Goal: Task Accomplishment & Management: Manage account settings

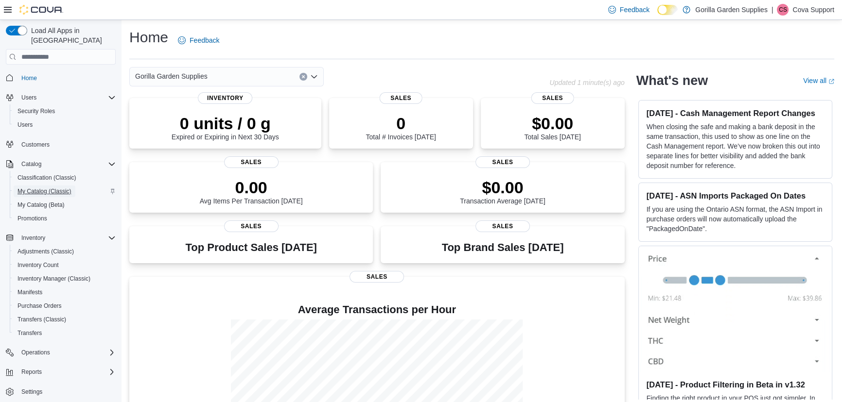
click at [40, 188] on span "My Catalog (Classic)" at bounding box center [44, 192] width 54 height 8
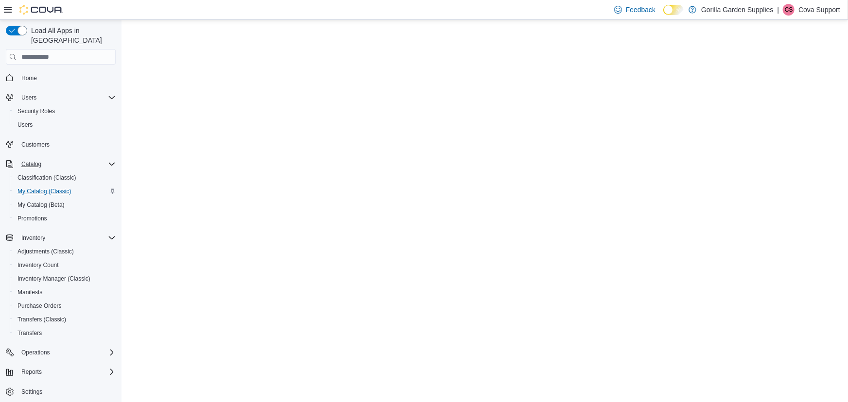
click at [108, 160] on icon "Complex example" at bounding box center [112, 164] width 8 height 8
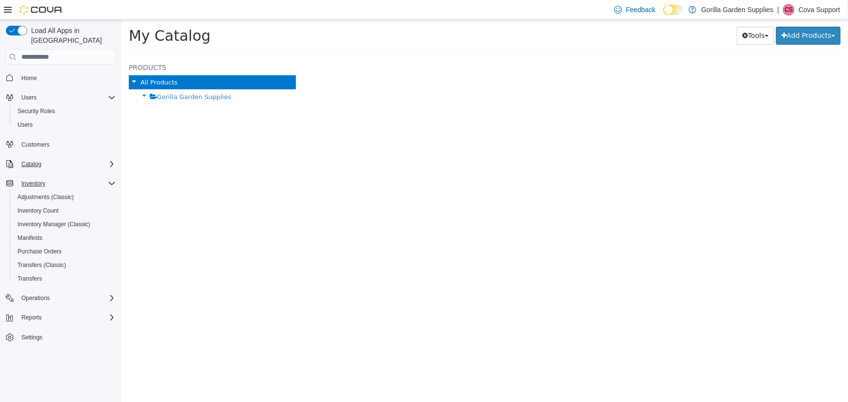
click at [108, 180] on icon "Complex example" at bounding box center [112, 184] width 8 height 8
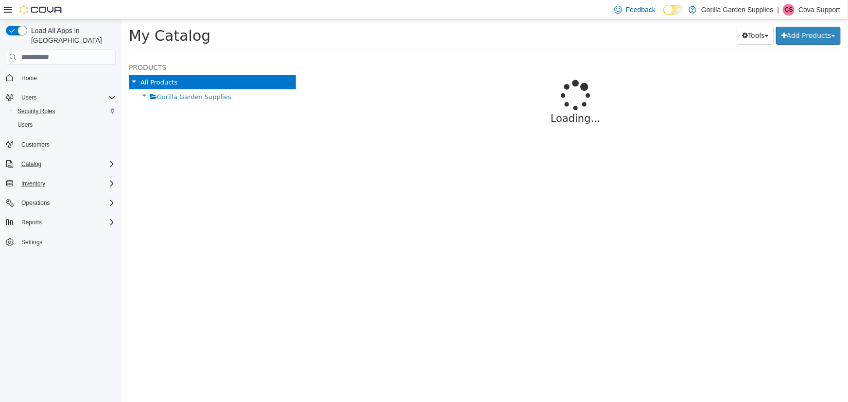
select select "**********"
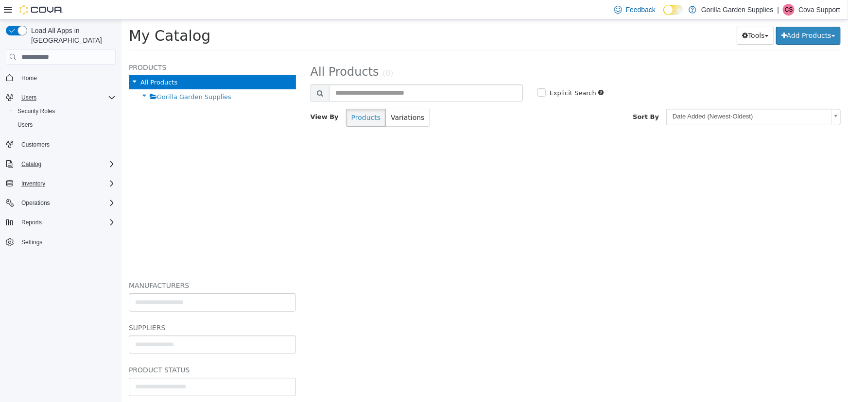
click at [111, 94] on icon "Complex example" at bounding box center [112, 98] width 8 height 8
drag, startPoint x: 36, startPoint y: 68, endPoint x: 43, endPoint y: 67, distance: 6.3
click at [36, 74] on span "Home" at bounding box center [29, 78] width 16 height 8
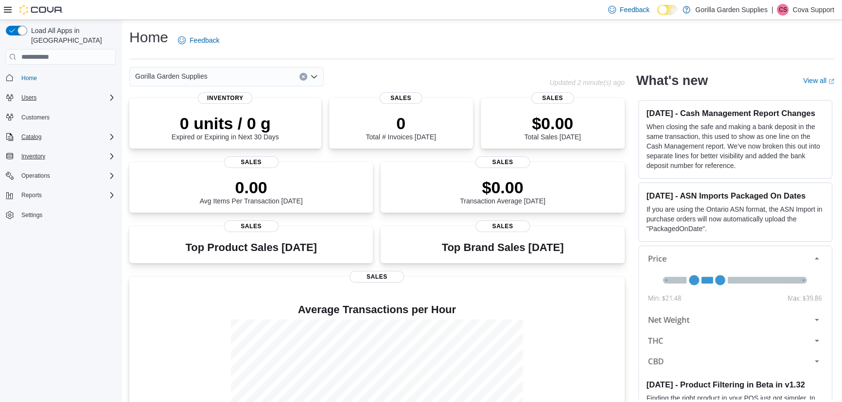
click at [414, 64] on div "Home Feedback Gorilla Garden Supplies Updated 2 minute(s) ago 0 units / 0 g Exp…" at bounding box center [482, 251] width 720 height 463
click at [73, 92] on div "Users" at bounding box center [66, 98] width 98 height 12
click at [38, 119] on div "Users" at bounding box center [65, 125] width 102 height 12
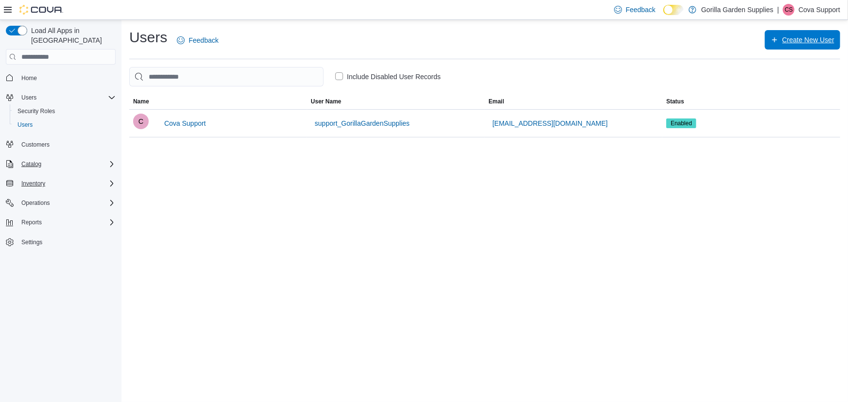
click at [794, 39] on span "Create New User" at bounding box center [809, 40] width 52 height 10
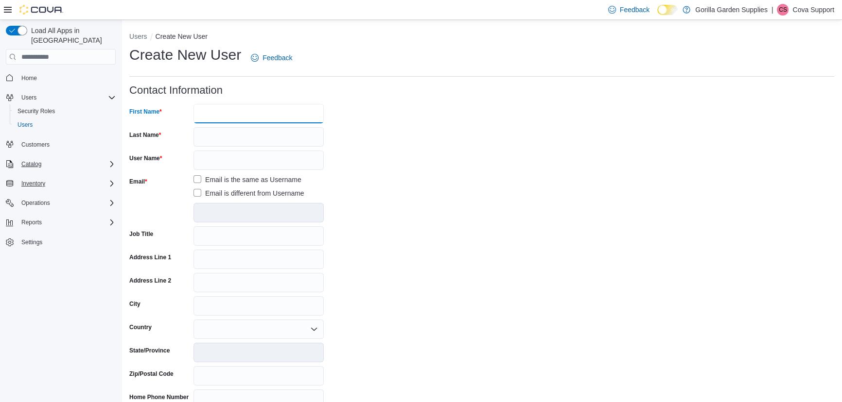
click at [218, 118] on input "First Name" at bounding box center [258, 113] width 130 height 19
type input "***"
type input "*******"
type input "**********"
click at [246, 190] on label "Email is different from Username" at bounding box center [248, 194] width 111 height 12
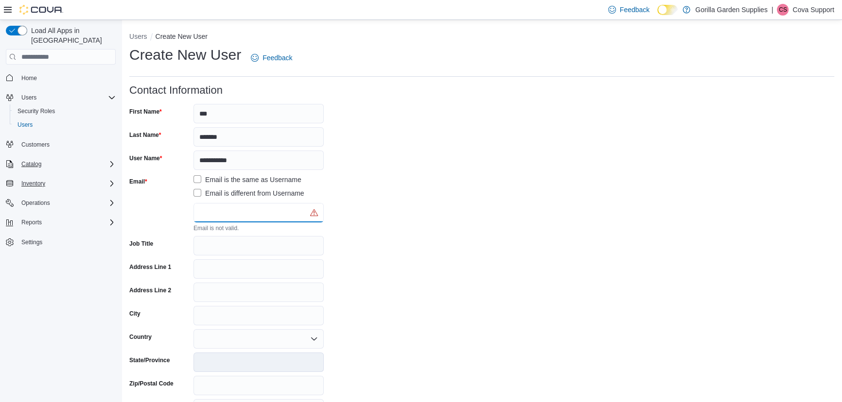
click at [237, 210] on input "text" at bounding box center [258, 212] width 130 height 19
paste input "**********"
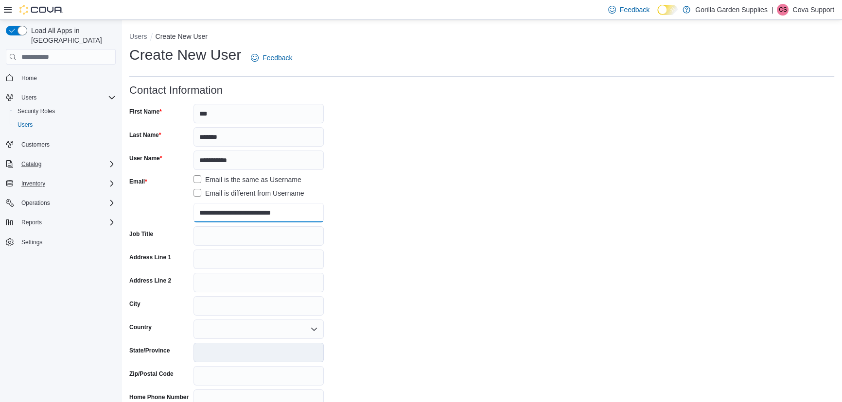
type input "**********"
click at [465, 258] on form "**********" at bounding box center [481, 298] width 705 height 426
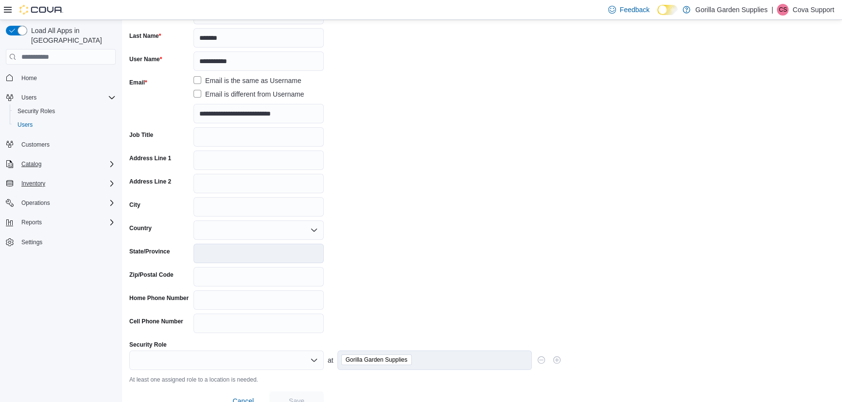
scroll to position [116, 0]
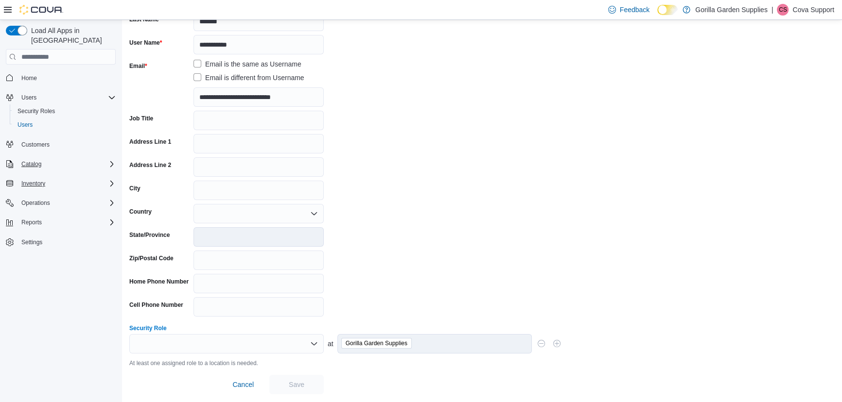
click at [253, 344] on div at bounding box center [226, 343] width 194 height 19
click at [190, 329] on span "Store Owner" at bounding box center [232, 325] width 171 height 10
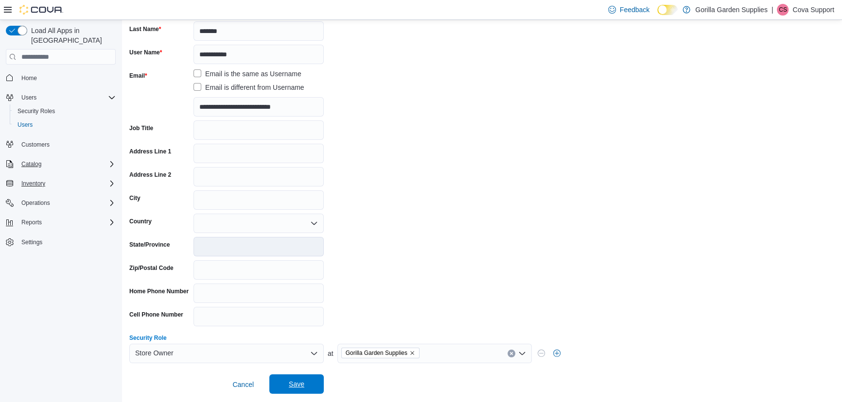
click at [300, 386] on span "Save" at bounding box center [297, 385] width 16 height 10
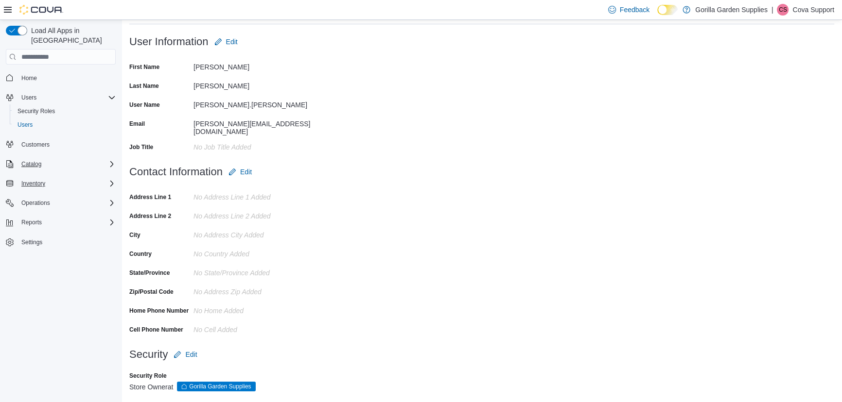
scroll to position [68, 0]
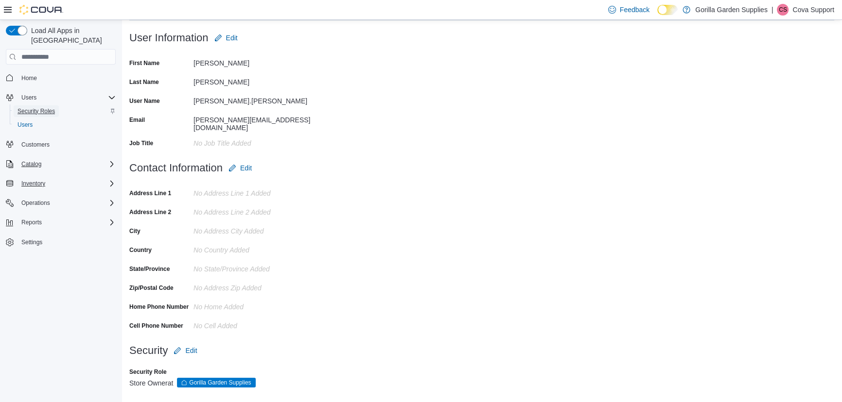
click at [44, 107] on span "Security Roles" at bounding box center [35, 111] width 37 height 8
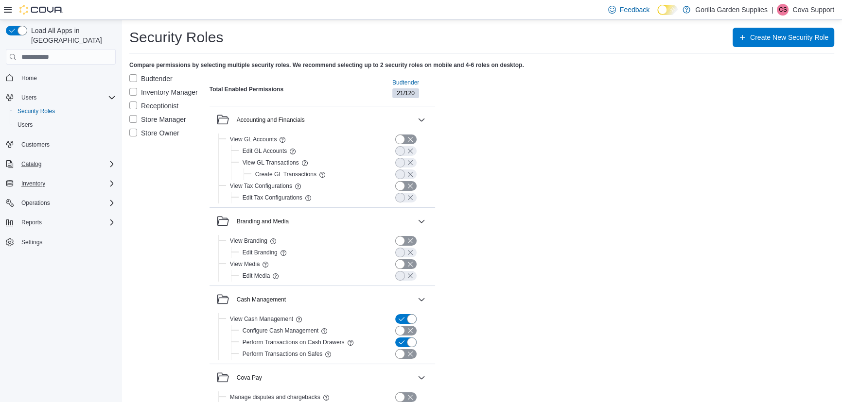
click at [151, 136] on label "Store Owner" at bounding box center [154, 133] width 50 height 12
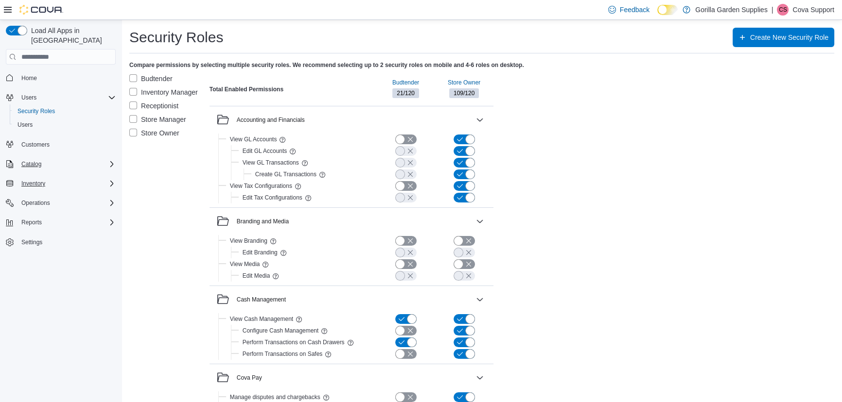
click at [151, 121] on label "Store Manager" at bounding box center [157, 120] width 57 height 12
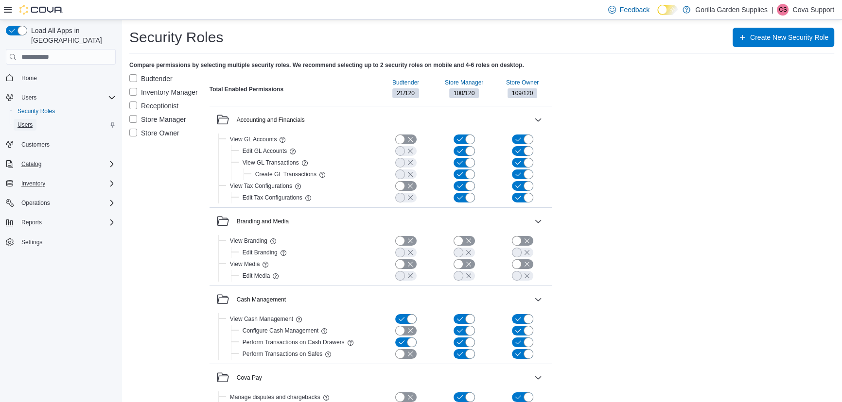
click at [24, 121] on span "Users" at bounding box center [24, 125] width 15 height 8
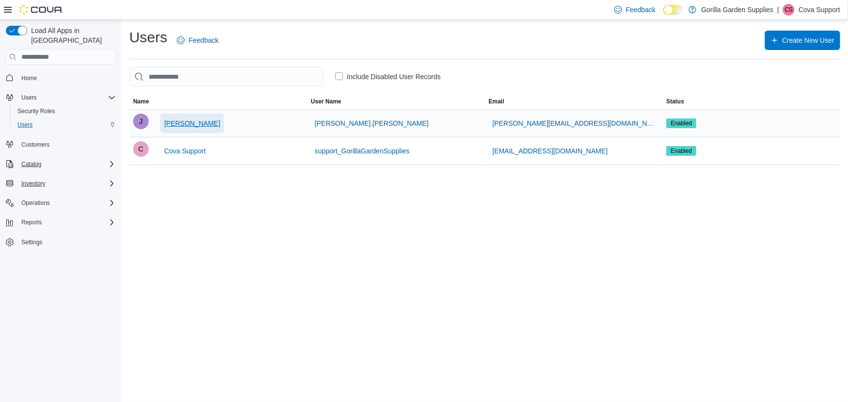
click at [184, 122] on span "[PERSON_NAME]" at bounding box center [192, 124] width 56 height 10
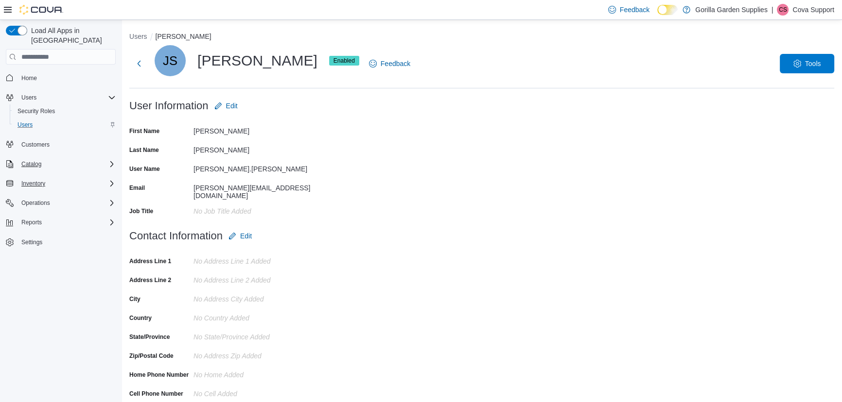
drag, startPoint x: 377, startPoint y: 128, endPoint x: 404, endPoint y: 95, distance: 43.1
click at [409, 93] on div "Users [PERSON_NAME] JS [PERSON_NAME] Enabled Feedback Tools User Information Ed…" at bounding box center [481, 250] width 705 height 436
click at [806, 71] on span "Tools" at bounding box center [807, 62] width 43 height 19
click at [810, 177] on form "User Information Edit First Name [PERSON_NAME] Last Name [PERSON_NAME] User Nam…" at bounding box center [481, 161] width 705 height 130
click at [809, 69] on span "Tools" at bounding box center [807, 62] width 43 height 19
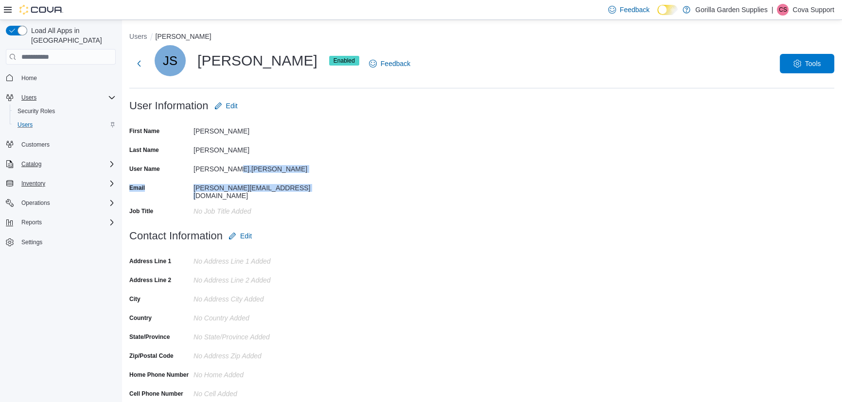
click at [49, 92] on div "Users" at bounding box center [66, 98] width 98 height 12
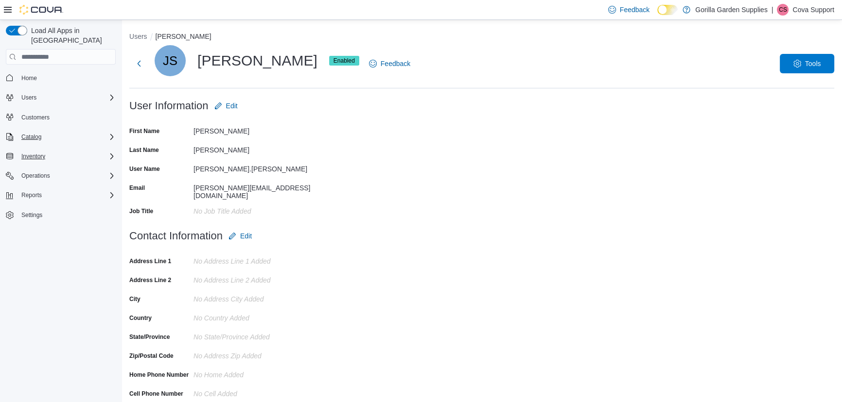
click at [265, 204] on div "No Job Title added" at bounding box center [258, 210] width 130 height 12
click at [22, 211] on span "Settings" at bounding box center [31, 215] width 21 height 8
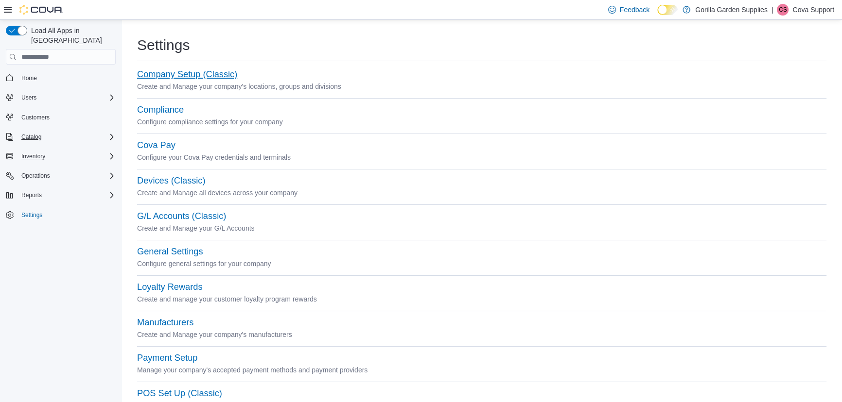
click at [153, 75] on button "Company Setup (Classic)" at bounding box center [187, 75] width 100 height 10
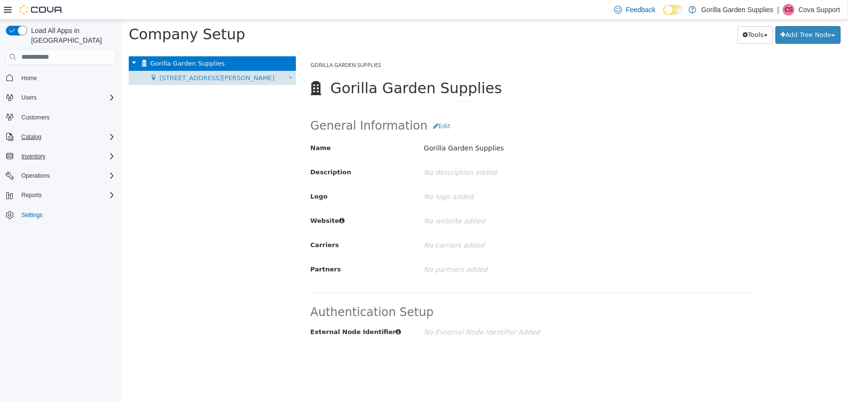
click at [177, 79] on span "[STREET_ADDRESS][PERSON_NAME]" at bounding box center [216, 77] width 115 height 7
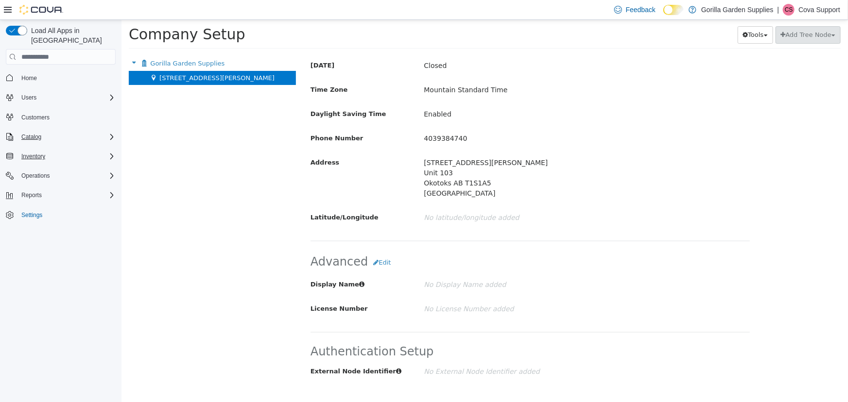
scroll to position [441, 0]
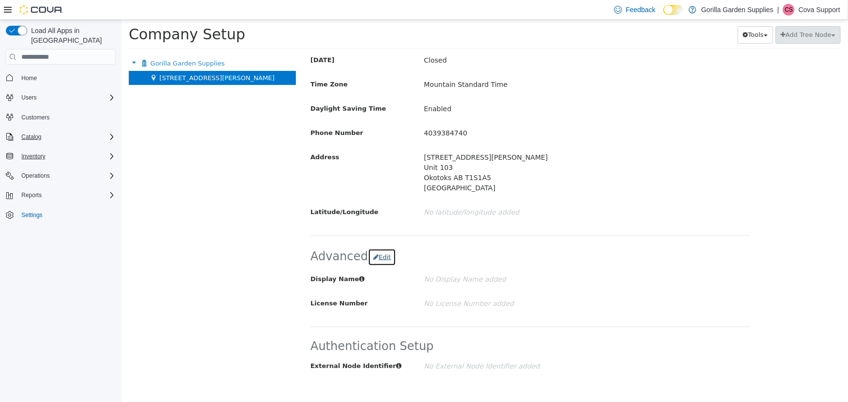
click at [377, 260] on button "Edit" at bounding box center [381, 257] width 28 height 17
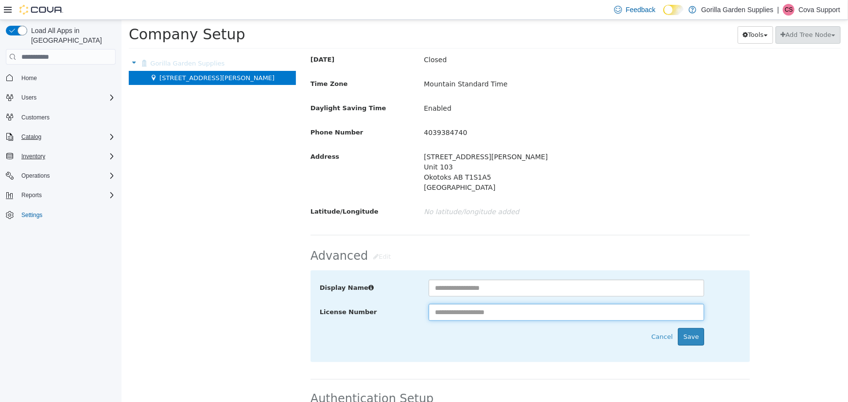
click at [489, 312] on input "text" at bounding box center [566, 312] width 276 height 17
click at [298, 263] on div "Gorilla Garden Supplies Move Company [STREET_ADDRESS][PERSON_NAME] Move Location" at bounding box center [212, 229] width 182 height 346
click at [487, 312] on input "text" at bounding box center [566, 312] width 276 height 17
type input "********"
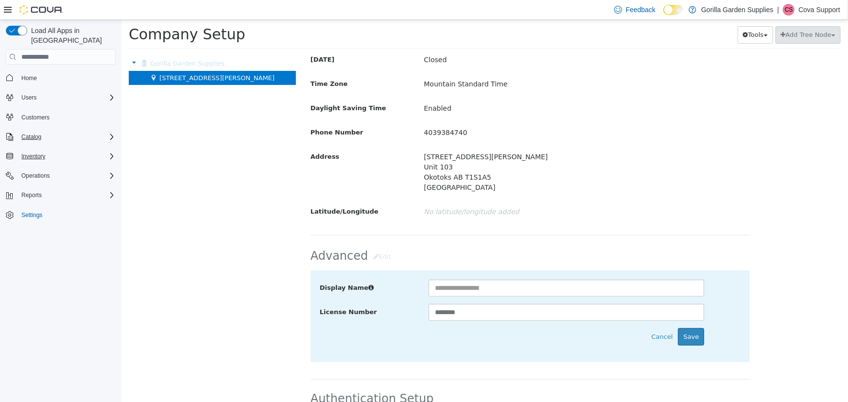
click at [534, 355] on div "Display Name License Number ******** Cancel Save" at bounding box center [529, 317] width 439 height 92
click at [693, 338] on button "Save" at bounding box center [691, 337] width 26 height 17
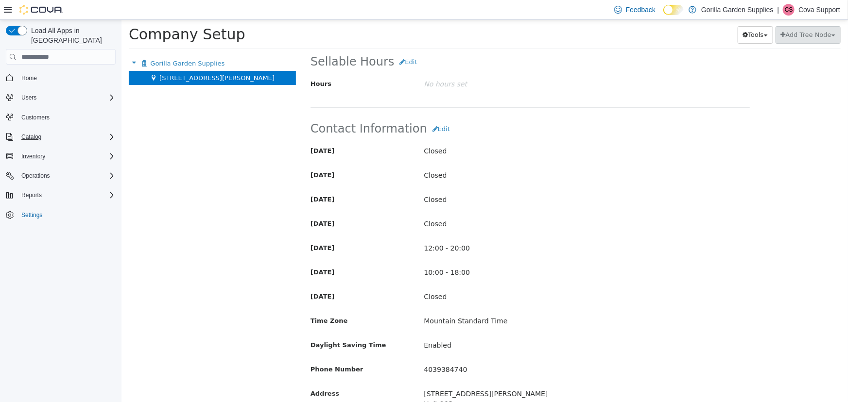
scroll to position [176, 0]
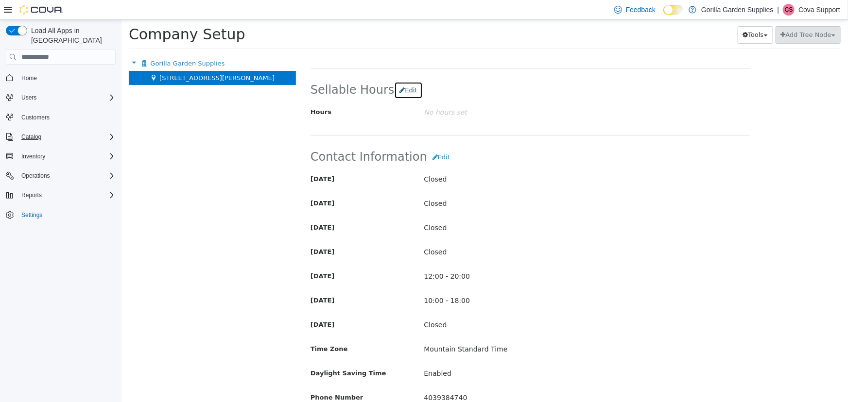
click at [401, 85] on button "Edit" at bounding box center [408, 90] width 28 height 17
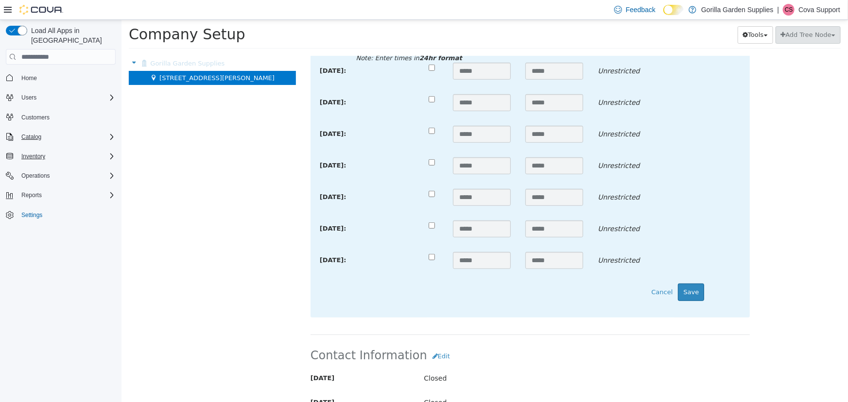
scroll to position [309, 0]
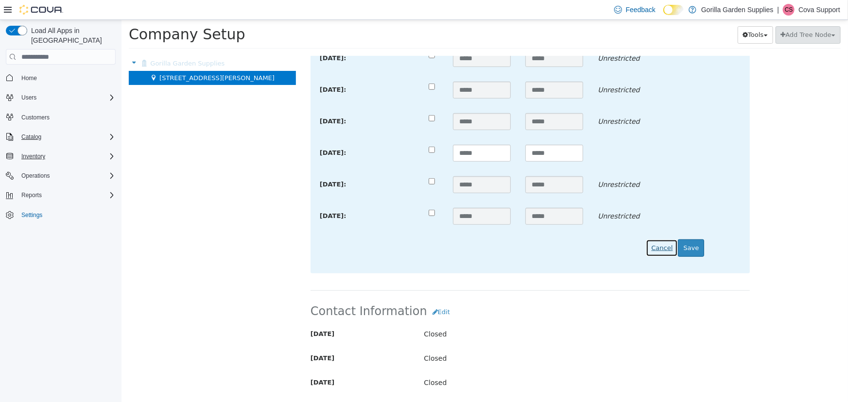
click at [654, 251] on button "Cancel" at bounding box center [662, 248] width 32 height 17
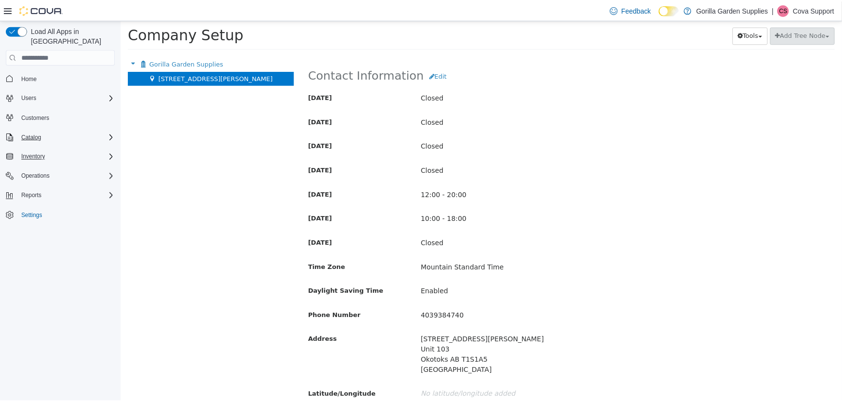
scroll to position [264, 0]
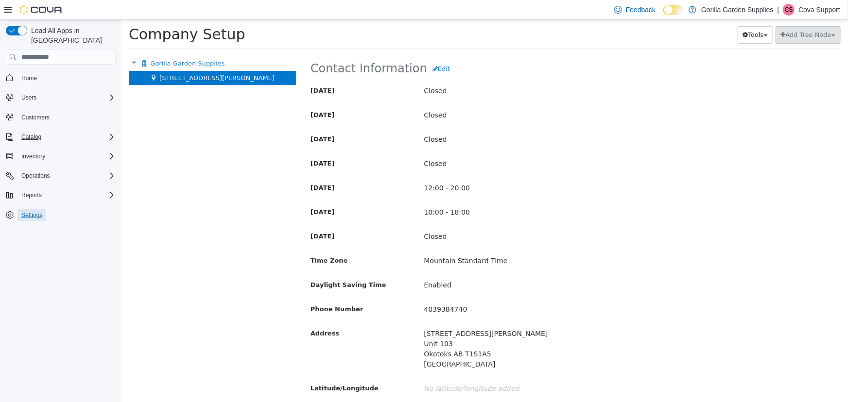
click at [22, 211] on span "Settings" at bounding box center [31, 215] width 21 height 8
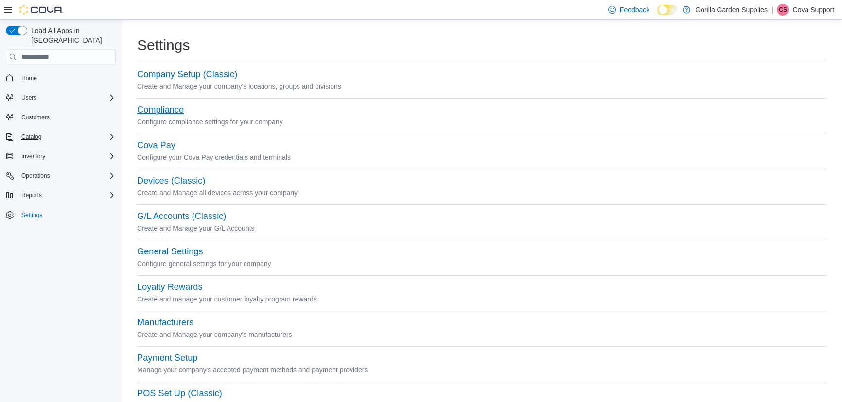
click at [167, 111] on button "Compliance" at bounding box center [160, 110] width 47 height 10
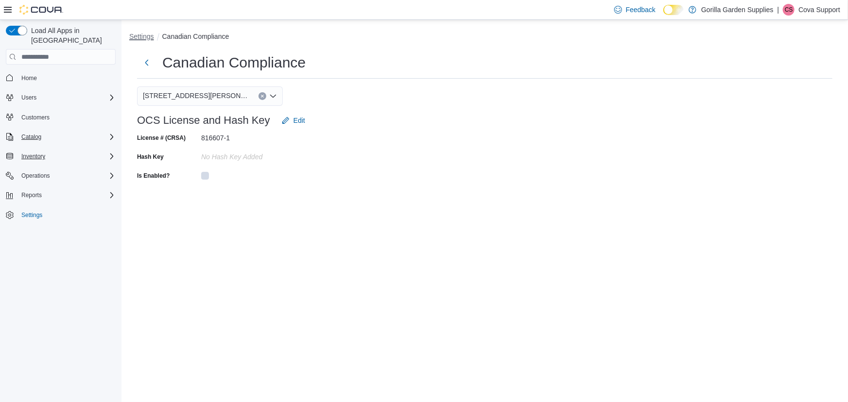
click at [140, 34] on button "Settings" at bounding box center [141, 37] width 25 height 8
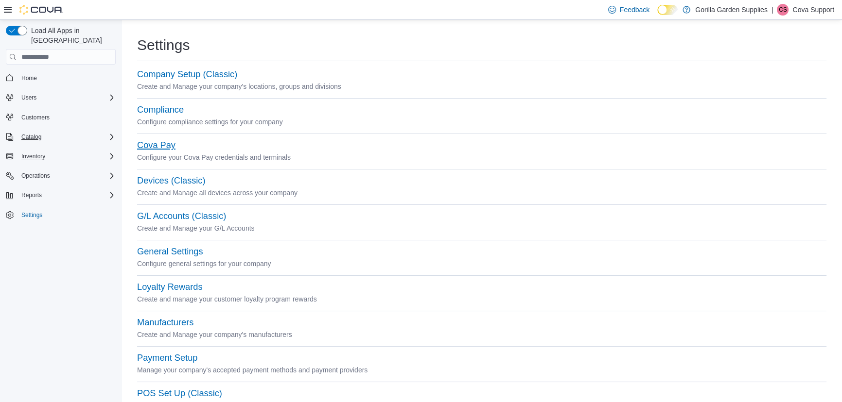
click at [148, 141] on button "Cova Pay" at bounding box center [156, 145] width 38 height 10
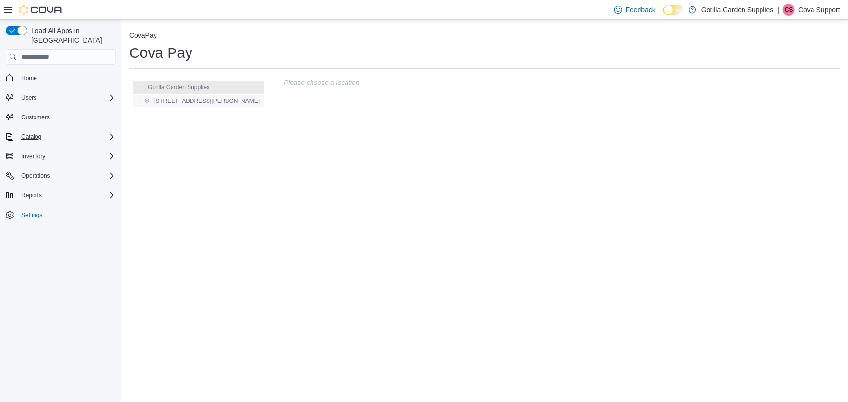
click at [168, 105] on span "[STREET_ADDRESS][PERSON_NAME]" at bounding box center [201, 101] width 115 height 12
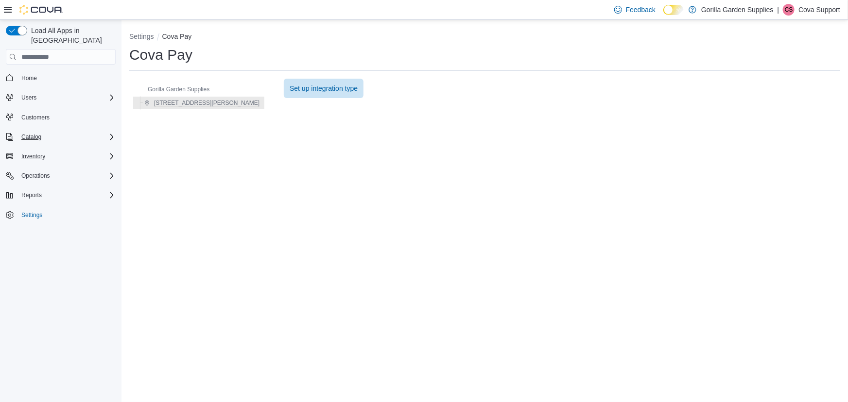
click at [142, 32] on li "Settings" at bounding box center [145, 37] width 33 height 10
click at [143, 35] on button "Settings" at bounding box center [141, 37] width 25 height 8
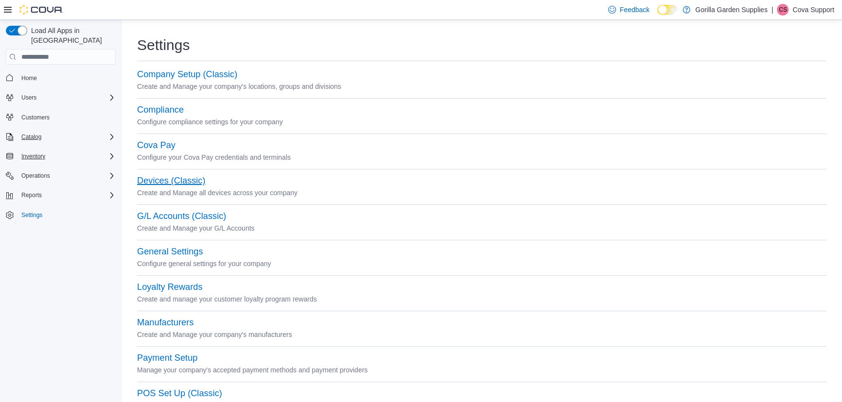
click at [190, 183] on button "Devices (Classic)" at bounding box center [171, 181] width 68 height 10
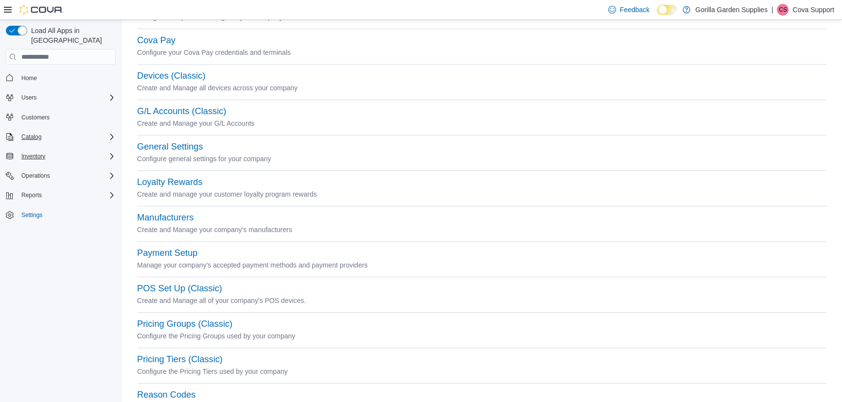
scroll to position [132, 0]
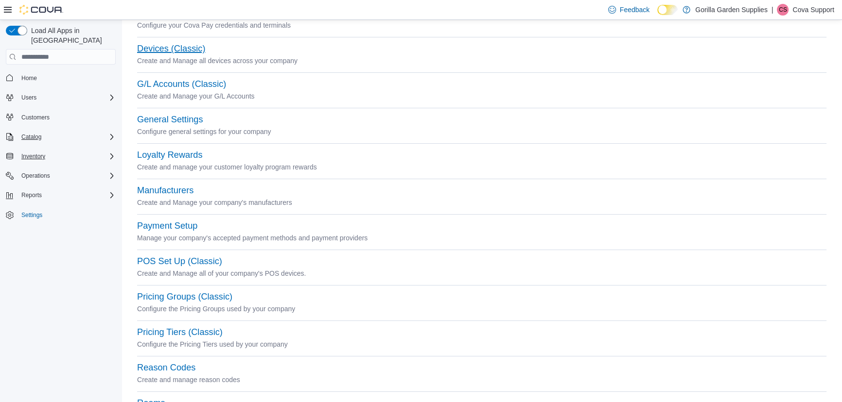
click at [178, 50] on button "Devices (Classic)" at bounding box center [171, 49] width 68 height 10
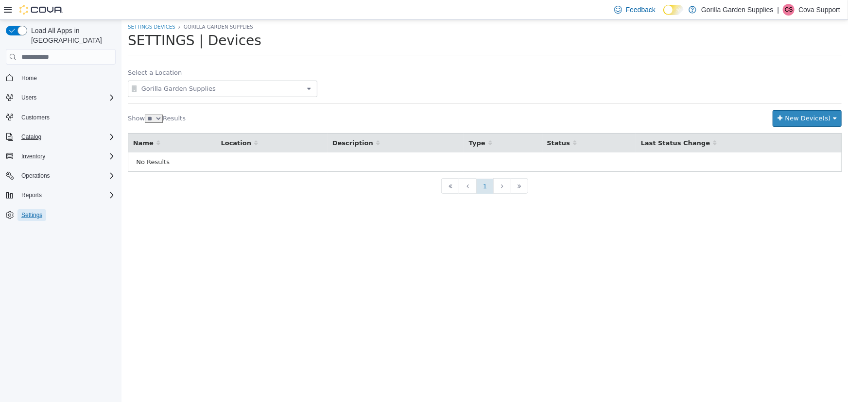
drag, startPoint x: 36, startPoint y: 207, endPoint x: 278, endPoint y: 153, distance: 247.5
click at [35, 211] on span "Settings" at bounding box center [31, 215] width 21 height 8
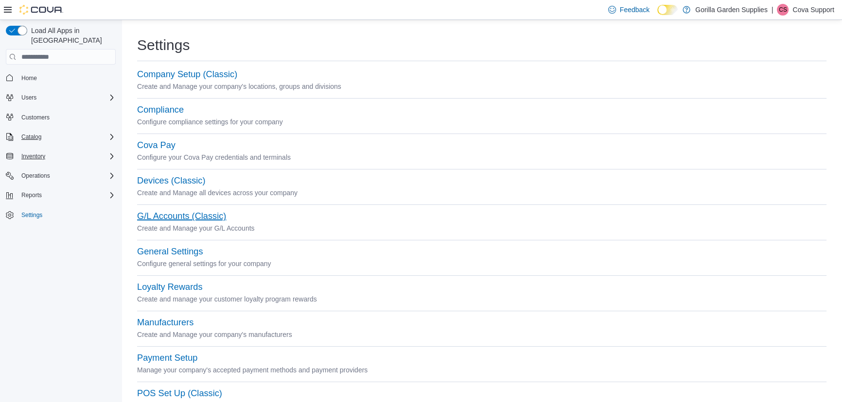
click at [176, 214] on button "G/L Accounts (Classic)" at bounding box center [181, 216] width 89 height 10
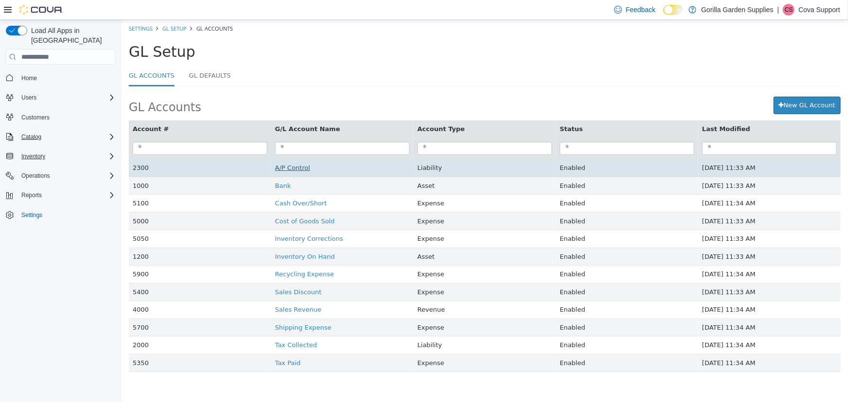
click at [287, 172] on link "A/P Control" at bounding box center [292, 167] width 35 height 7
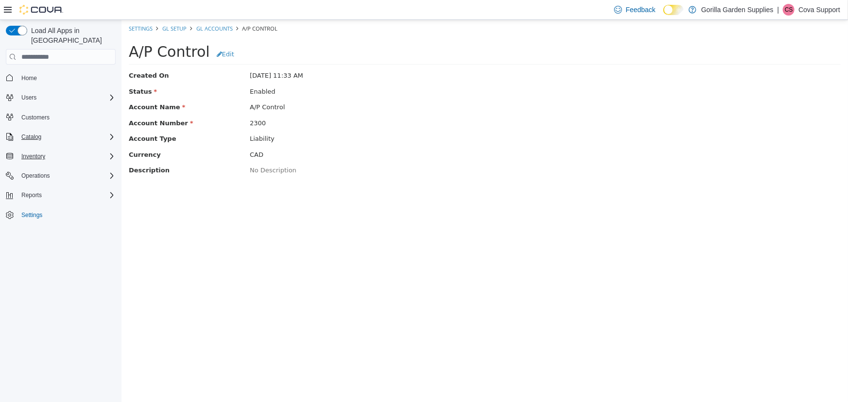
click at [222, 54] on link "Edit" at bounding box center [225, 52] width 30 height 16
select select "*******"
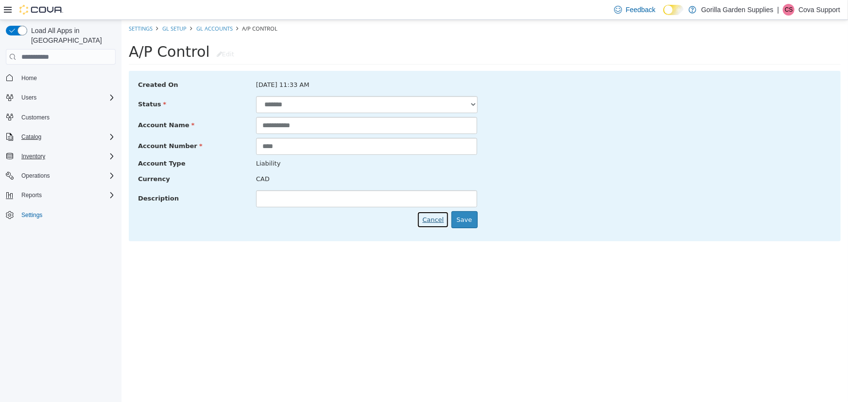
click at [441, 225] on button "Cancel" at bounding box center [433, 219] width 32 height 17
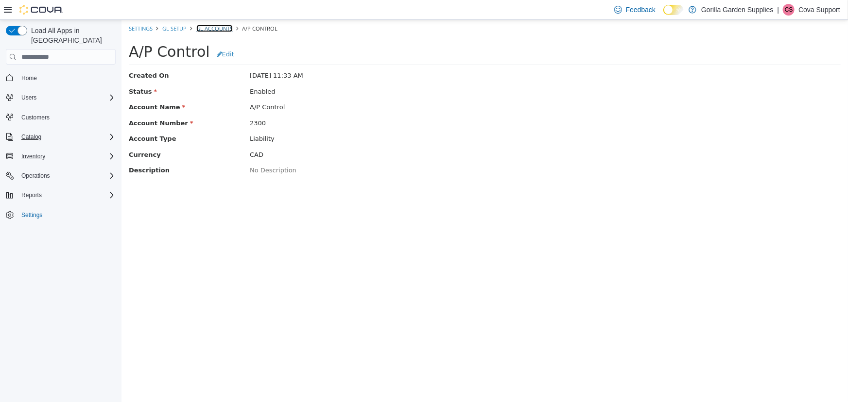
click at [222, 27] on link "GL Accounts" at bounding box center [214, 28] width 36 height 7
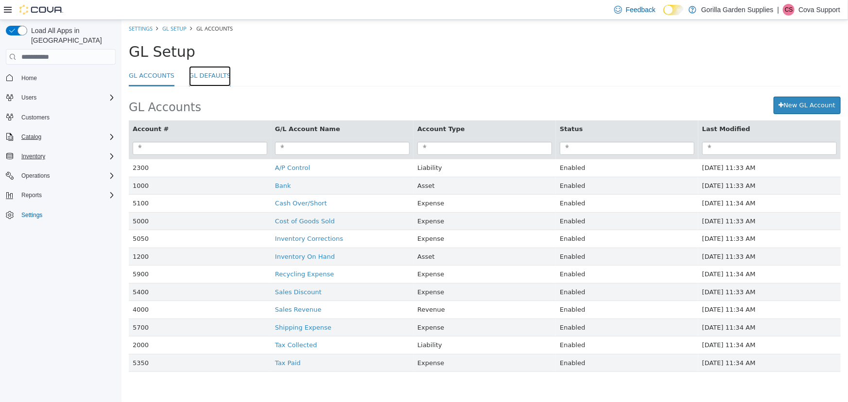
click at [192, 75] on link "GL Defaults" at bounding box center [210, 76] width 42 height 21
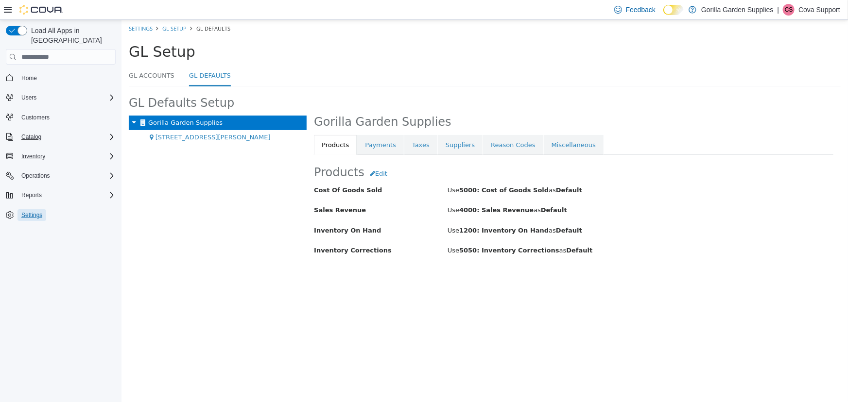
click at [23, 211] on span "Settings" at bounding box center [31, 215] width 21 height 8
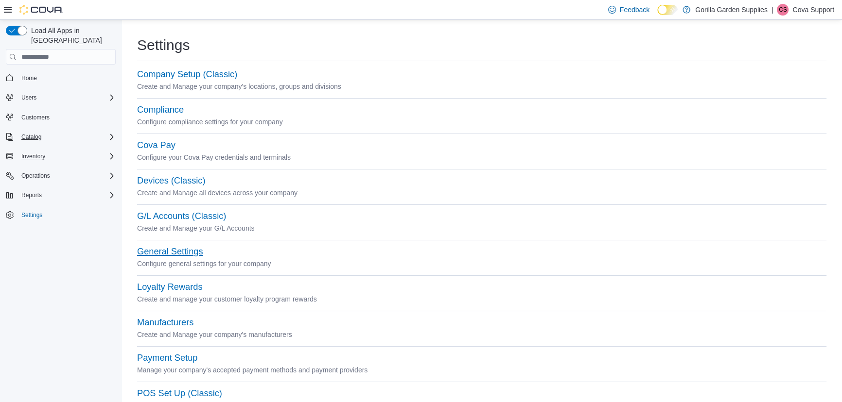
click at [192, 252] on button "General Settings" at bounding box center [170, 252] width 66 height 10
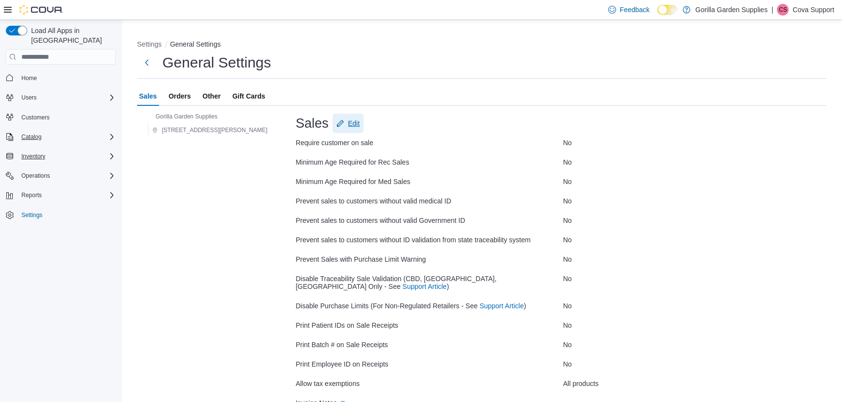
click at [348, 123] on span "Edit" at bounding box center [354, 124] width 12 height 10
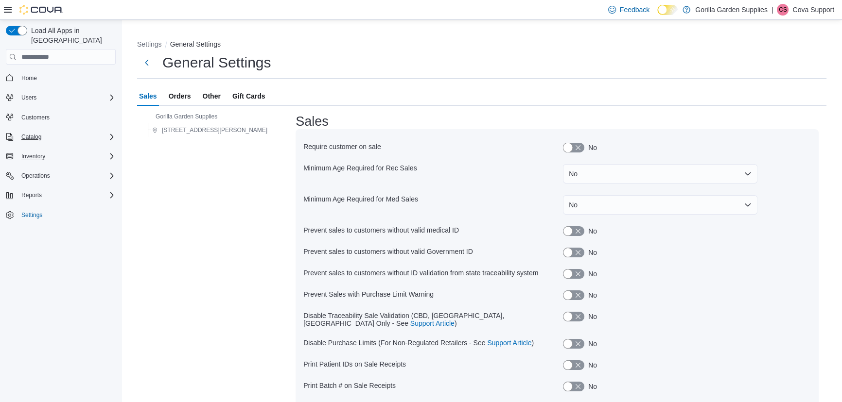
click at [563, 149] on button "button" at bounding box center [573, 148] width 21 height 10
click at [563, 146] on button "button" at bounding box center [573, 148] width 21 height 10
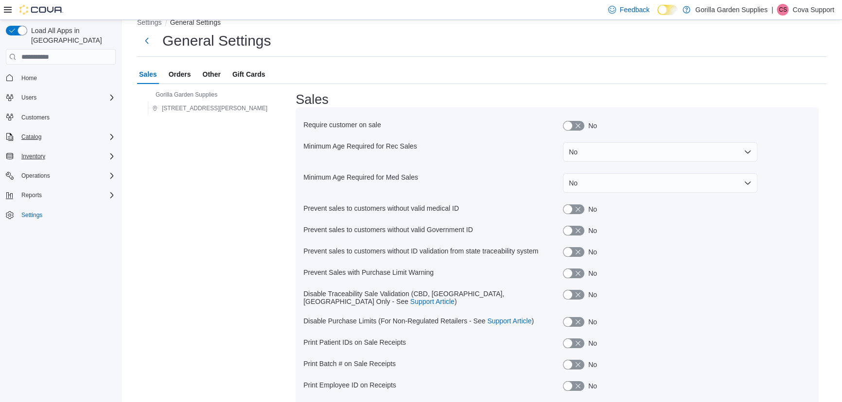
scroll to position [44, 0]
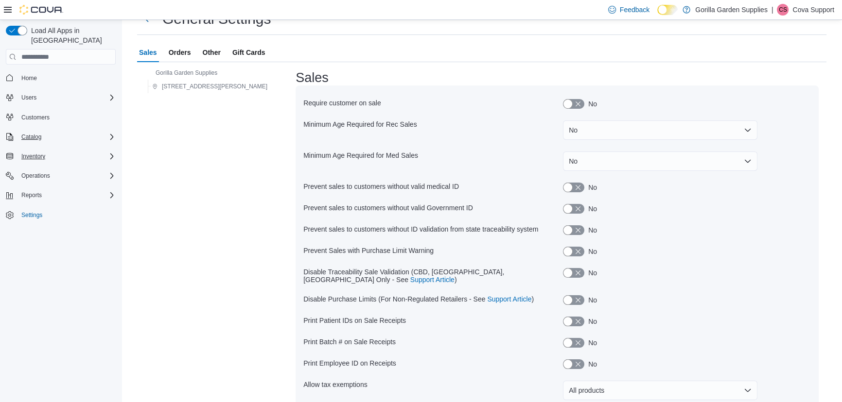
click at [567, 117] on div "Minimum Age Required for Rec Sales No" at bounding box center [556, 130] width 507 height 31
click at [567, 127] on button "No" at bounding box center [660, 130] width 194 height 19
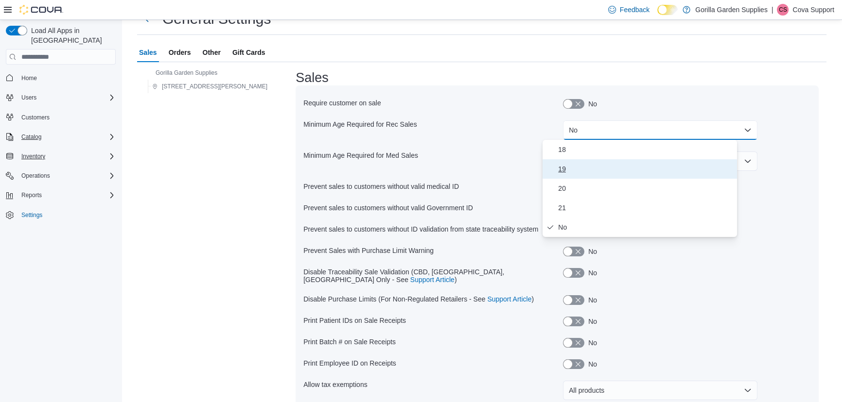
click at [579, 167] on span "19" at bounding box center [645, 169] width 175 height 12
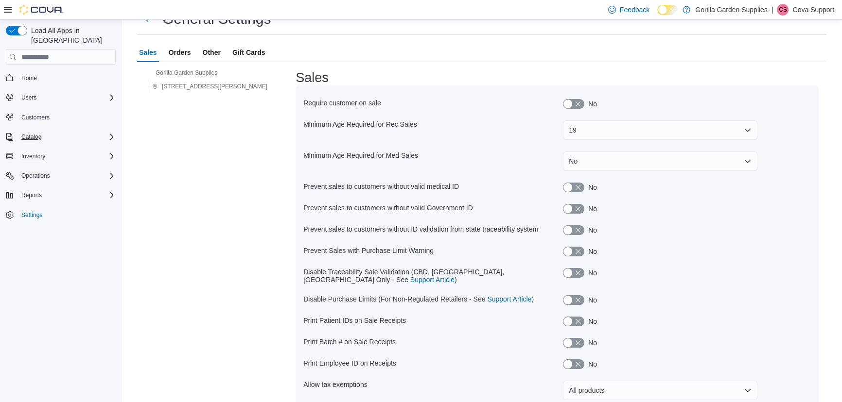
click at [680, 227] on div "No" at bounding box center [687, 231] width 248 height 10
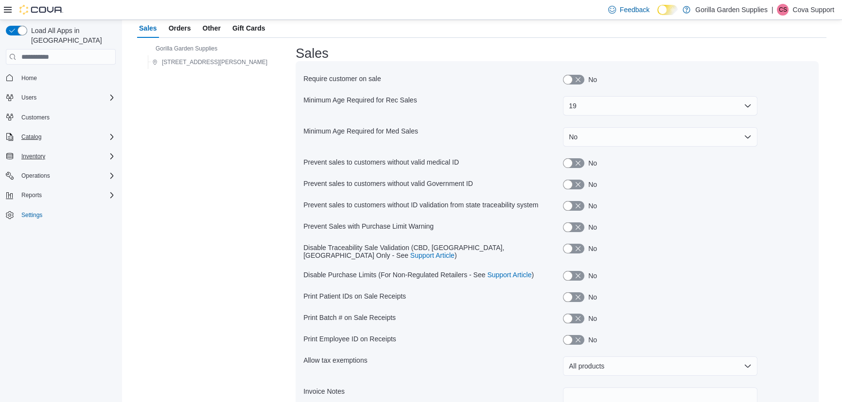
scroll to position [88, 0]
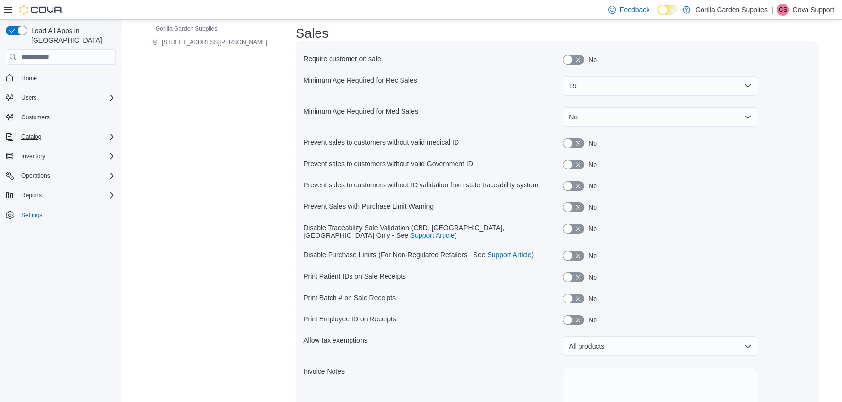
click at [563, 294] on button "button" at bounding box center [573, 299] width 21 height 10
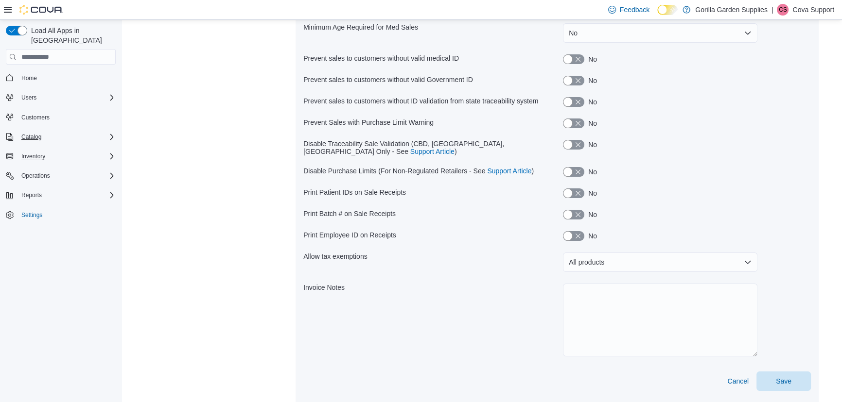
scroll to position [176, 0]
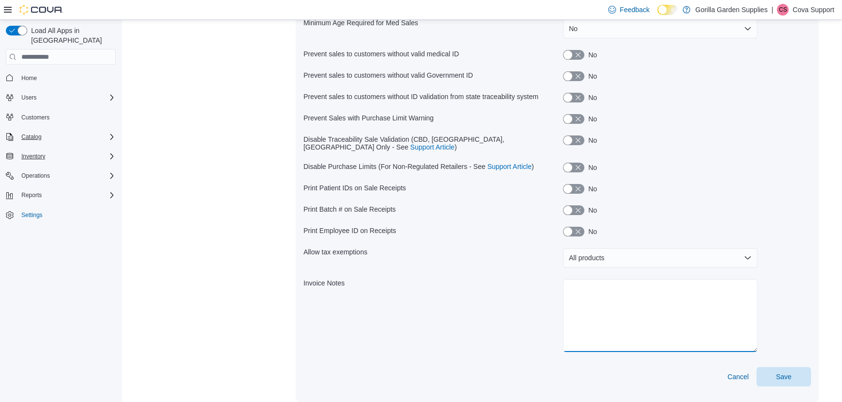
click at [649, 313] on textarea at bounding box center [660, 316] width 194 height 73
type textarea "**********"
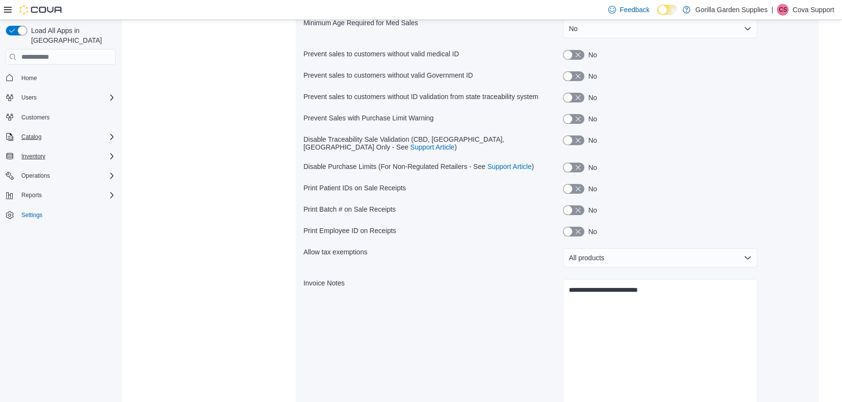
drag, startPoint x: 735, startPoint y: 343, endPoint x: 737, endPoint y: 400, distance: 56.9
click at [737, 400] on div "**********" at bounding box center [687, 345] width 248 height 130
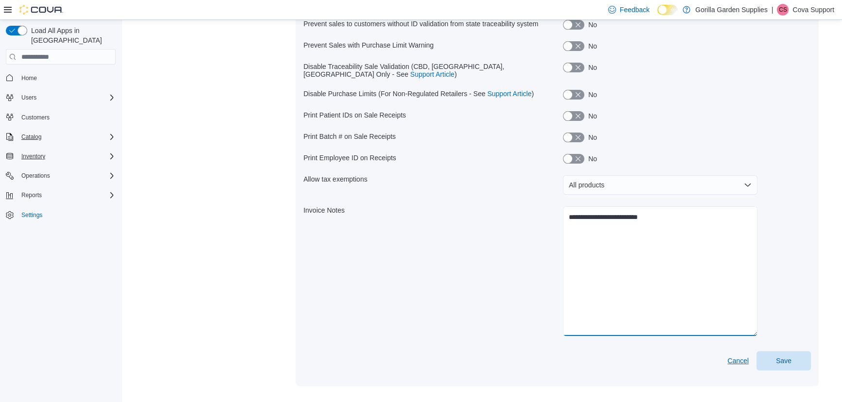
scroll to position [251, 0]
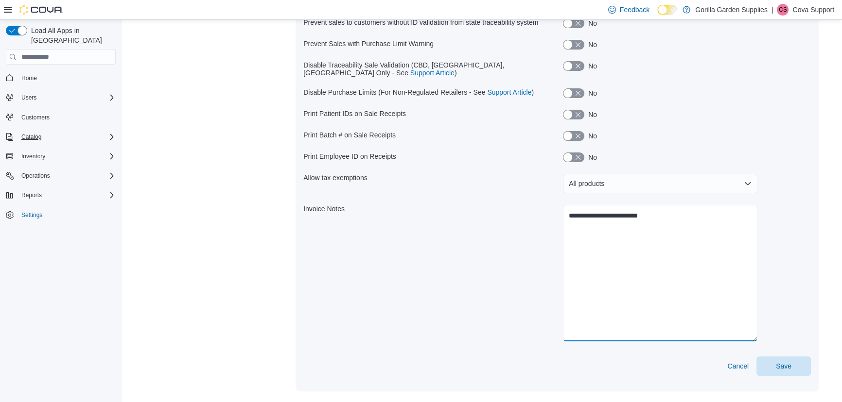
drag, startPoint x: 733, startPoint y: 326, endPoint x: 765, endPoint y: 332, distance: 32.3
click at [765, 332] on div "**********" at bounding box center [687, 274] width 248 height 138
drag, startPoint x: 667, startPoint y: 238, endPoint x: 432, endPoint y: 215, distance: 235.9
click at [432, 215] on div "**********" at bounding box center [556, 274] width 507 height 150
click at [802, 356] on span "Save" at bounding box center [783, 365] width 43 height 19
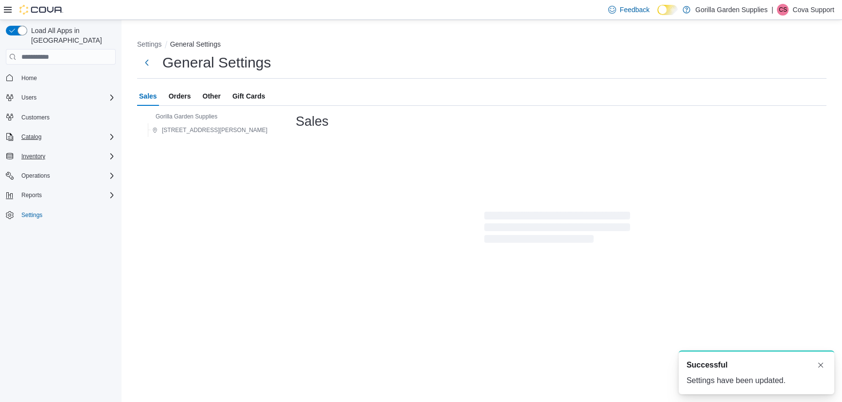
scroll to position [0, 0]
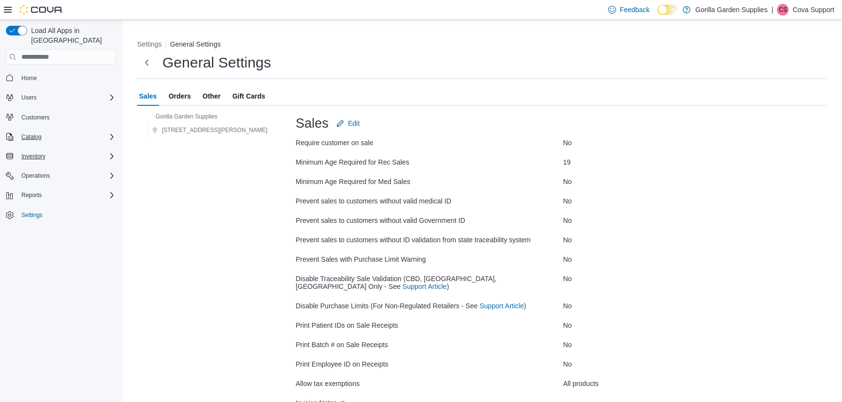
click at [268, 101] on div "Sales Orders Other Gift Cards" at bounding box center [481, 96] width 689 height 19
click at [184, 95] on span "Orders" at bounding box center [180, 96] width 22 height 19
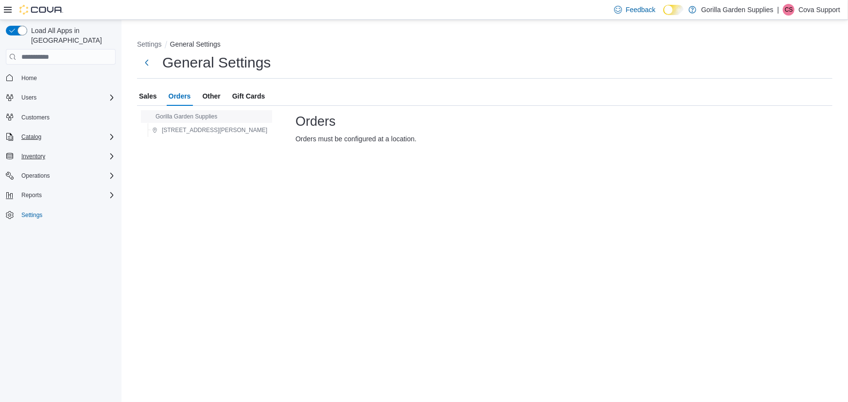
click at [182, 117] on span "Gorilla Garden Supplies" at bounding box center [187, 117] width 62 height 8
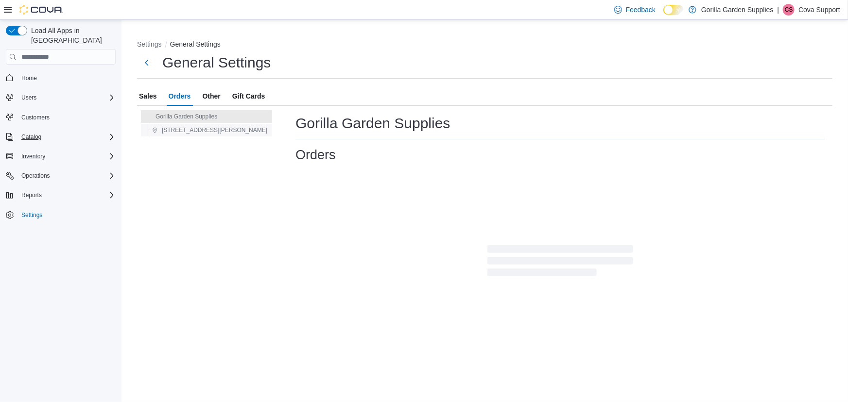
click at [194, 130] on span "[STREET_ADDRESS][PERSON_NAME]" at bounding box center [214, 130] width 105 height 8
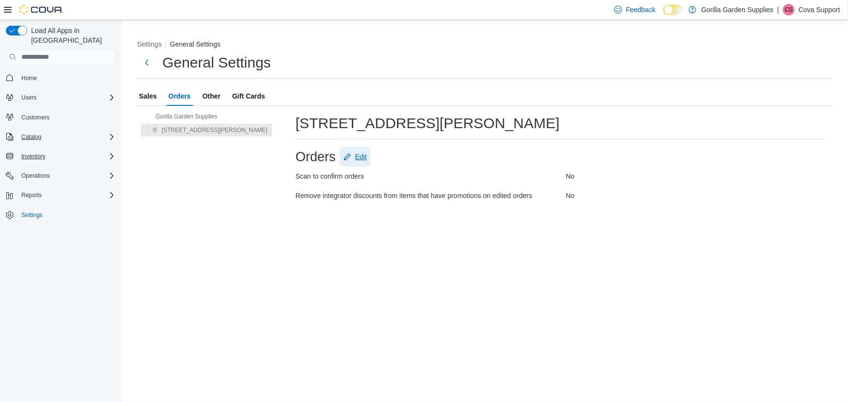
click at [355, 154] on span "Edit" at bounding box center [361, 157] width 12 height 10
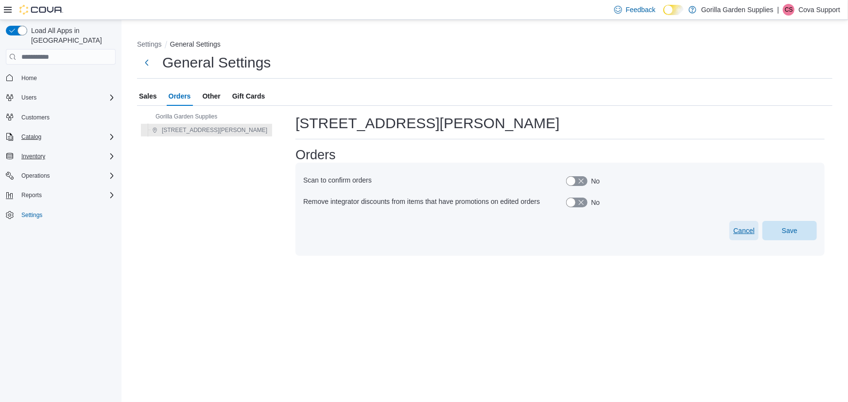
click at [743, 233] on span "Cancel" at bounding box center [744, 231] width 21 height 10
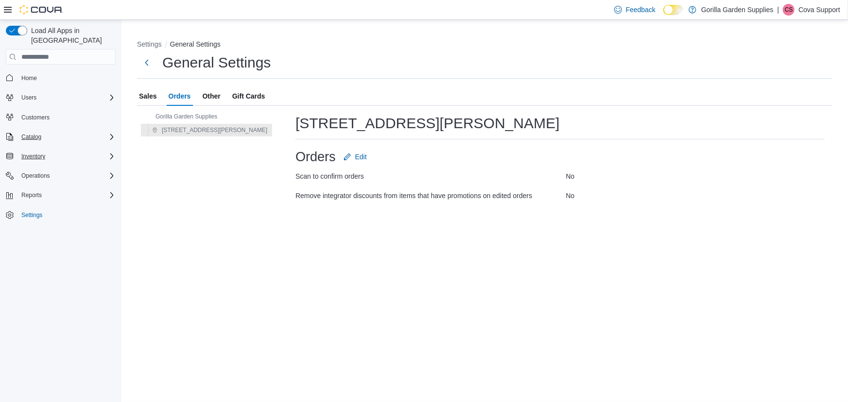
click at [51, 209] on span "Settings" at bounding box center [66, 215] width 98 height 12
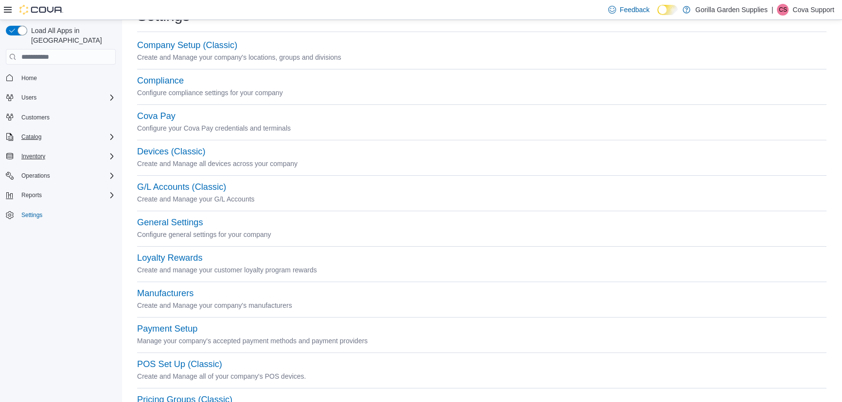
scroll to position [44, 0]
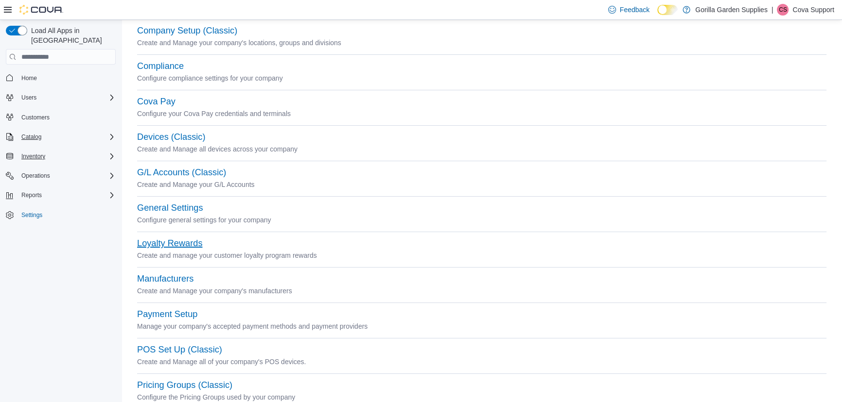
click at [195, 244] on button "Loyalty Rewards" at bounding box center [169, 244] width 65 height 10
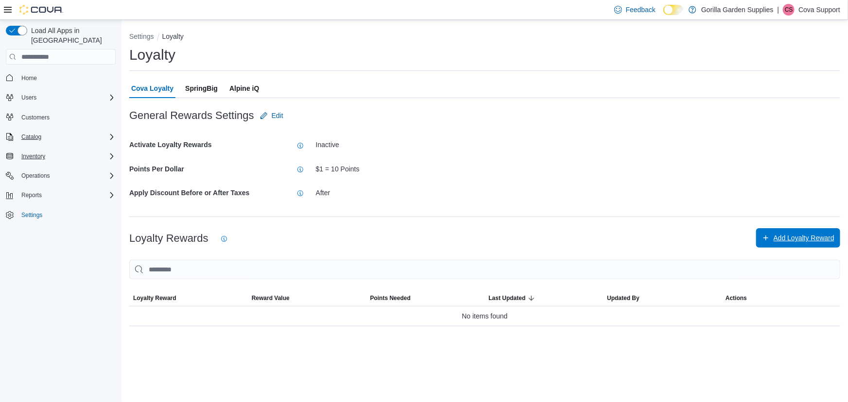
click at [767, 247] on span "Add Loyalty Reward" at bounding box center [798, 237] width 72 height 19
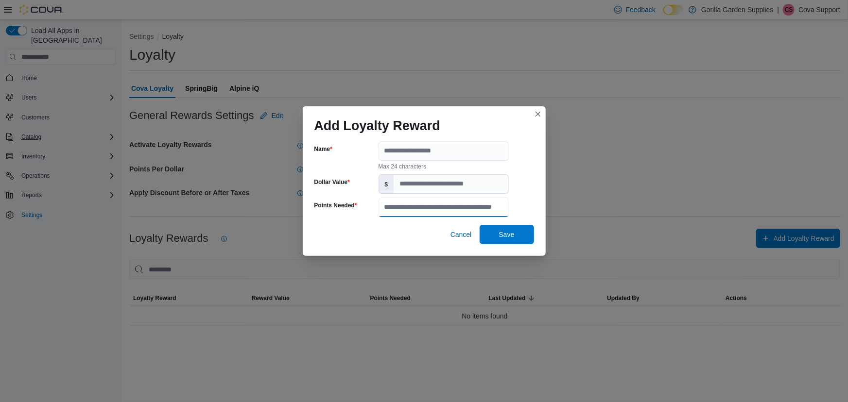
click at [432, 209] on input "Points Needed" at bounding box center [444, 207] width 130 height 19
type input "****"
click at [425, 187] on input "Dollar Value" at bounding box center [451, 184] width 114 height 18
type input "*"
click at [460, 235] on span "Cancel" at bounding box center [461, 235] width 21 height 10
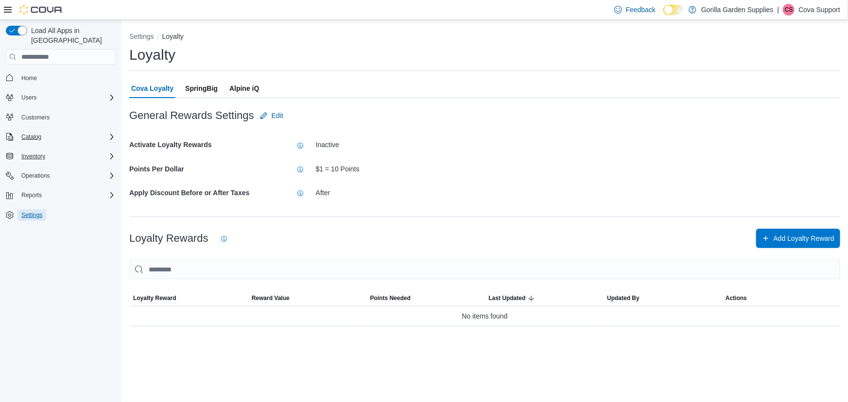
click at [30, 211] on span "Settings" at bounding box center [31, 215] width 21 height 8
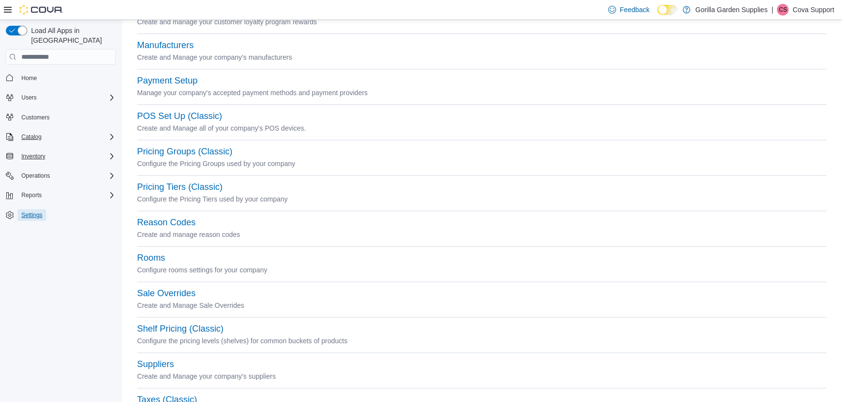
scroll to position [265, 0]
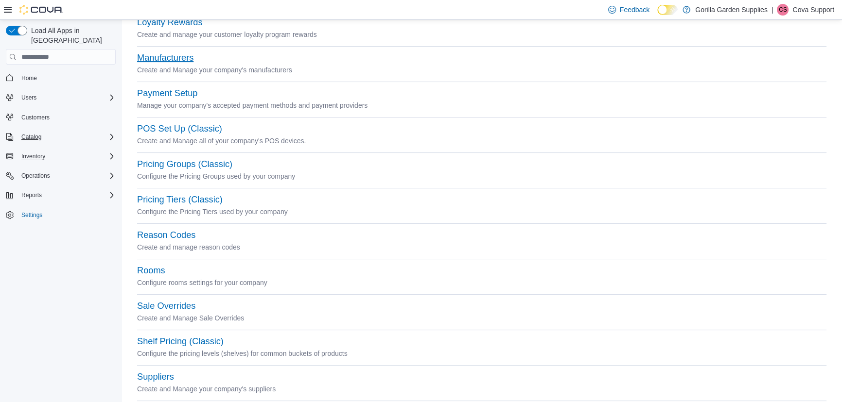
click at [174, 58] on button "Manufacturers" at bounding box center [165, 58] width 56 height 10
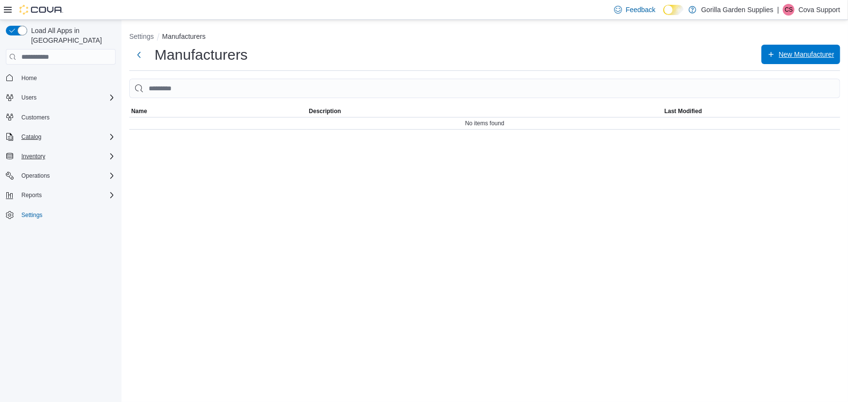
click at [805, 52] on span "New Manufacturer" at bounding box center [806, 55] width 55 height 10
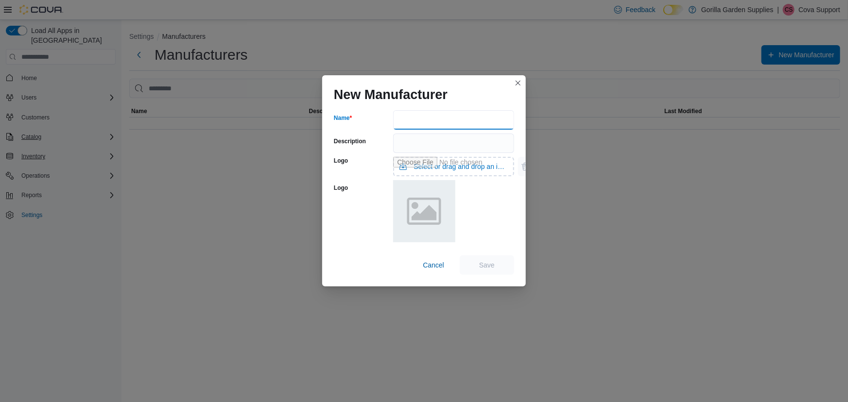
click at [455, 117] on input "Name" at bounding box center [453, 119] width 121 height 19
type input "**********"
click at [496, 263] on span "Save" at bounding box center [487, 264] width 43 height 19
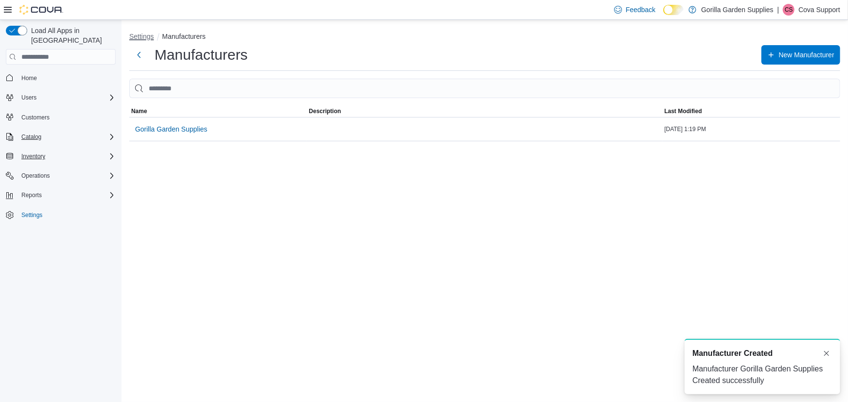
drag, startPoint x: 145, startPoint y: 35, endPoint x: 366, endPoint y: 198, distance: 274.6
click at [145, 35] on button "Settings" at bounding box center [141, 37] width 25 height 8
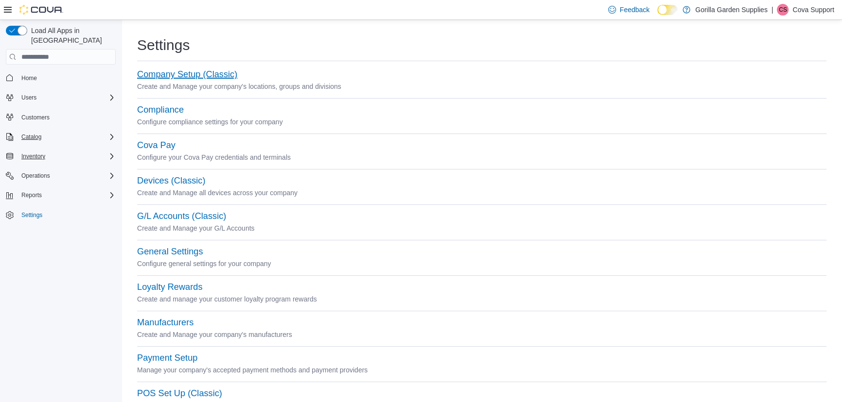
click at [173, 76] on button "Company Setup (Classic)" at bounding box center [187, 75] width 100 height 10
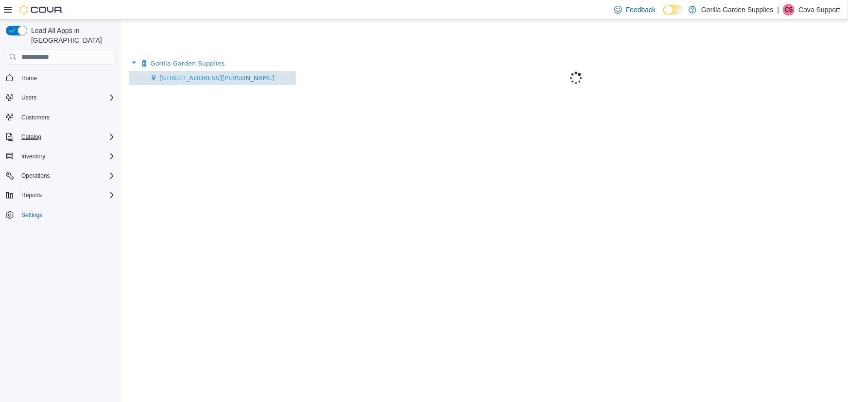
click at [176, 77] on span "[STREET_ADDRESS][PERSON_NAME]" at bounding box center [216, 77] width 115 height 7
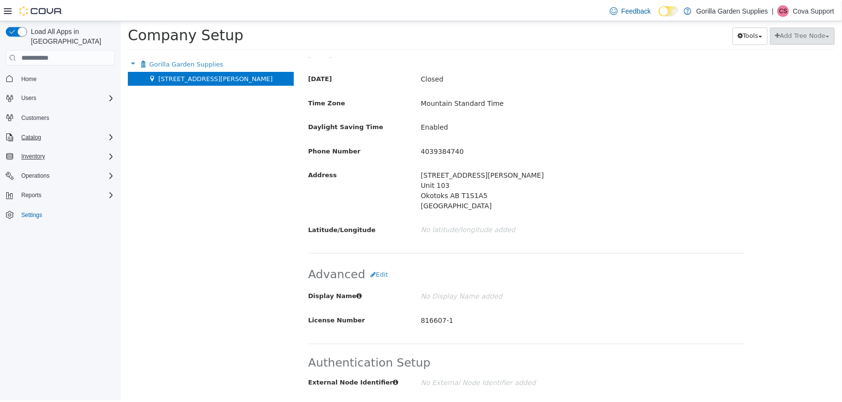
scroll to position [441, 0]
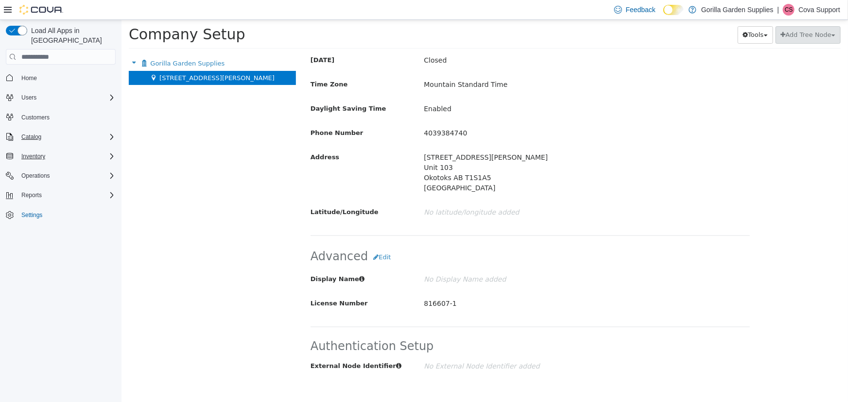
click at [433, 306] on p "816607-1" at bounding box center [567, 304] width 288 height 17
copy p "816607-1"
click at [31, 211] on span "Settings" at bounding box center [31, 215] width 21 height 8
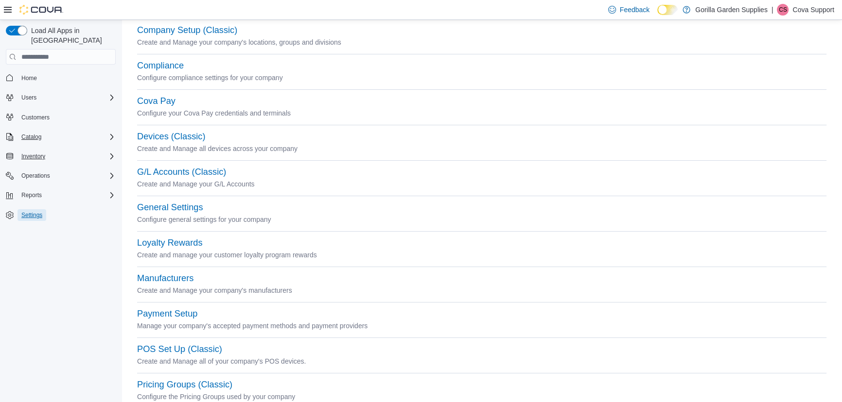
scroll to position [321, 0]
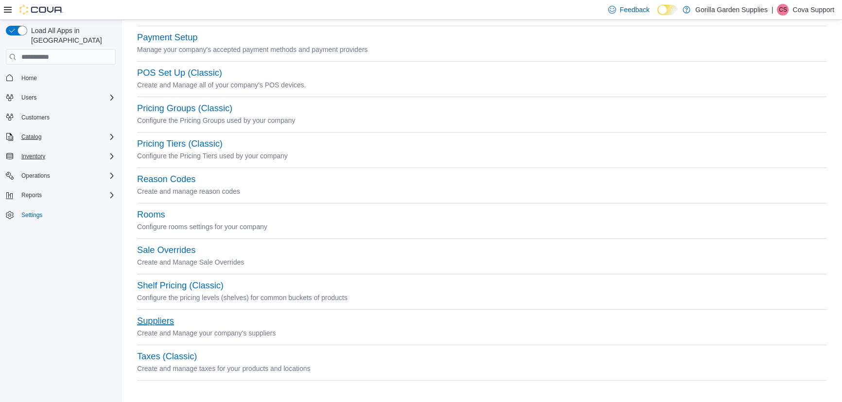
click at [149, 324] on button "Suppliers" at bounding box center [155, 321] width 37 height 10
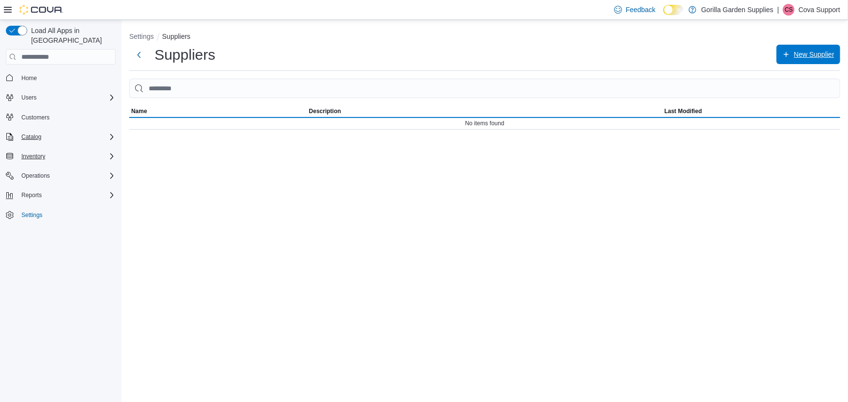
click at [800, 57] on span "New Supplier" at bounding box center [814, 55] width 40 height 10
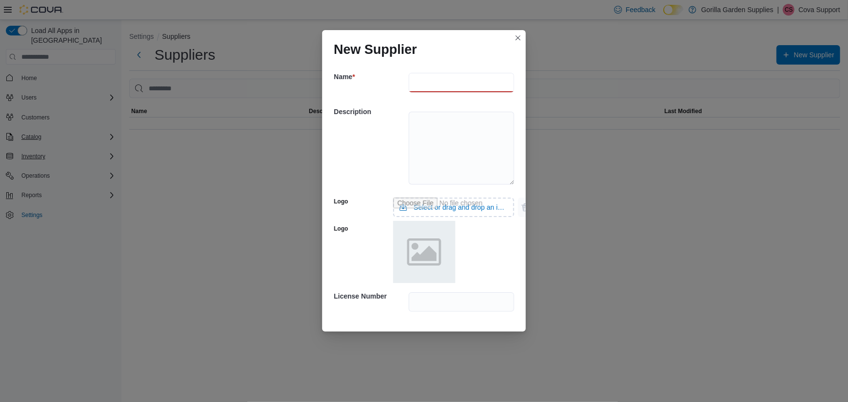
click at [449, 78] on input "text" at bounding box center [461, 82] width 105 height 19
paste input "**********"
type input "**********"
click at [383, 134] on div "Description" at bounding box center [424, 147] width 180 height 94
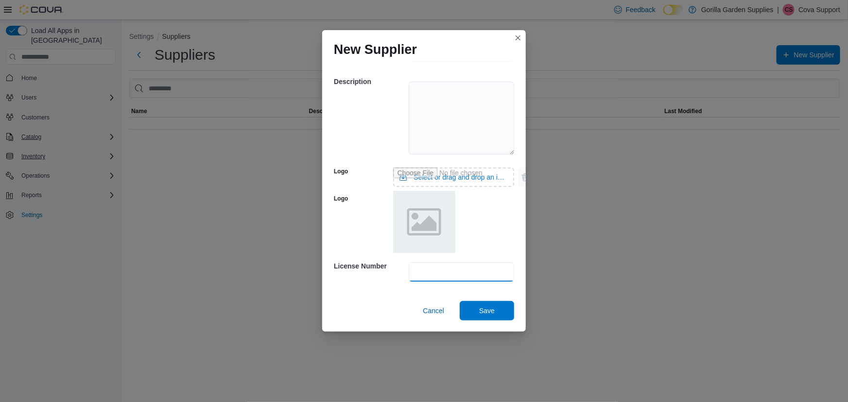
click at [432, 268] on input "text" at bounding box center [461, 271] width 105 height 19
paste input "********"
type input "********"
click at [483, 315] on span "Save" at bounding box center [487, 311] width 16 height 10
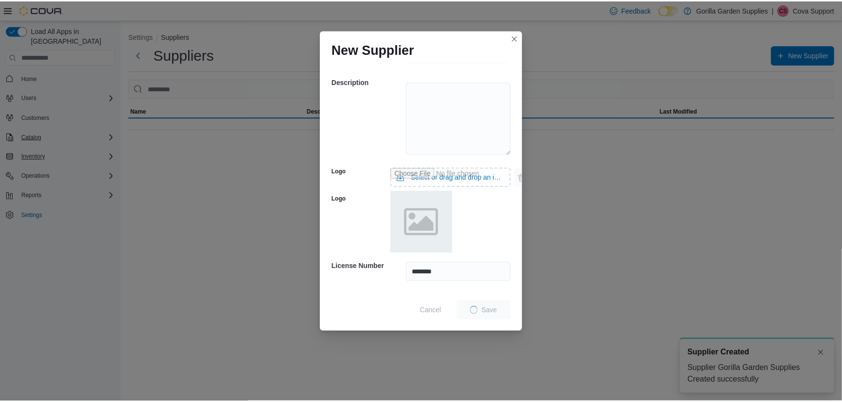
scroll to position [0, 0]
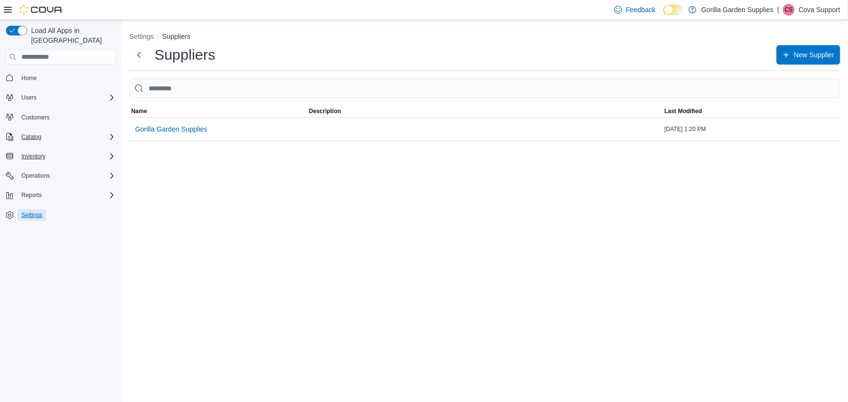
drag, startPoint x: 37, startPoint y: 205, endPoint x: 358, endPoint y: 226, distance: 321.0
click at [37, 211] on span "Settings" at bounding box center [31, 215] width 21 height 8
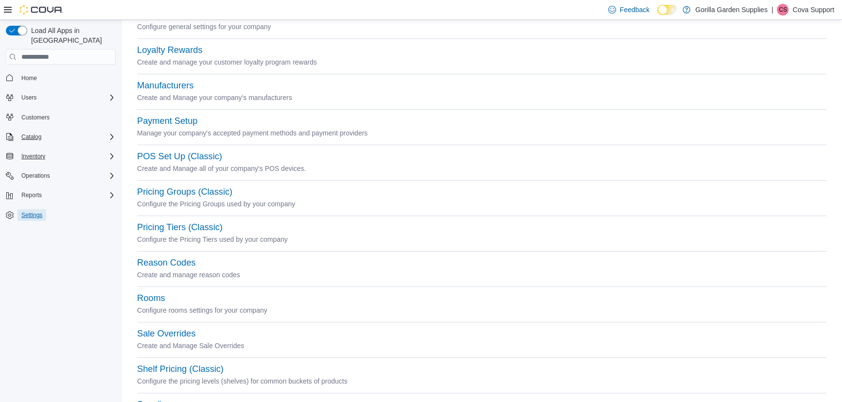
scroll to position [265, 0]
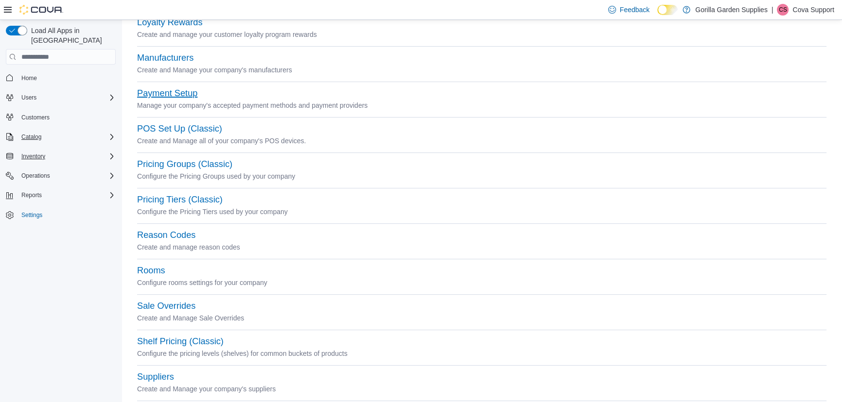
click at [166, 94] on button "Payment Setup" at bounding box center [167, 93] width 60 height 10
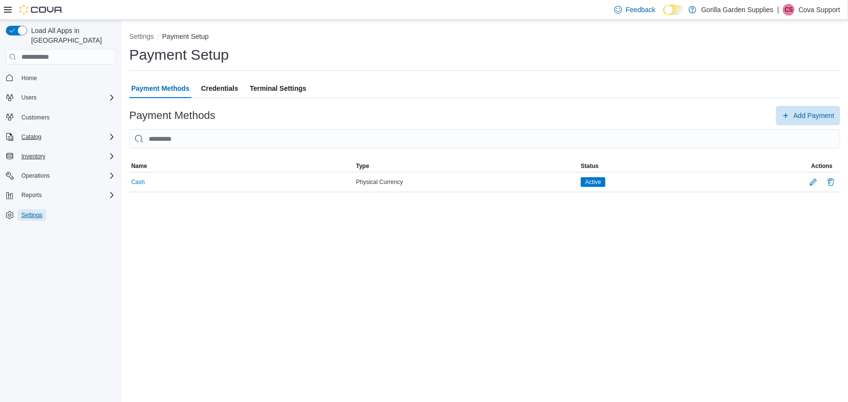
click at [24, 210] on span "Settings" at bounding box center [31, 216] width 21 height 12
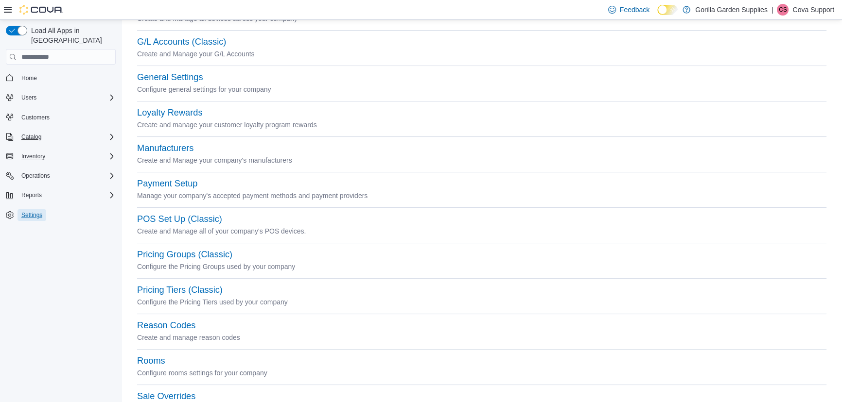
scroll to position [221, 0]
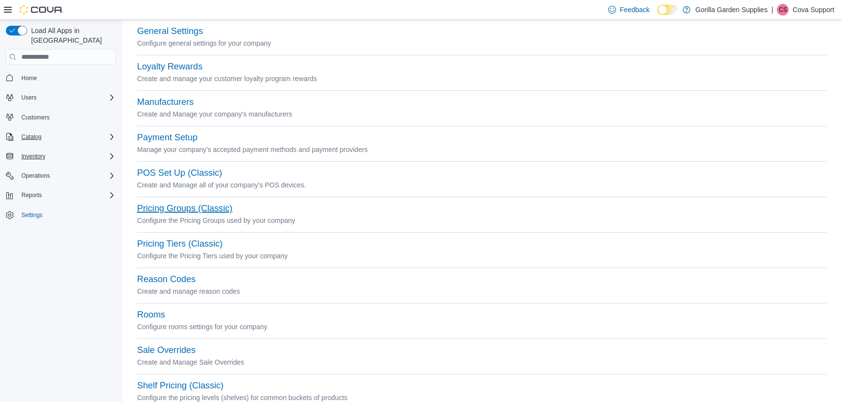
click at [226, 207] on button "Pricing Groups (Classic)" at bounding box center [184, 209] width 95 height 10
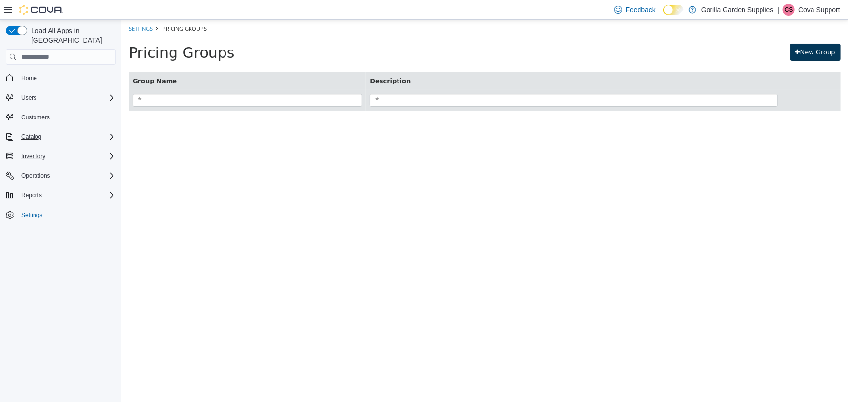
click at [819, 55] on link "New Group" at bounding box center [815, 52] width 51 height 17
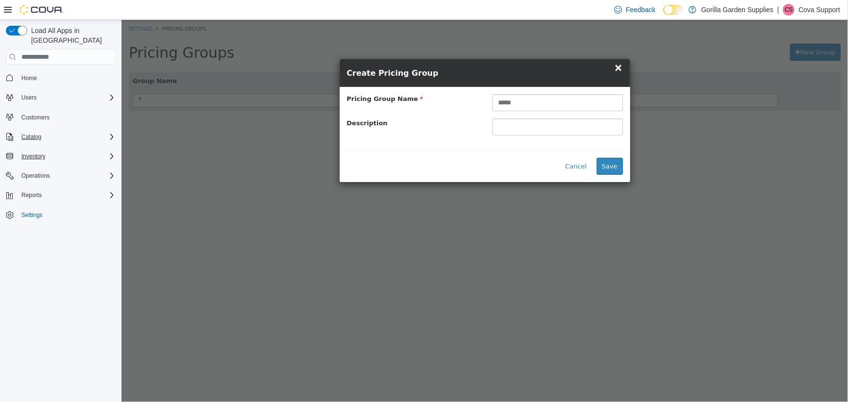
type input "********"
click at [617, 166] on button "Save" at bounding box center [609, 166] width 26 height 17
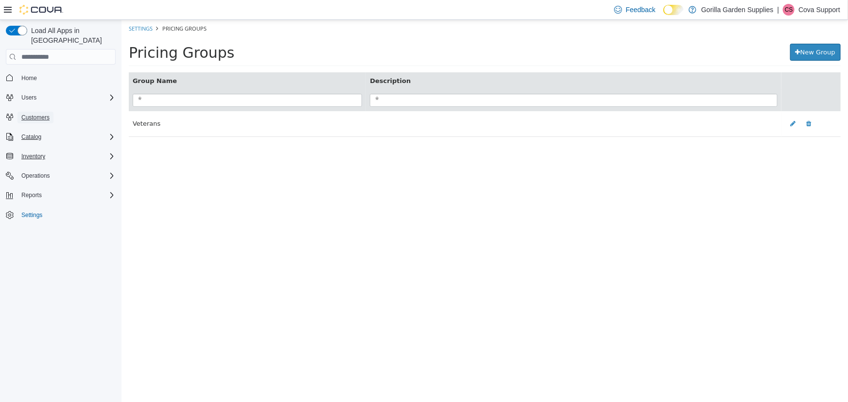
click at [50, 112] on link "Customers" at bounding box center [35, 118] width 36 height 12
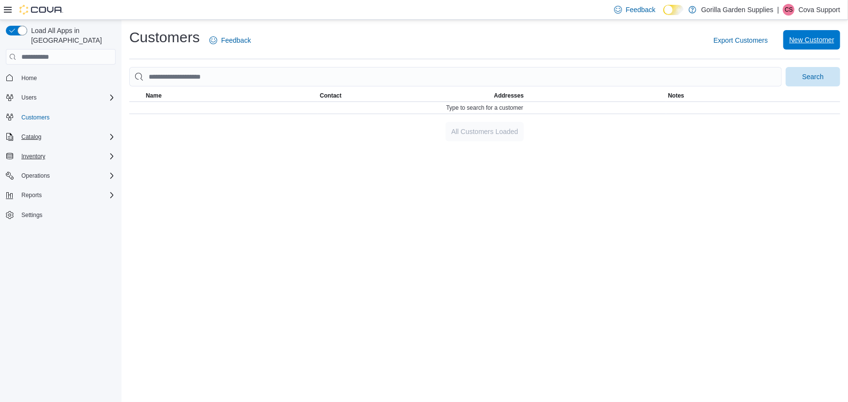
click at [790, 40] on span "New Customer" at bounding box center [811, 40] width 45 height 10
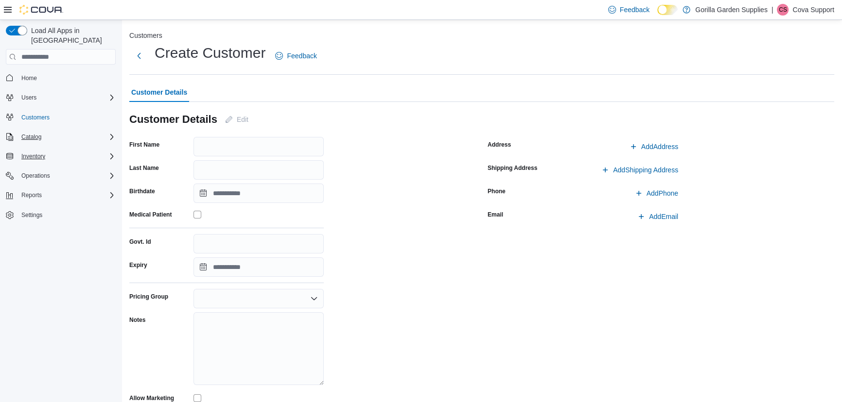
scroll to position [44, 0]
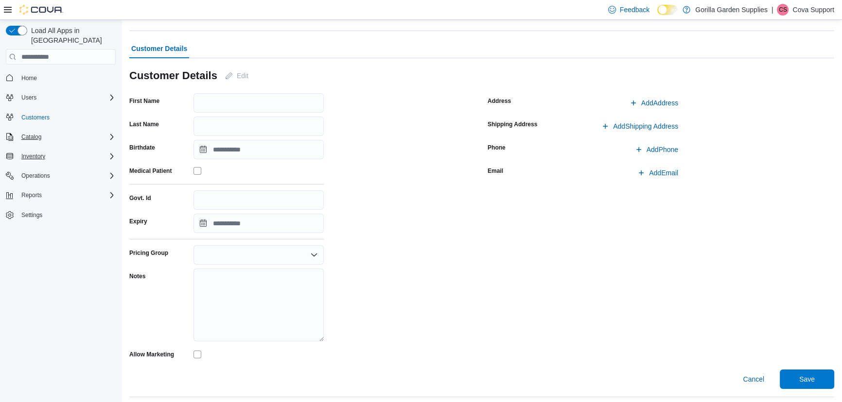
click at [311, 256] on icon "Open list of options" at bounding box center [314, 255] width 8 height 8
click at [221, 273] on span "Veterans" at bounding box center [264, 272] width 107 height 10
click at [313, 258] on icon "Open list of options" at bounding box center [314, 255] width 8 height 8
click at [404, 312] on div "First Name Last Name Birthdate Medical Patient Govt. Id Expiry Pricing Group Ve…" at bounding box center [302, 227] width 347 height 269
click at [83, 131] on div "Catalog" at bounding box center [66, 137] width 98 height 12
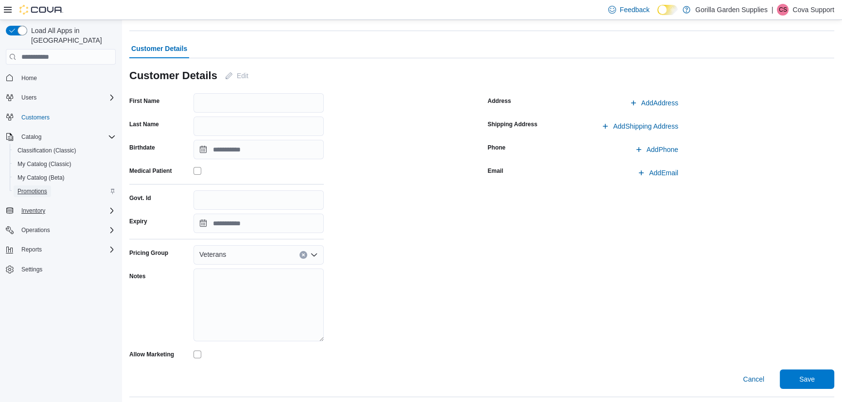
click at [35, 188] on span "Promotions" at bounding box center [32, 192] width 30 height 8
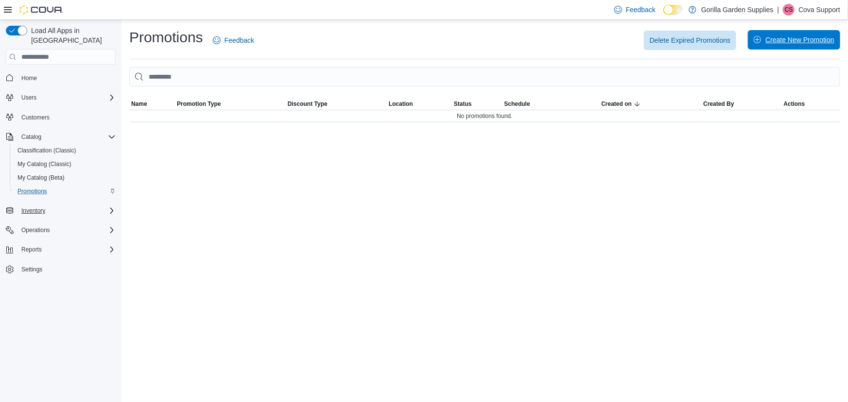
click at [783, 34] on span "Create New Promotion" at bounding box center [794, 39] width 81 height 19
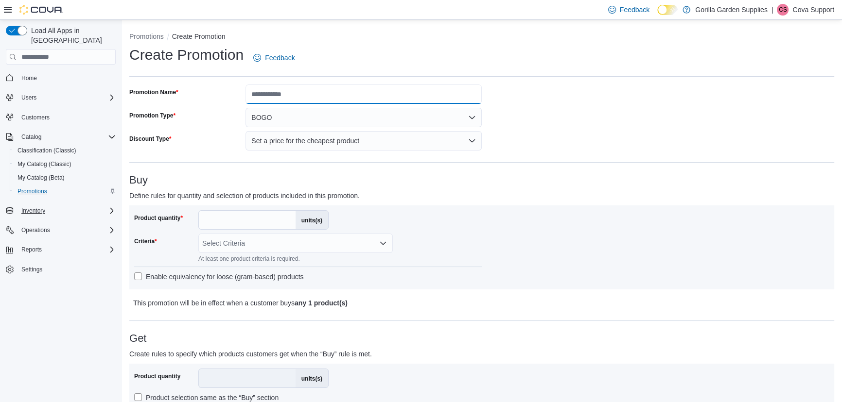
click at [308, 98] on input "Promotion Name" at bounding box center [363, 94] width 236 height 19
type input "**********"
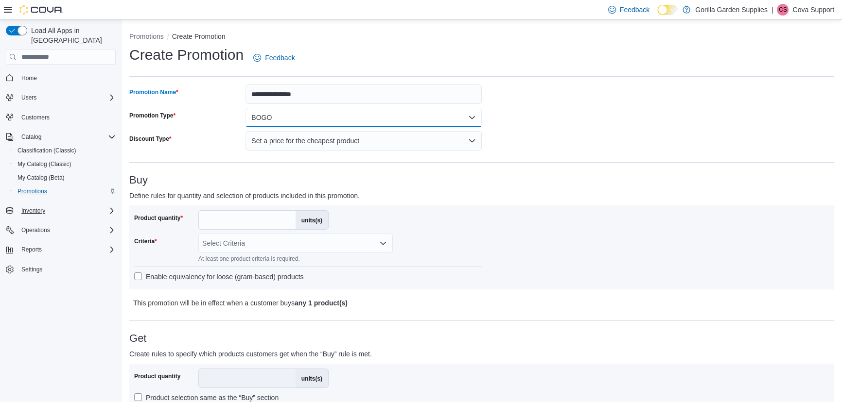
click at [365, 122] on button "BOGO" at bounding box center [363, 117] width 236 height 19
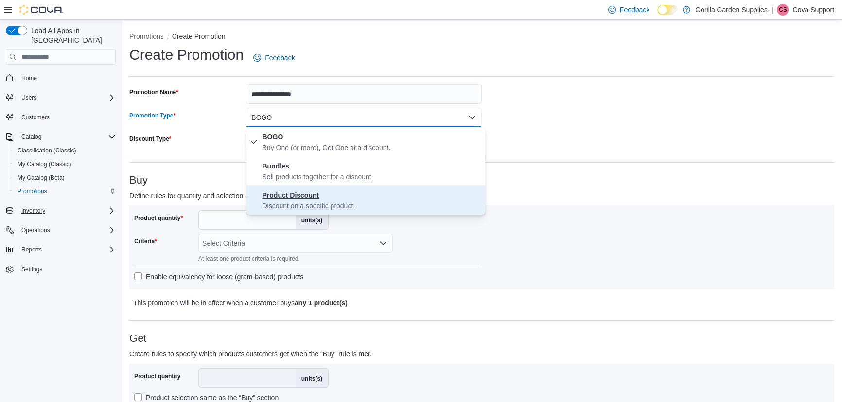
click at [370, 194] on span "Product Discount Discount on a specific product." at bounding box center [371, 200] width 219 height 21
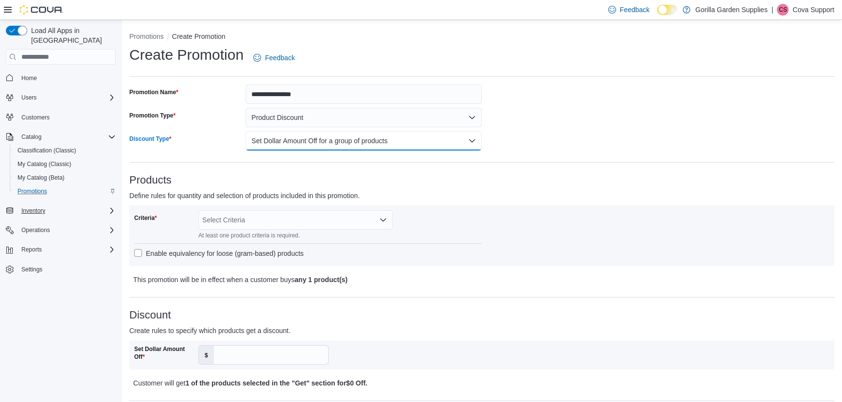
click at [374, 145] on button "Set Dollar Amount Off for a group of products" at bounding box center [363, 140] width 236 height 19
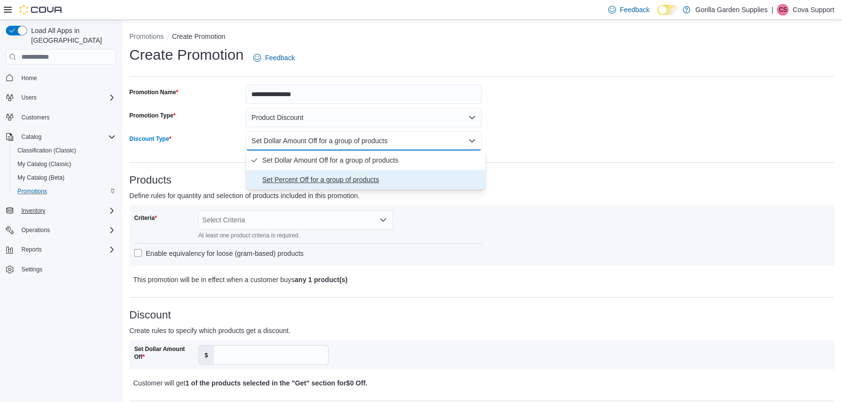
click at [387, 176] on span "Set Percent Off for a group of products" at bounding box center [371, 180] width 219 height 12
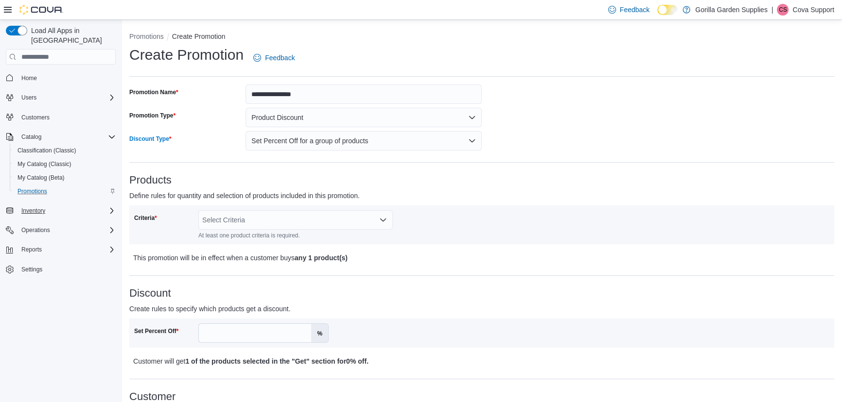
click at [274, 222] on div "Select Criteria" at bounding box center [295, 219] width 194 height 19
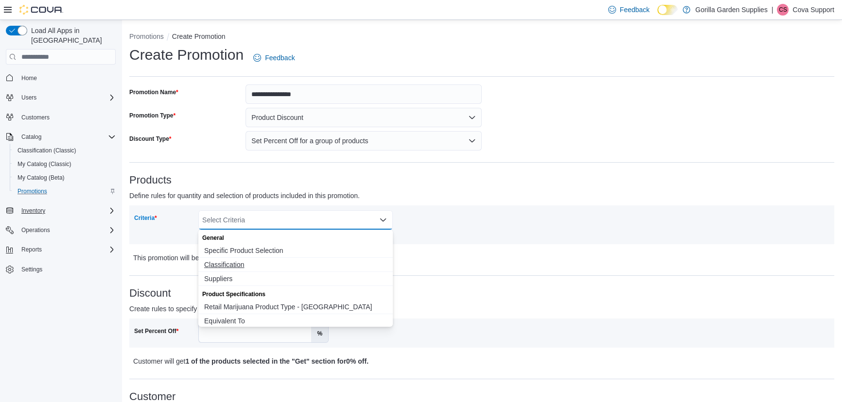
click at [221, 262] on span "Classification" at bounding box center [295, 265] width 183 height 10
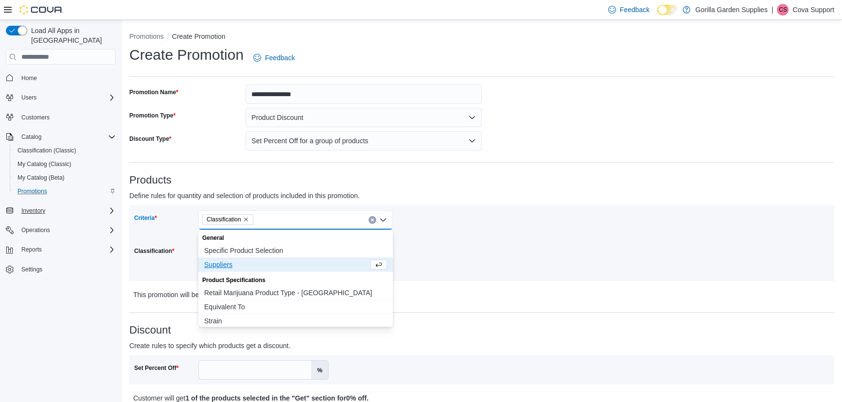
click at [445, 232] on div "Criteria Classification Combo box. Selected. Classification. Press Backspace to…" at bounding box center [308, 243] width 348 height 66
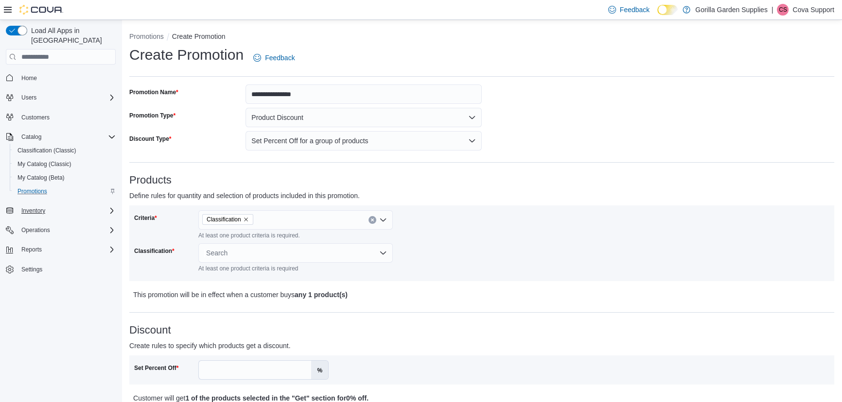
click at [268, 256] on div "Search" at bounding box center [295, 253] width 194 height 19
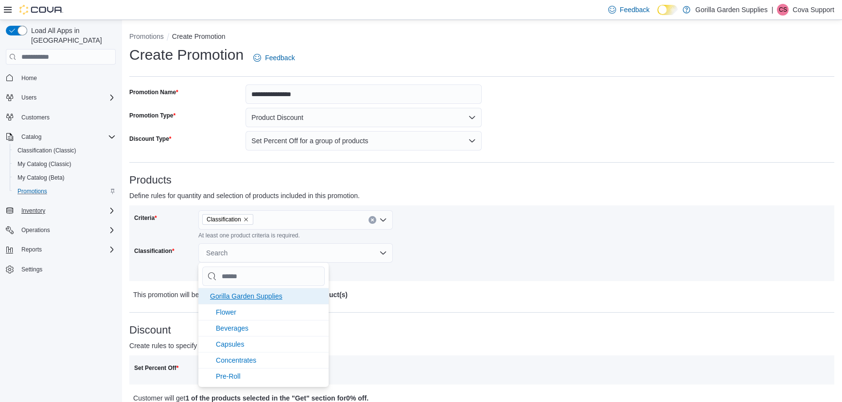
click at [241, 301] on li "Gorilla Garden Supplies" at bounding box center [263, 296] width 130 height 16
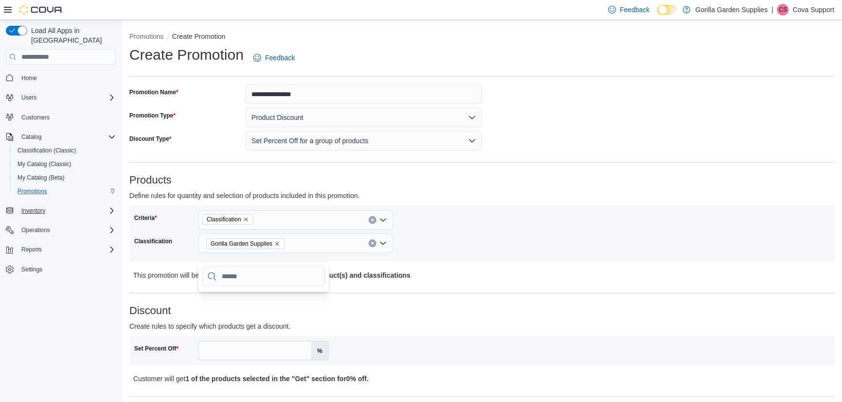
click at [425, 322] on p "Create rules to specify which products get a discount." at bounding box center [393, 327] width 529 height 12
click at [253, 351] on input "Set Percent Off" at bounding box center [255, 351] width 112 height 18
type input "**"
click at [453, 354] on div "Set Percent Off ** %" at bounding box center [308, 350] width 348 height 19
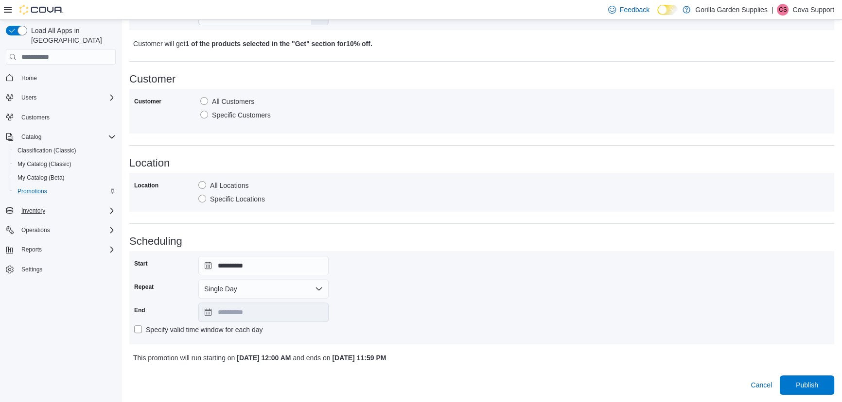
scroll to position [335, 0]
click at [229, 117] on label "Specific Customers" at bounding box center [235, 115] width 70 height 12
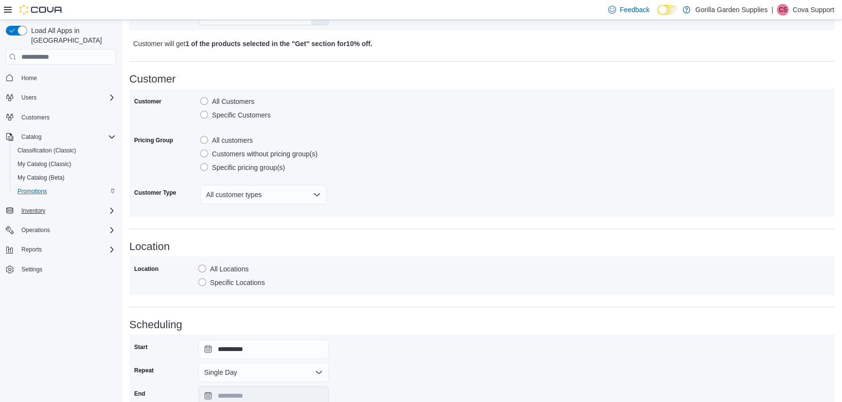
drag, startPoint x: 251, startPoint y: 168, endPoint x: 243, endPoint y: 173, distance: 9.8
click at [251, 168] on label "Specific pricing group(s)" at bounding box center [242, 168] width 85 height 12
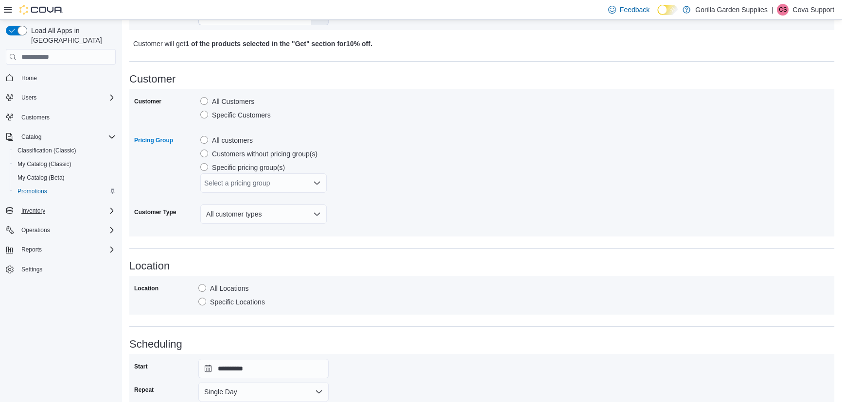
click at [239, 180] on div "Select a pricing group" at bounding box center [263, 183] width 126 height 19
click at [230, 201] on span "Veterans" at bounding box center [263, 200] width 115 height 10
click at [480, 223] on div "Customer All Customers Specific Customers Pricing Group All customers Customers…" at bounding box center [481, 163] width 695 height 138
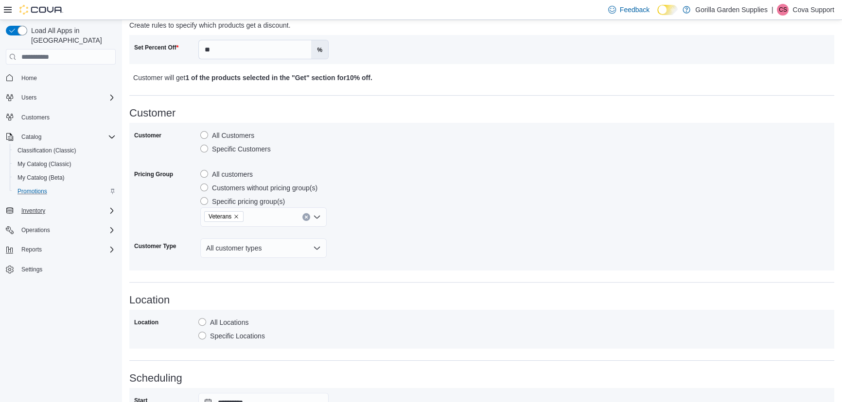
scroll to position [438, 0]
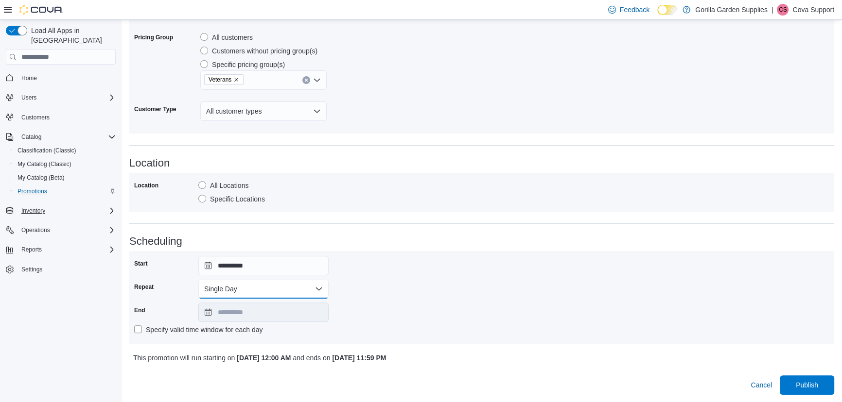
click at [301, 290] on button "Single Day" at bounding box center [263, 289] width 130 height 19
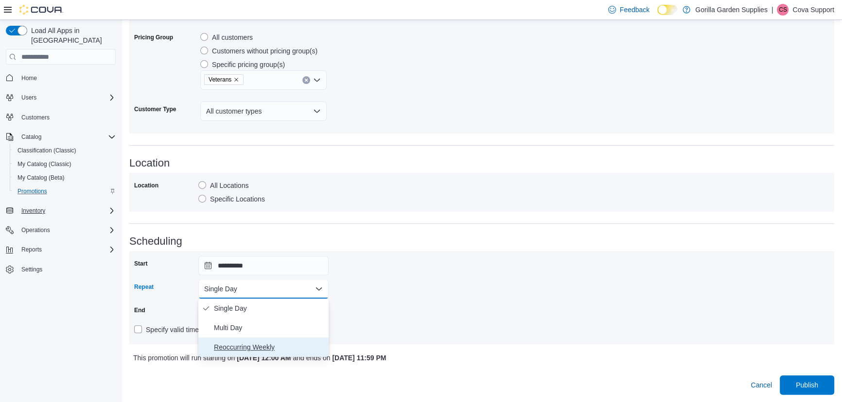
click at [247, 342] on span "Reoccurring Weekly" at bounding box center [269, 348] width 111 height 12
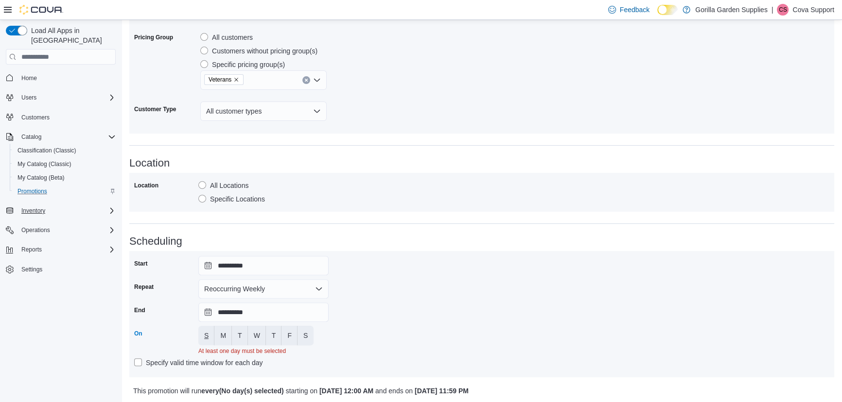
click at [203, 334] on button "S" at bounding box center [206, 335] width 16 height 19
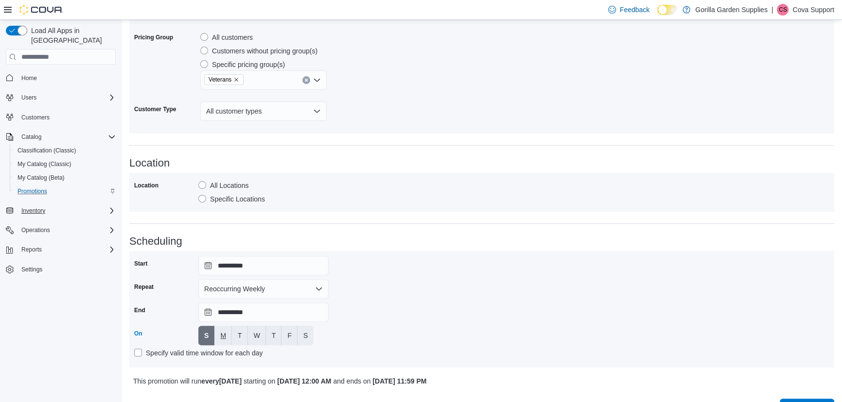
click at [227, 334] on button "M" at bounding box center [222, 335] width 17 height 19
drag, startPoint x: 239, startPoint y: 334, endPoint x: 250, endPoint y: 333, distance: 11.8
click at [239, 334] on span "T" at bounding box center [240, 336] width 4 height 10
click at [254, 332] on button "W" at bounding box center [257, 335] width 18 height 19
click at [274, 332] on span "T" at bounding box center [274, 336] width 4 height 10
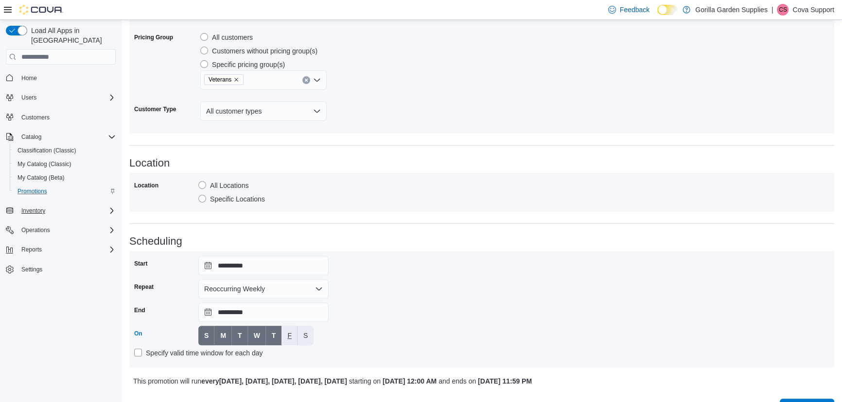
click at [288, 337] on span "F" at bounding box center [289, 336] width 4 height 10
click at [307, 338] on span "S" at bounding box center [305, 336] width 4 height 10
click at [305, 338] on span "S" at bounding box center [305, 336] width 4 height 10
click at [248, 337] on button "W" at bounding box center [257, 335] width 18 height 19
click at [238, 337] on span "T" at bounding box center [240, 336] width 4 height 10
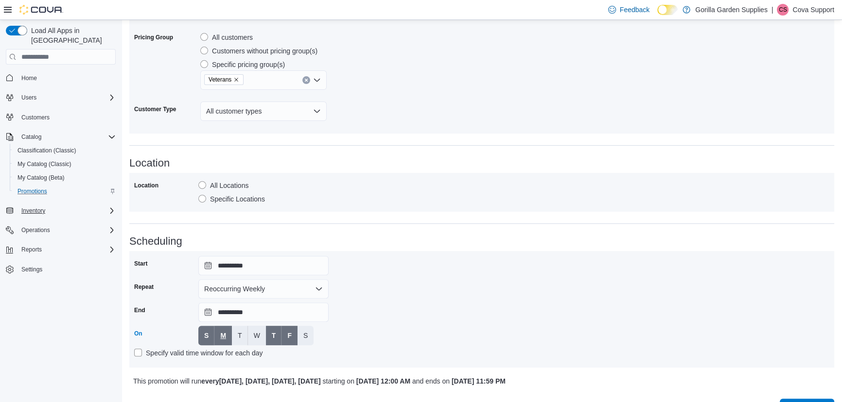
click at [225, 336] on span "M" at bounding box center [223, 336] width 6 height 10
click at [209, 335] on button "S" at bounding box center [206, 335] width 16 height 19
drag, startPoint x: 274, startPoint y: 333, endPoint x: 296, endPoint y: 334, distance: 22.4
click at [275, 333] on span "T" at bounding box center [274, 336] width 4 height 10
click at [319, 336] on div "Days of the week S M T W T F S" at bounding box center [263, 335] width 130 height 19
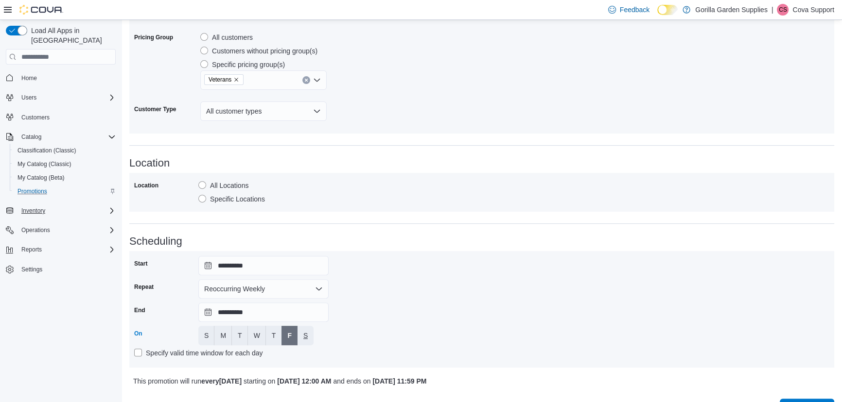
click at [310, 335] on button "S" at bounding box center [305, 335] width 16 height 19
click at [359, 327] on div "**********" at bounding box center [481, 309] width 695 height 107
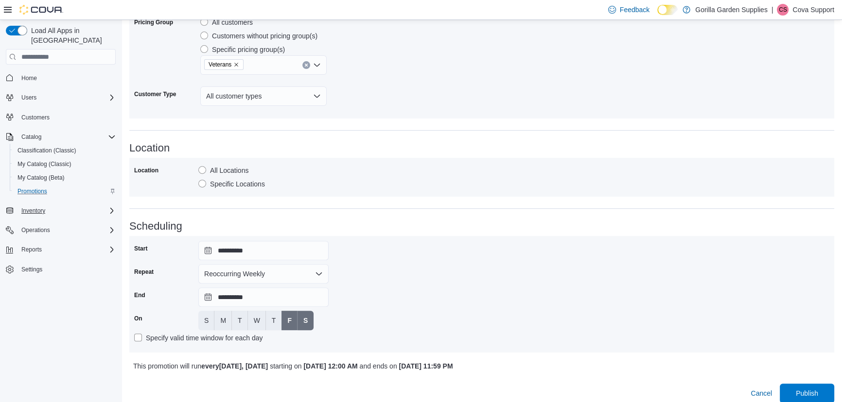
scroll to position [462, 0]
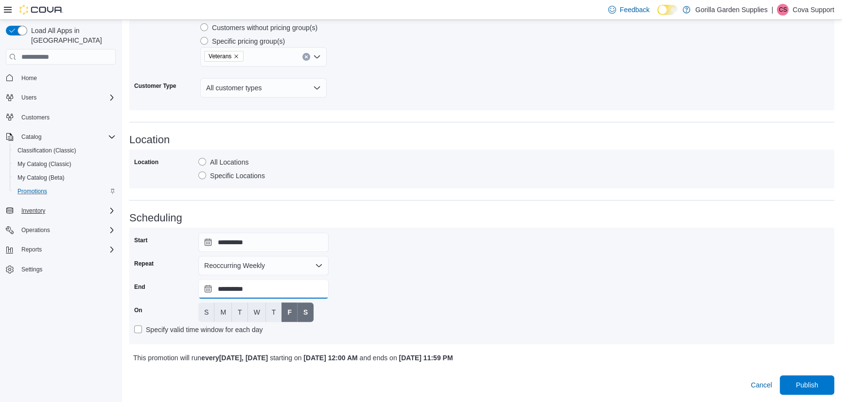
click at [300, 289] on input "**********" at bounding box center [263, 289] width 130 height 19
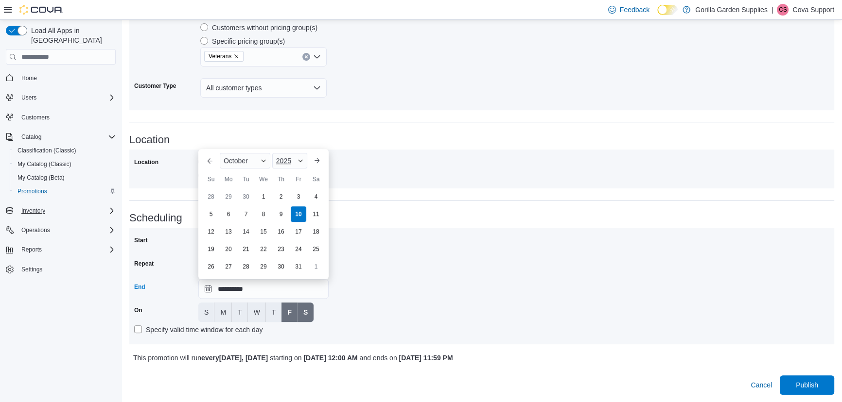
click at [302, 159] on span "Button. Open the year selector. 2025 is currently selected." at bounding box center [300, 161] width 6 height 6
drag, startPoint x: 293, startPoint y: 225, endPoint x: 288, endPoint y: 239, distance: 14.6
click at [293, 225] on div "2028" at bounding box center [296, 228] width 45 height 12
click at [247, 266] on div "31" at bounding box center [245, 267] width 17 height 17
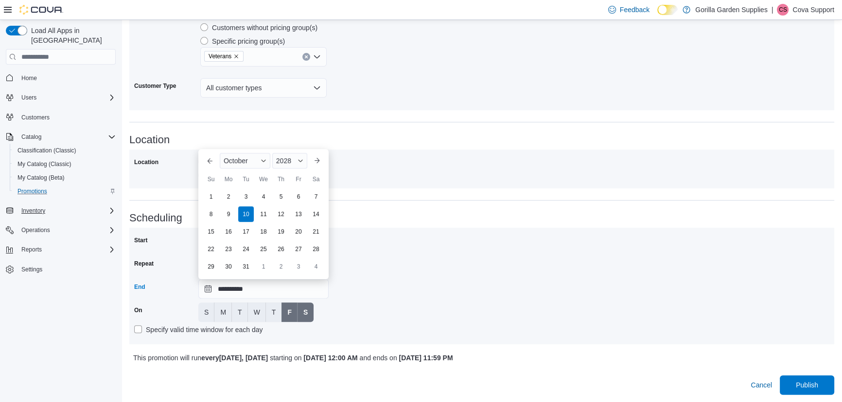
type input "**********"
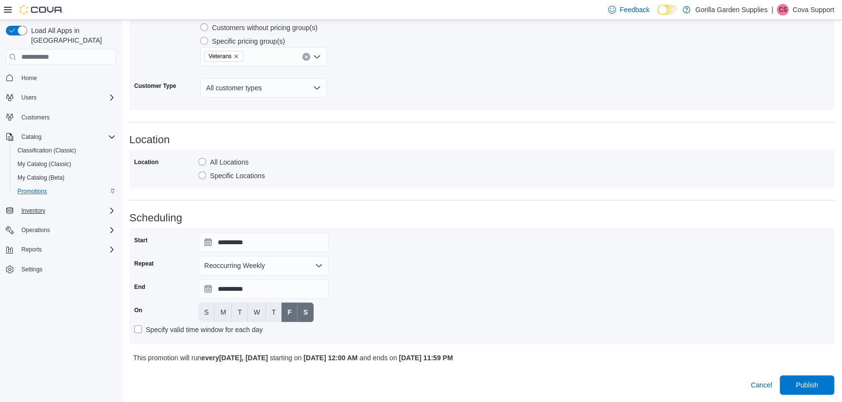
click at [418, 263] on div "**********" at bounding box center [481, 286] width 695 height 107
click at [810, 389] on span "Publish" at bounding box center [807, 385] width 22 height 10
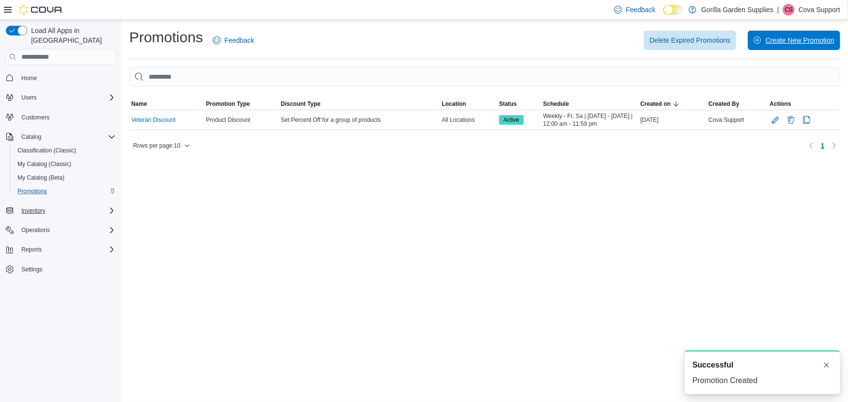
click at [805, 43] on span "Create New Promotion" at bounding box center [800, 40] width 69 height 10
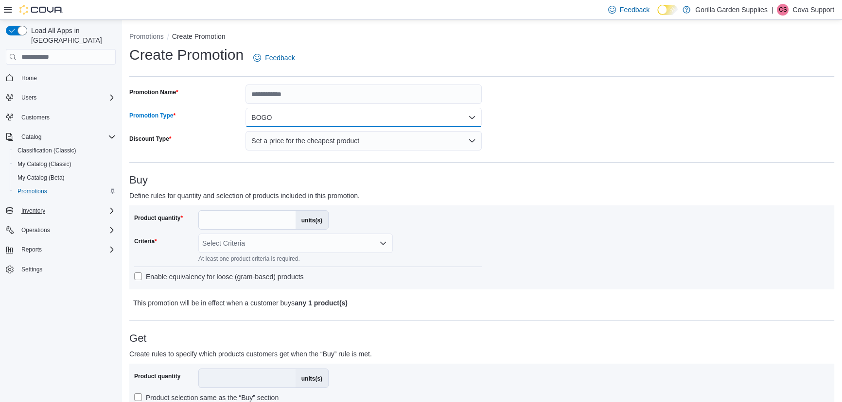
click at [323, 115] on button "BOGO" at bounding box center [363, 117] width 236 height 19
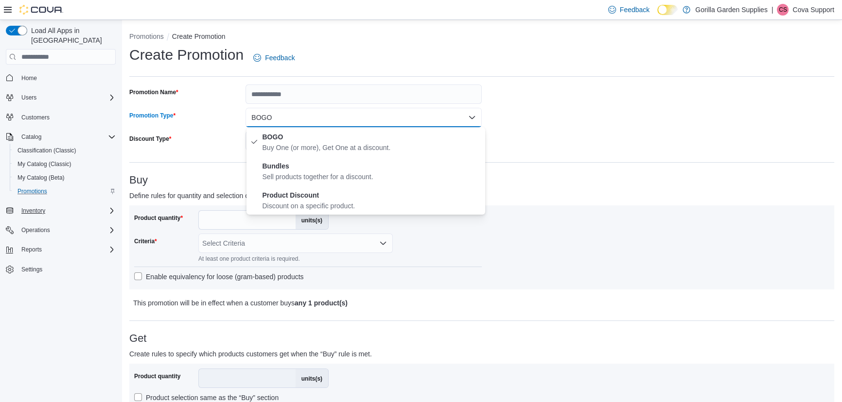
click at [612, 191] on div "Buy Define rules for quantity and selection of products included in this promot…" at bounding box center [481, 242] width 705 height 135
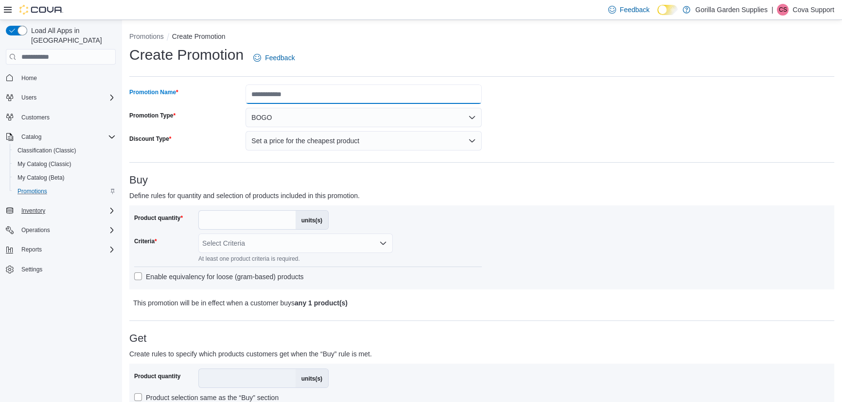
click at [298, 93] on input "Promotion Name" at bounding box center [363, 94] width 236 height 19
type input "**********"
drag, startPoint x: 522, startPoint y: 281, endPoint x: 527, endPoint y: 272, distance: 10.3
click at [524, 280] on div "Product quantity * units(s) Criteria Select Criteria At least one product crite…" at bounding box center [481, 247] width 695 height 74
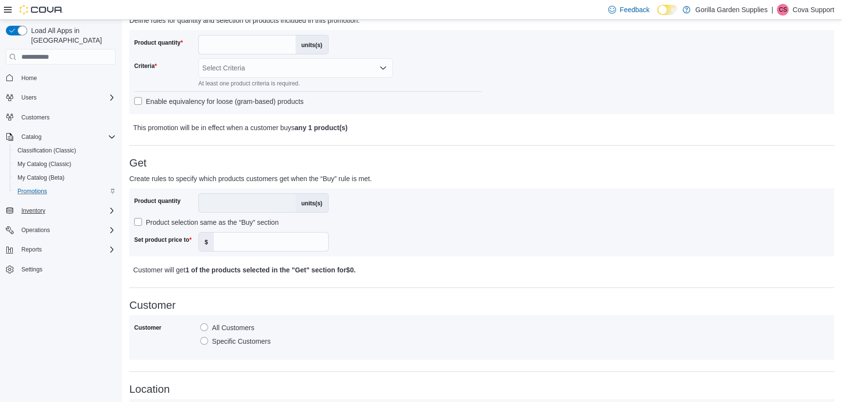
scroll to position [176, 0]
drag, startPoint x: 209, startPoint y: 46, endPoint x: 201, endPoint y: 46, distance: 7.8
click at [201, 46] on input "*" at bounding box center [247, 44] width 97 height 18
type input "*"
click at [262, 64] on div "Select Criteria" at bounding box center [295, 66] width 194 height 19
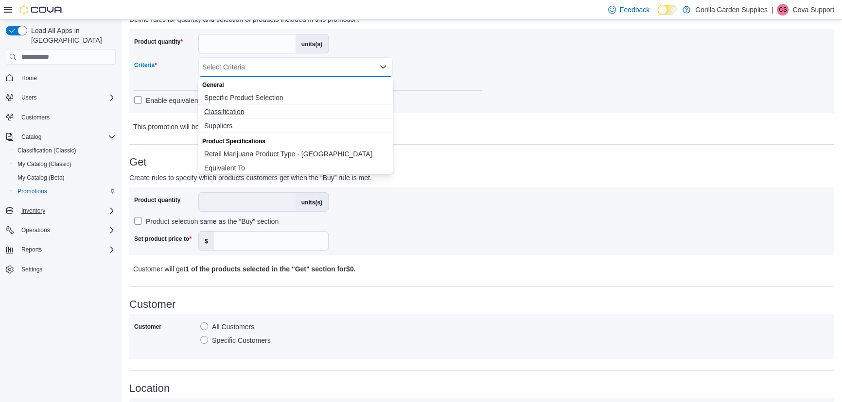
click at [239, 111] on span "Classification" at bounding box center [295, 112] width 183 height 10
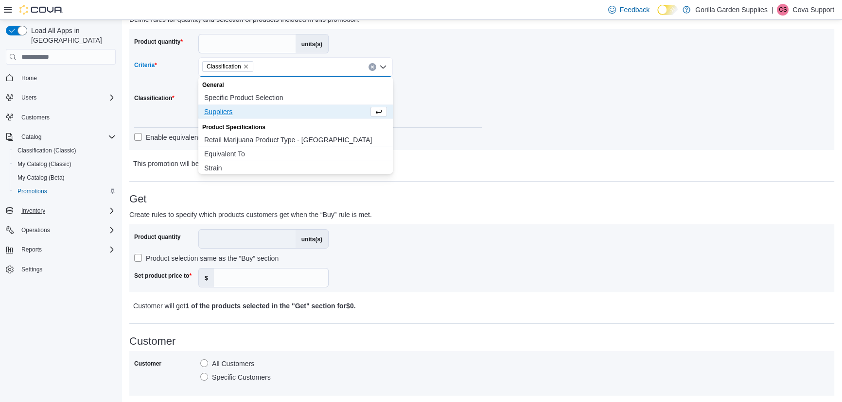
click at [663, 73] on div "Product quantity * units(s) Criteria Classification Combo box. Selected. Classi…" at bounding box center [481, 89] width 695 height 111
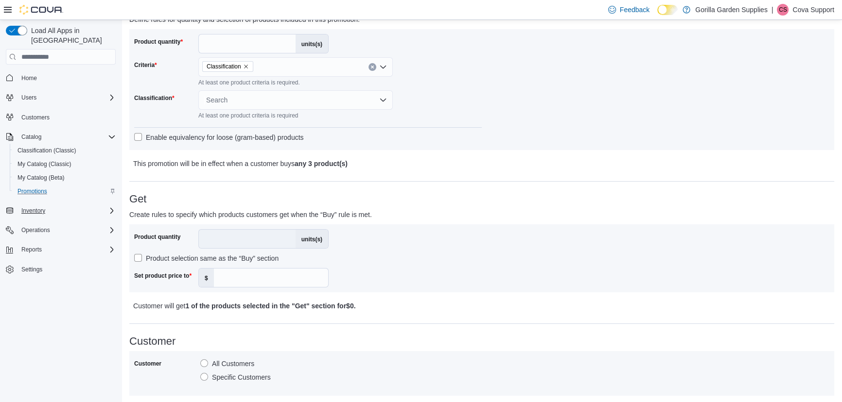
click at [290, 97] on div "Search" at bounding box center [295, 99] width 194 height 19
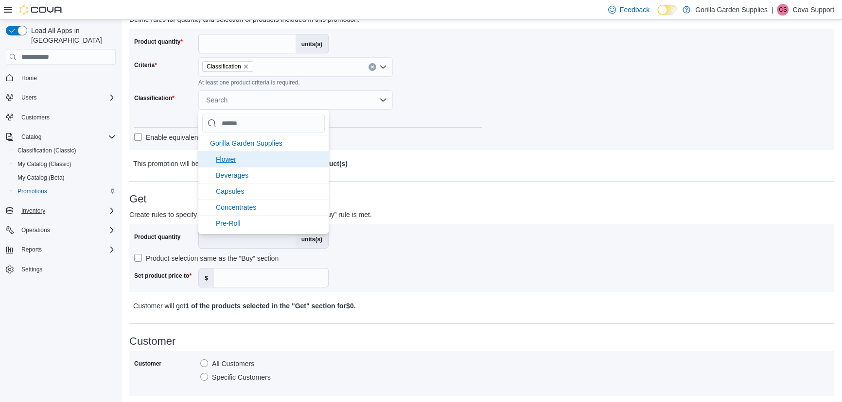
click at [248, 159] on li "Flower" at bounding box center [263, 159] width 130 height 16
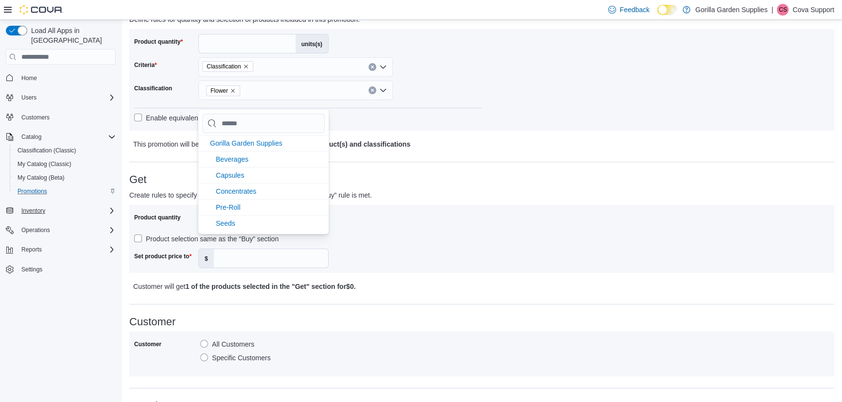
click at [539, 141] on p "This promotion will be in effect when a customer buys any 3 product(s) and clas…" at bounding box center [394, 145] width 523 height 12
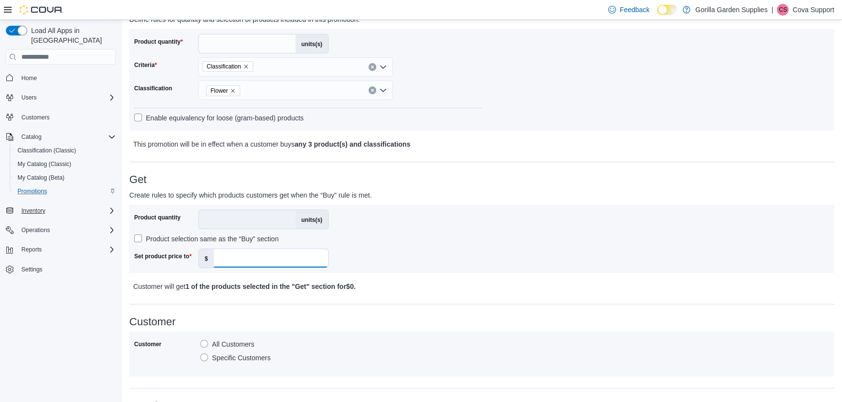
click at [249, 258] on input "Set product price to" at bounding box center [271, 258] width 114 height 18
type input "*"
click at [567, 241] on div "Product quantity * units(s) Product selection same as the “Buy” section Set pro…" at bounding box center [481, 239] width 695 height 58
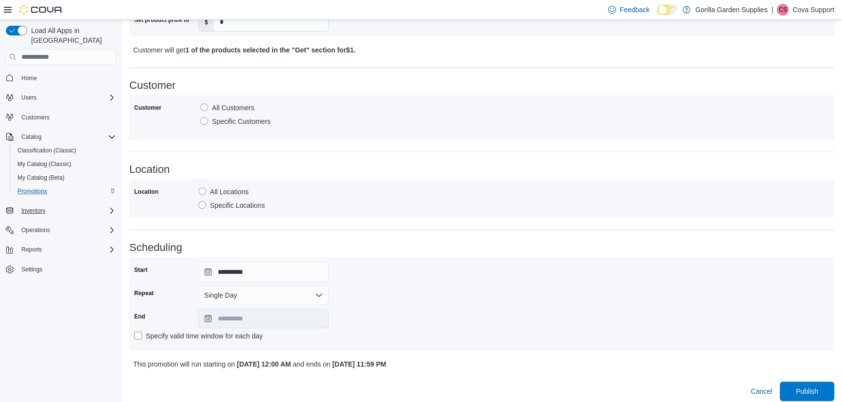
scroll to position [420, 0]
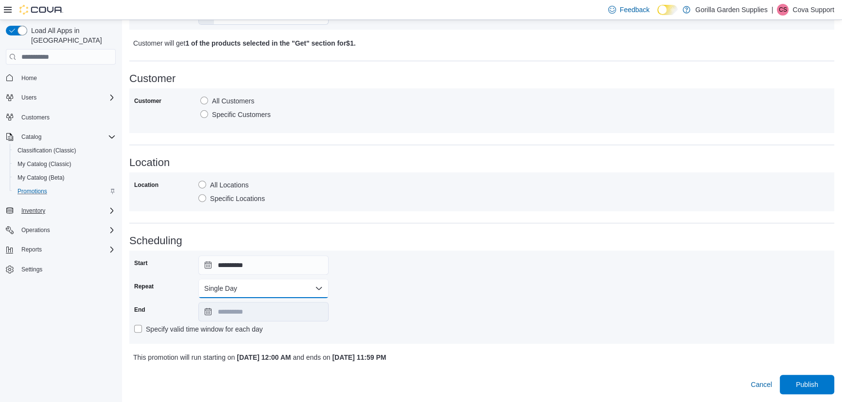
click at [230, 279] on button "Single Day" at bounding box center [263, 288] width 130 height 19
click at [231, 326] on span "Multi Day" at bounding box center [269, 328] width 111 height 12
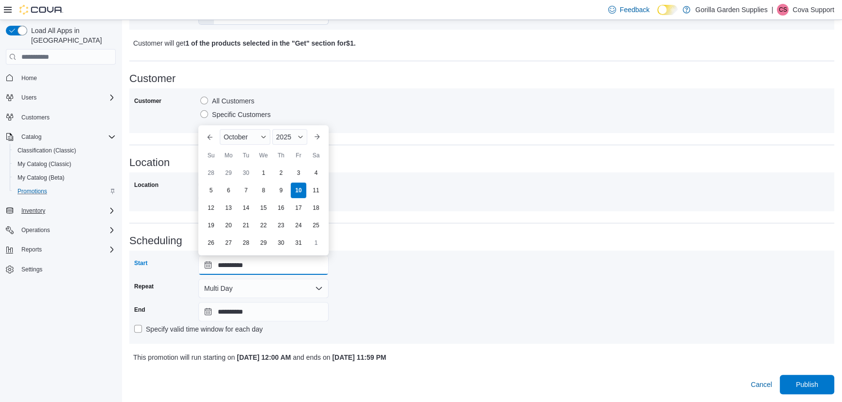
click at [264, 268] on input "**********" at bounding box center [263, 265] width 130 height 19
drag, startPoint x: 301, startPoint y: 210, endPoint x: 310, endPoint y: 210, distance: 8.3
click at [302, 210] on div "17" at bounding box center [299, 208] width 16 height 16
type input "**********"
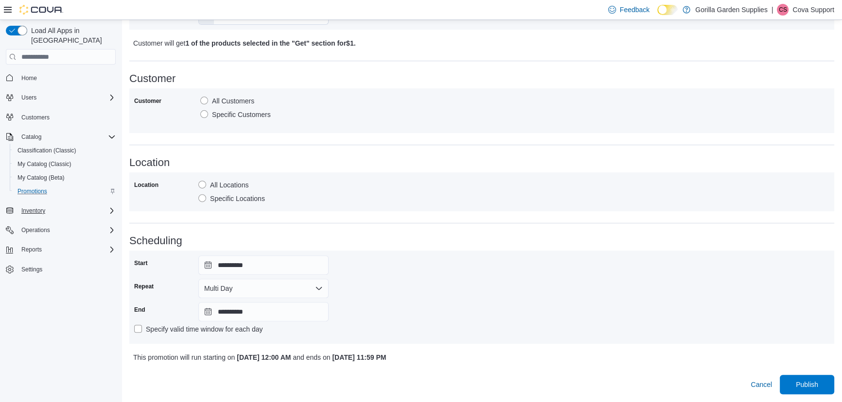
click at [312, 210] on div "Location All Locations Specific Locations" at bounding box center [481, 192] width 705 height 39
click at [275, 314] on input "**********" at bounding box center [263, 311] width 130 height 19
click at [317, 255] on div "18" at bounding box center [315, 254] width 17 height 17
type input "**********"
click at [463, 291] on div "**********" at bounding box center [481, 298] width 695 height 84
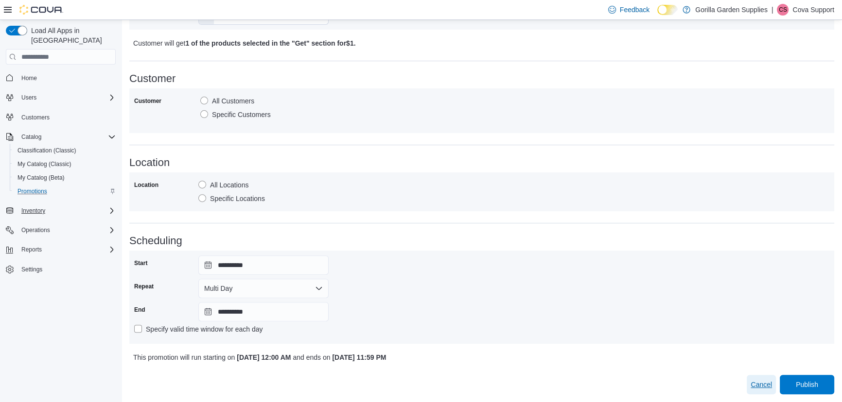
click at [772, 387] on span "Cancel" at bounding box center [761, 385] width 21 height 10
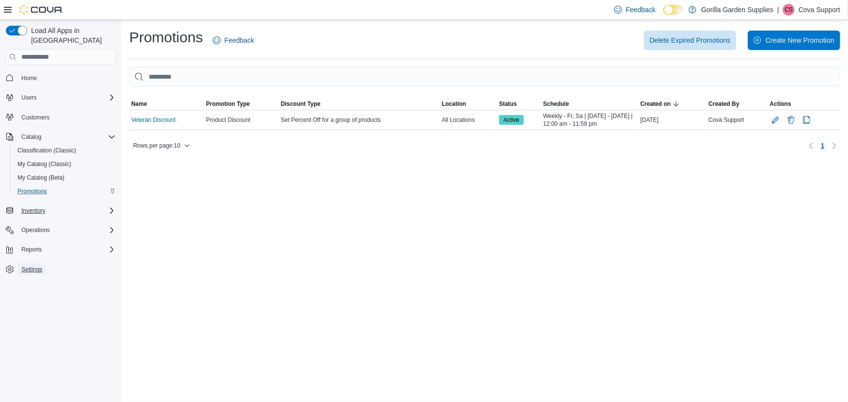
click at [41, 266] on span "Settings" at bounding box center [31, 270] width 21 height 8
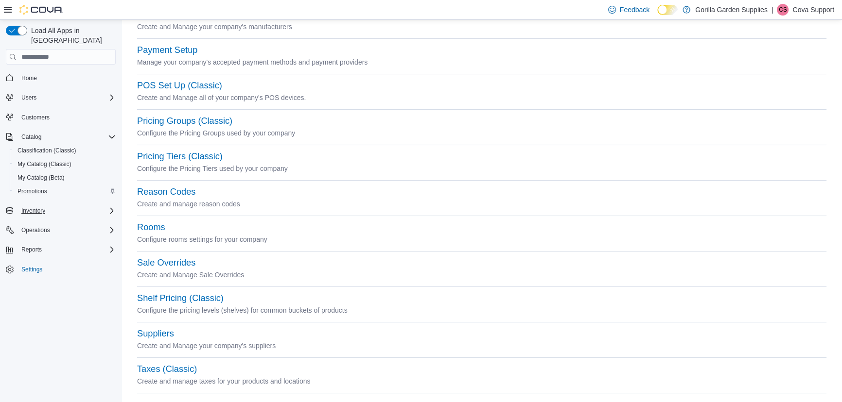
scroll to position [309, 0]
click at [184, 193] on button "Reason Codes" at bounding box center [166, 191] width 58 height 10
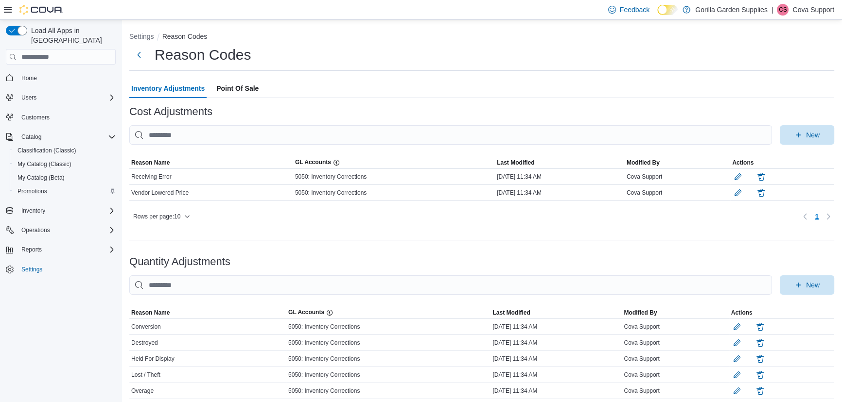
click at [235, 92] on span "Point Of Sale" at bounding box center [237, 88] width 42 height 19
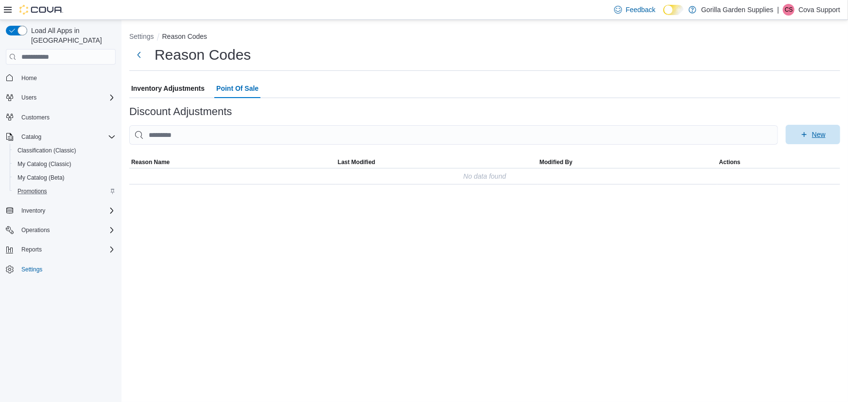
click at [808, 138] on icon "button" at bounding box center [805, 135] width 8 height 8
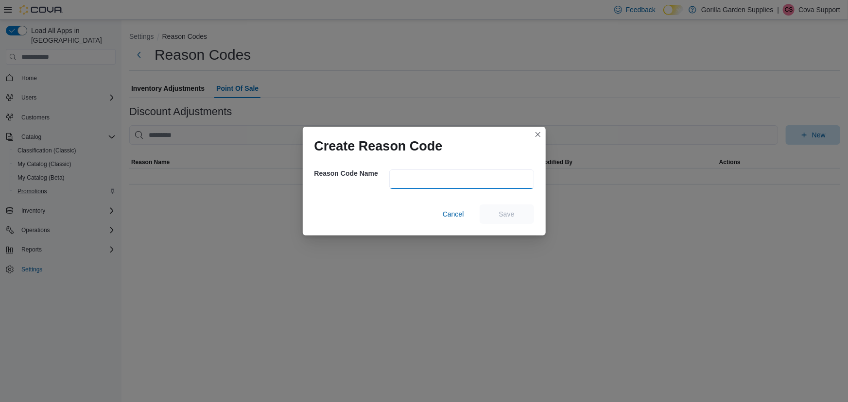
click at [428, 170] on input "text" at bounding box center [461, 179] width 145 height 19
type input "**********"
click at [352, 216] on div "Cancel Save" at bounding box center [425, 214] width 220 height 19
click at [509, 207] on span "Save" at bounding box center [507, 213] width 43 height 19
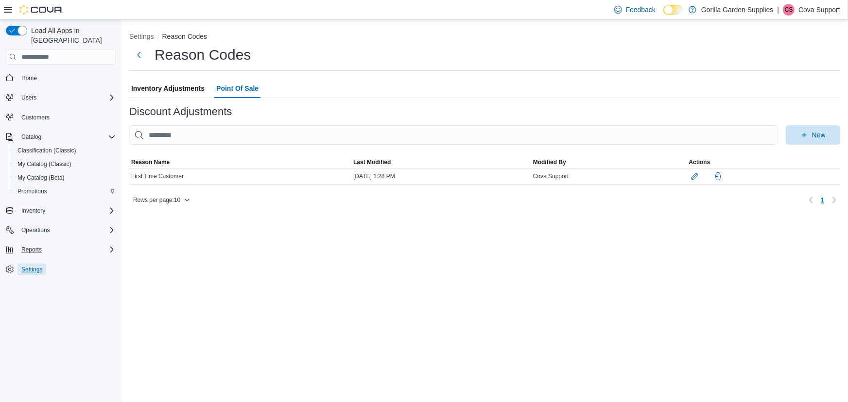
drag, startPoint x: 21, startPoint y: 261, endPoint x: 106, endPoint y: 239, distance: 88.3
click at [21, 266] on span "Settings" at bounding box center [31, 270] width 21 height 8
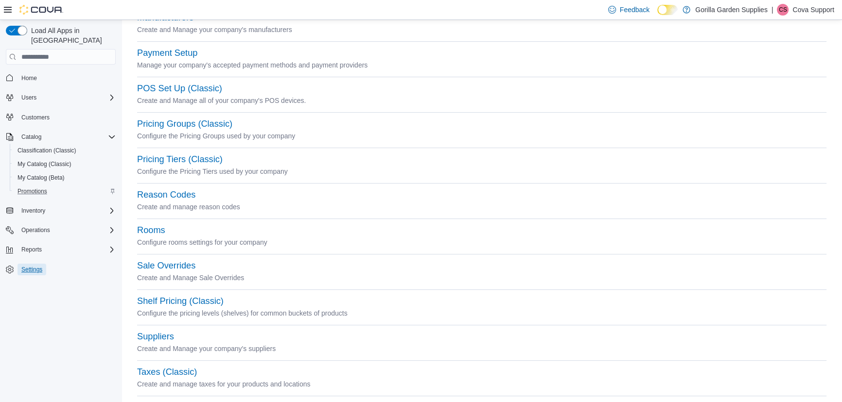
scroll to position [309, 0]
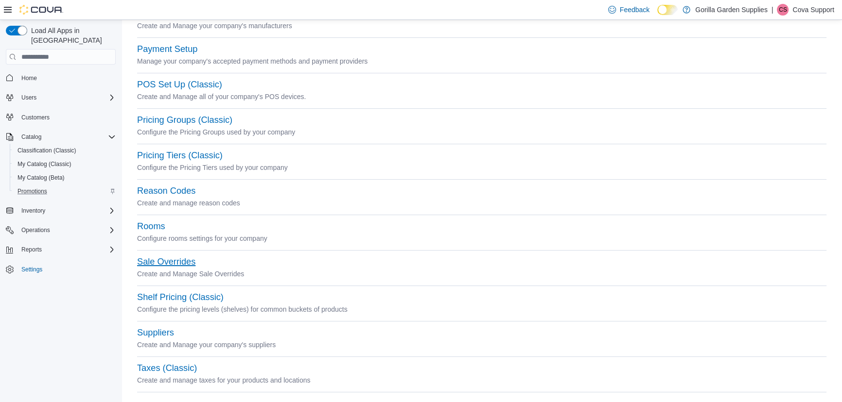
click at [165, 264] on button "Sale Overrides" at bounding box center [166, 262] width 58 height 10
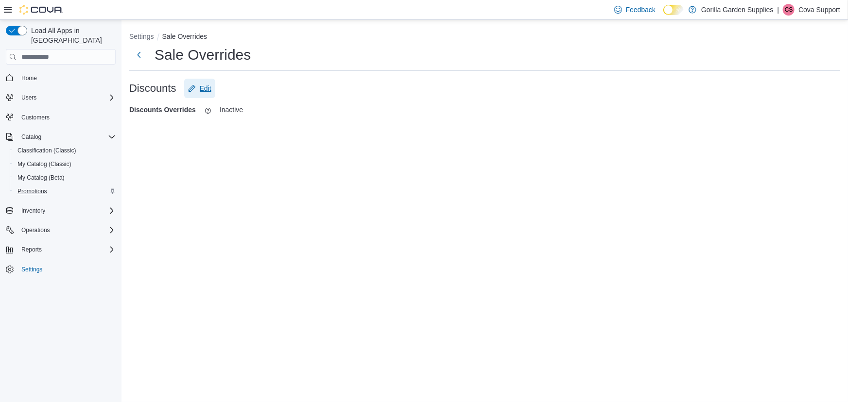
click at [203, 90] on span "Edit" at bounding box center [206, 89] width 12 height 10
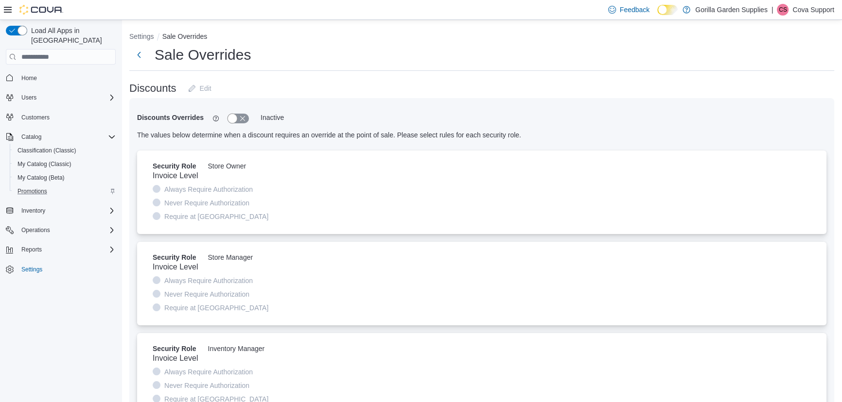
click at [239, 119] on button "button" at bounding box center [237, 119] width 21 height 10
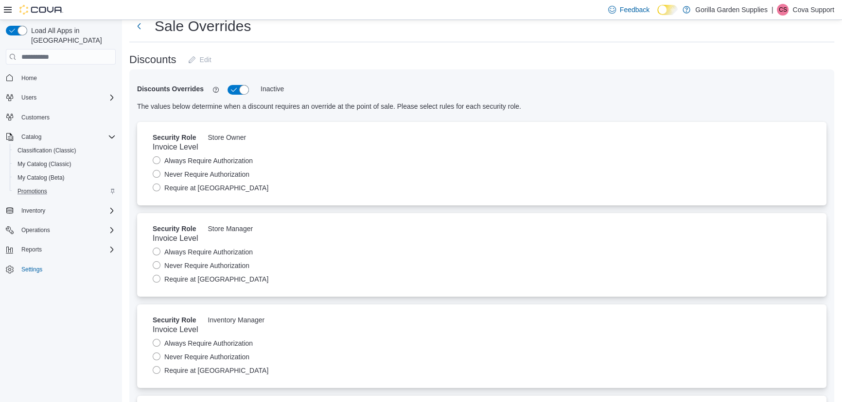
scroll to position [44, 0]
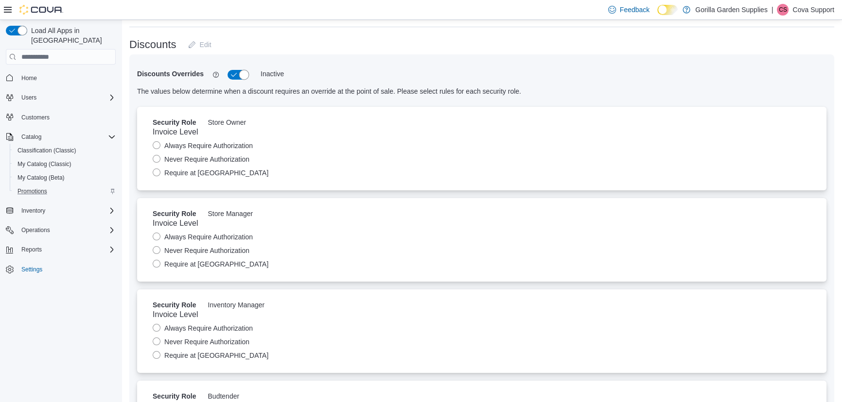
click at [230, 71] on button "button" at bounding box center [237, 75] width 21 height 10
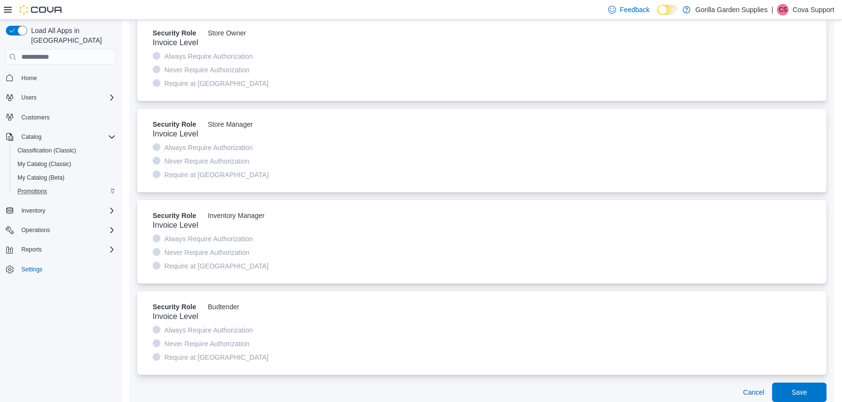
scroll to position [149, 0]
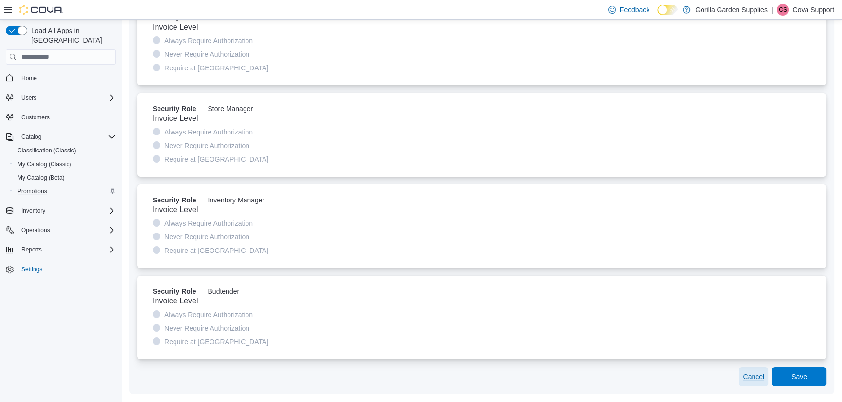
click at [762, 376] on span "Cancel" at bounding box center [753, 377] width 21 height 10
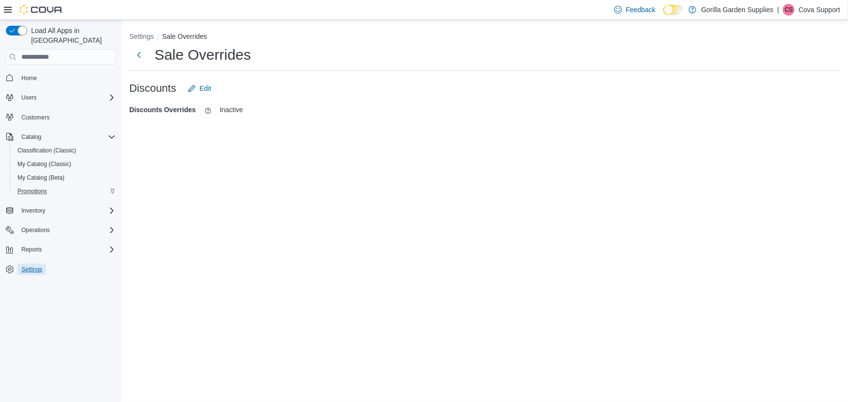
drag, startPoint x: 38, startPoint y: 262, endPoint x: 270, endPoint y: 247, distance: 232.8
click at [38, 266] on span "Settings" at bounding box center [31, 270] width 21 height 8
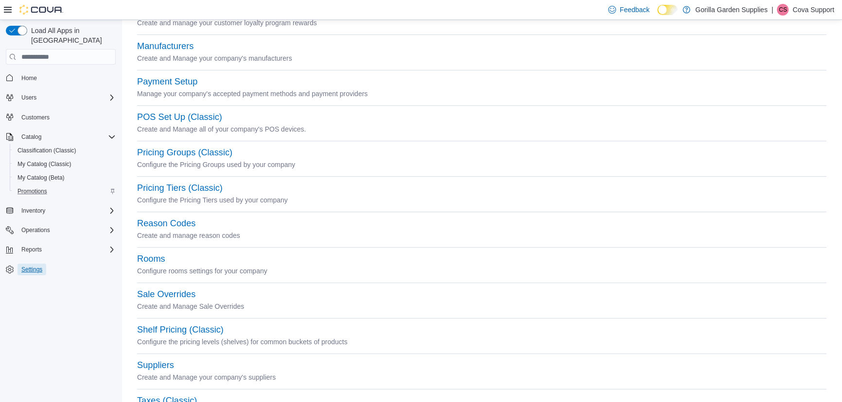
scroll to position [309, 0]
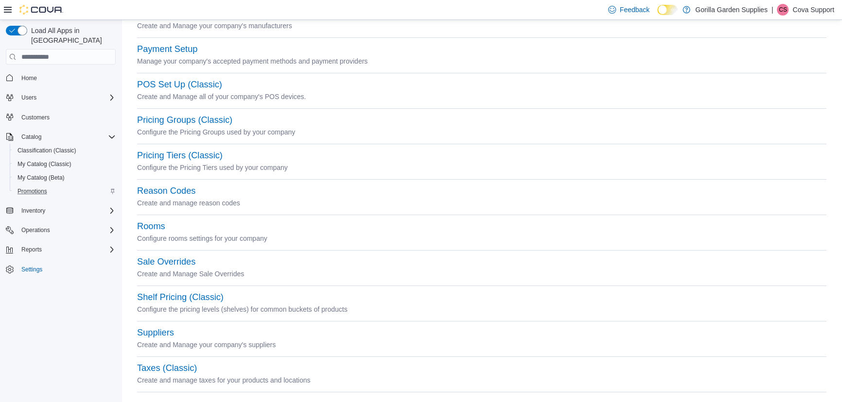
click at [158, 161] on div "Pricing Tiers (Classic)" at bounding box center [481, 156] width 689 height 12
click at [160, 156] on button "Pricing Tiers (Classic)" at bounding box center [180, 156] width 86 height 10
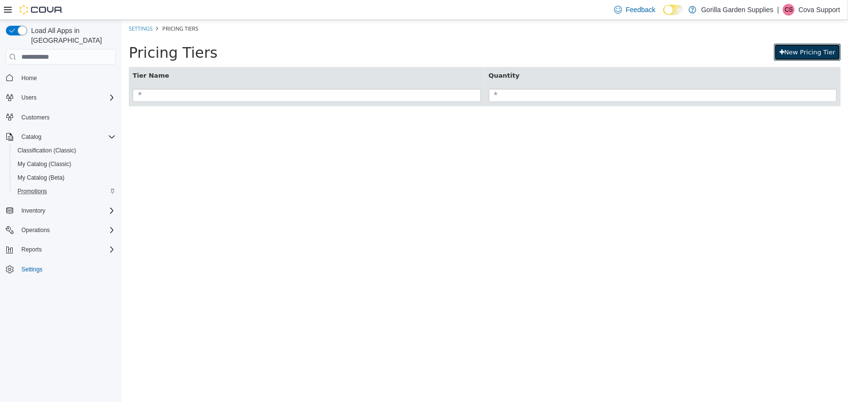
click at [816, 50] on link "New Pricing Tier" at bounding box center [807, 52] width 67 height 17
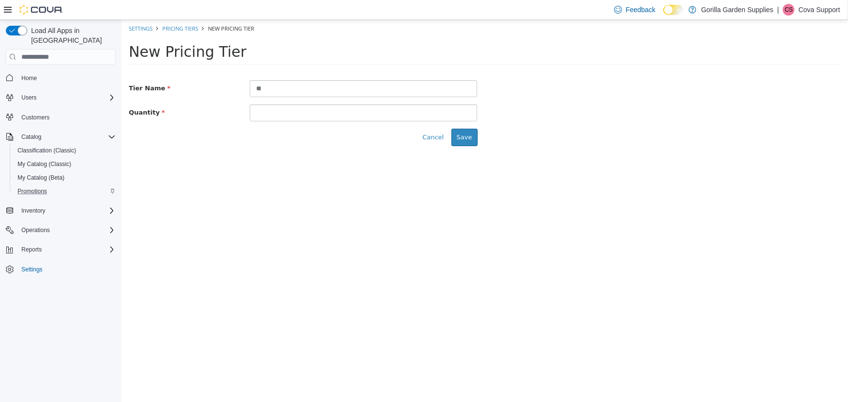
type input "*"
type input "**********"
type input "*"
click at [470, 134] on button "Save" at bounding box center [464, 137] width 26 height 17
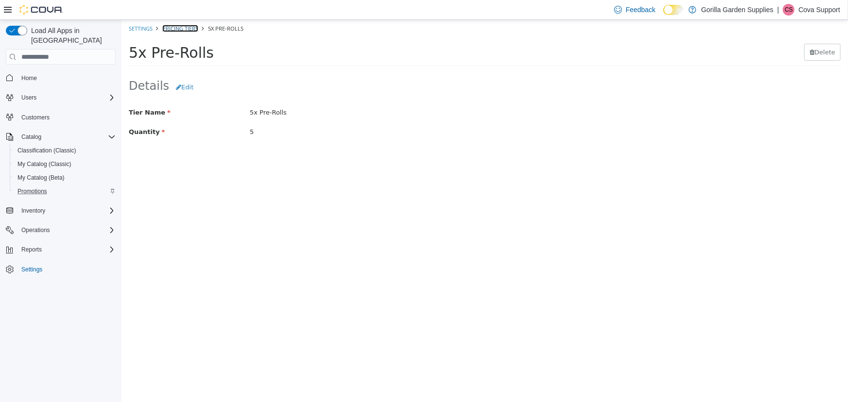
click at [166, 28] on link "Pricing Tiers" at bounding box center [180, 28] width 36 height 7
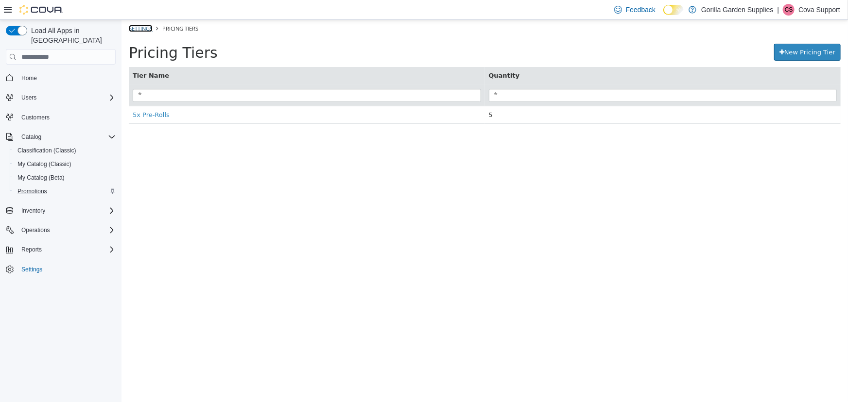
click at [136, 29] on link "Settings" at bounding box center [140, 28] width 24 height 7
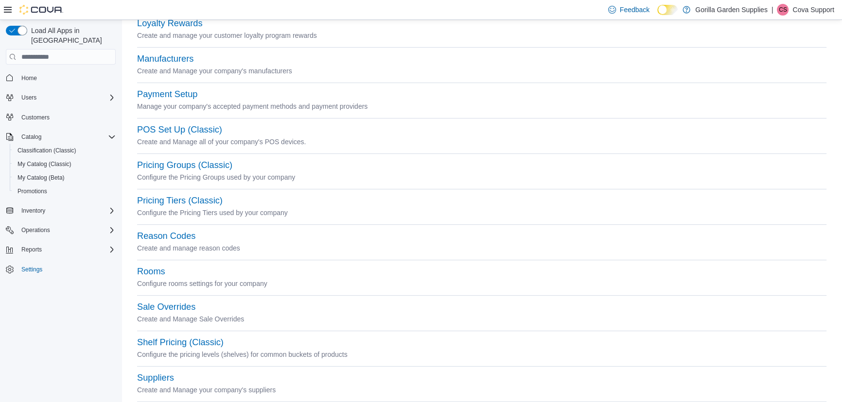
scroll to position [265, 0]
click at [168, 339] on button "Shelf Pricing (Classic)" at bounding box center [180, 342] width 87 height 10
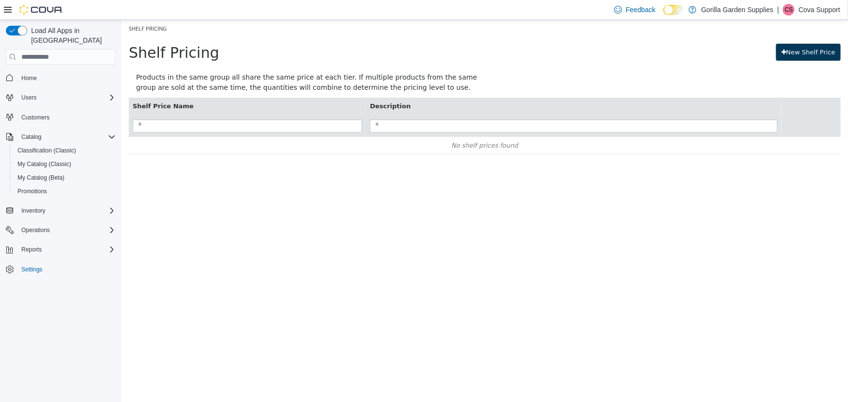
click at [815, 46] on link "New Shelf Price" at bounding box center [808, 52] width 65 height 17
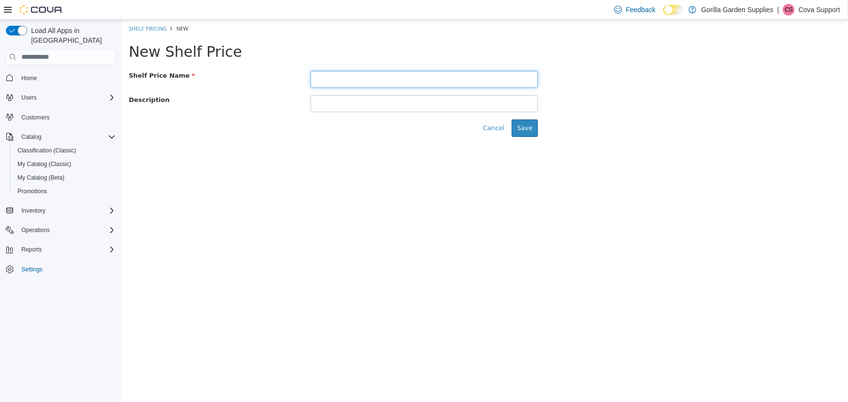
click at [403, 80] on input "text" at bounding box center [423, 79] width 227 height 17
type input "**********"
click at [525, 125] on button "Save" at bounding box center [524, 128] width 26 height 17
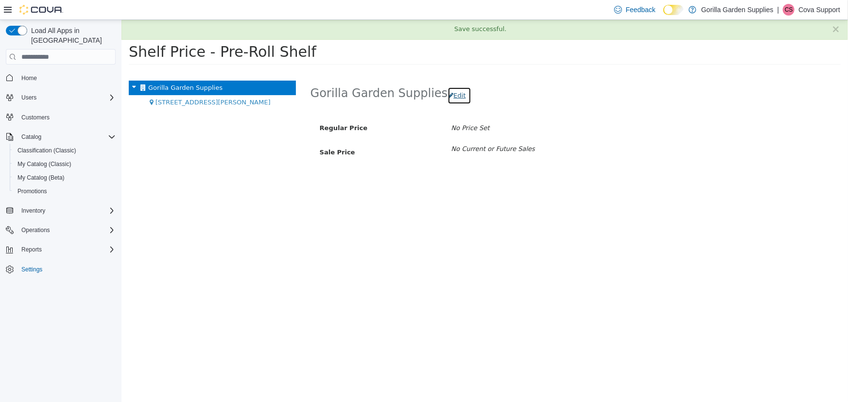
click at [447, 92] on button "Edit" at bounding box center [458, 95] width 23 height 17
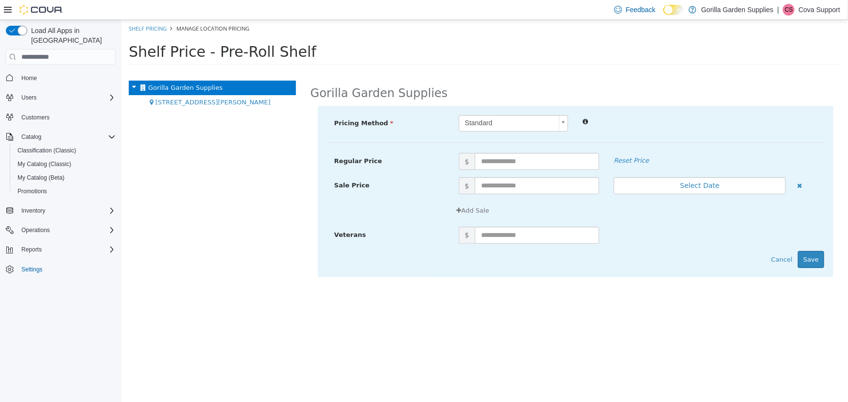
click at [500, 71] on body "× Save successful. Shelf Pricing Manage Location Pricing Shelf Price - Pre-Roll…" at bounding box center [484, 45] width 727 height 51
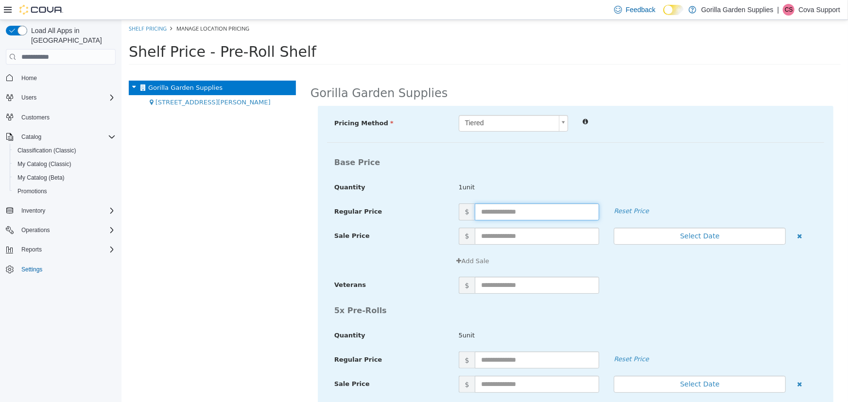
click at [534, 208] on input "text" at bounding box center [536, 212] width 124 height 17
type input "*"
click at [636, 152] on div "Pricing Method Tiered * Base Price Quantity 1unit Regular Price $ * $5/unit Res…" at bounding box center [575, 139] width 497 height 49
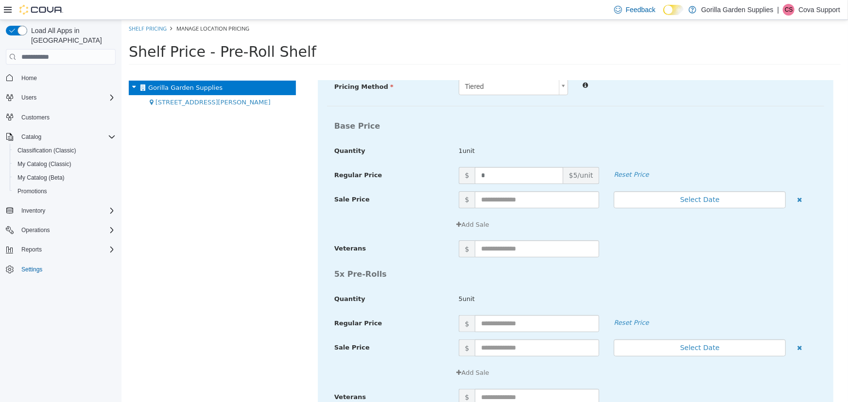
scroll to position [83, 0]
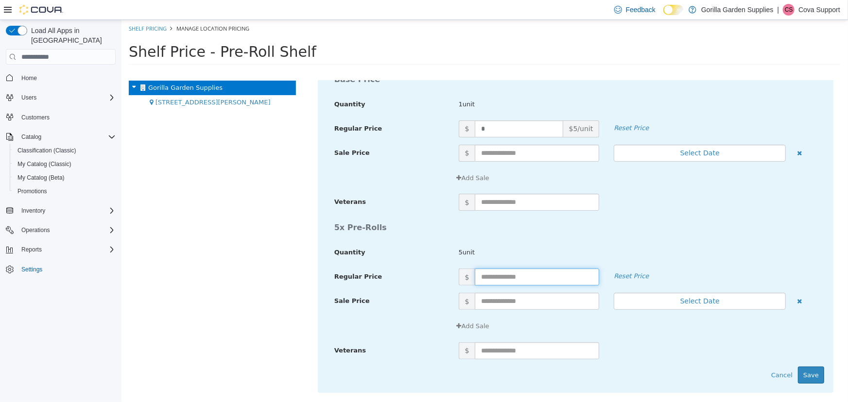
click at [519, 276] on input "text" at bounding box center [536, 277] width 124 height 17
type input "**"
click at [748, 207] on div "$" at bounding box center [637, 202] width 373 height 17
click at [804, 370] on button "Save" at bounding box center [811, 375] width 26 height 17
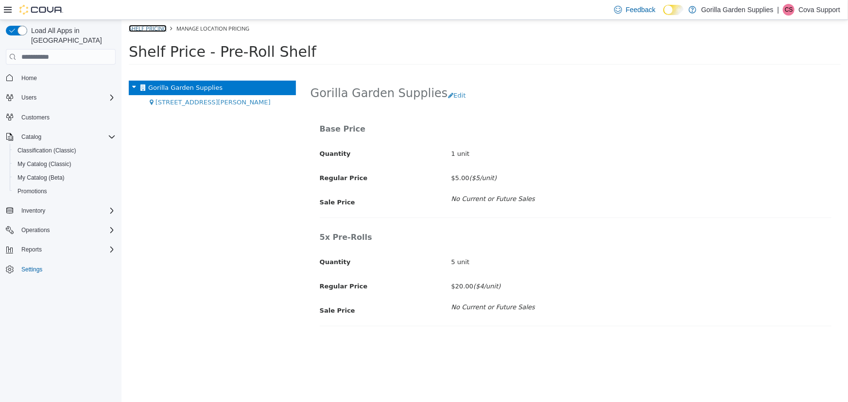
click at [144, 30] on link "Shelf Pricing" at bounding box center [147, 28] width 38 height 7
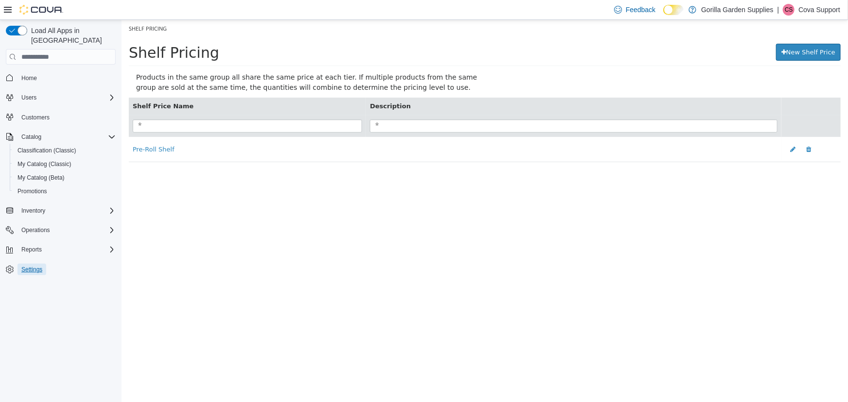
click at [34, 266] on span "Settings" at bounding box center [31, 270] width 21 height 8
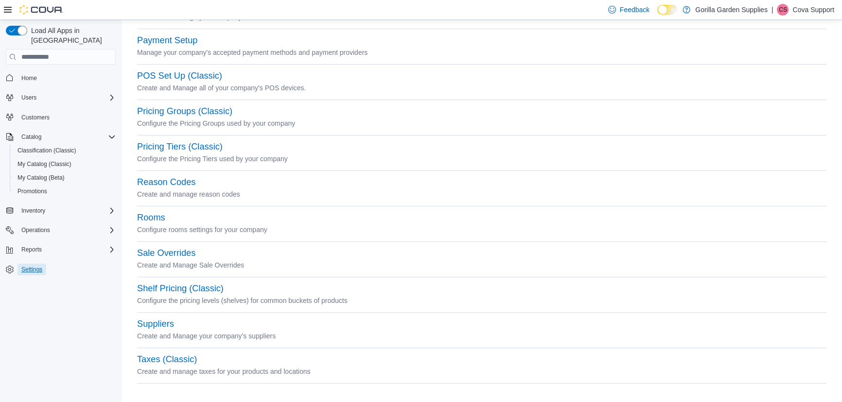
scroll to position [321, 0]
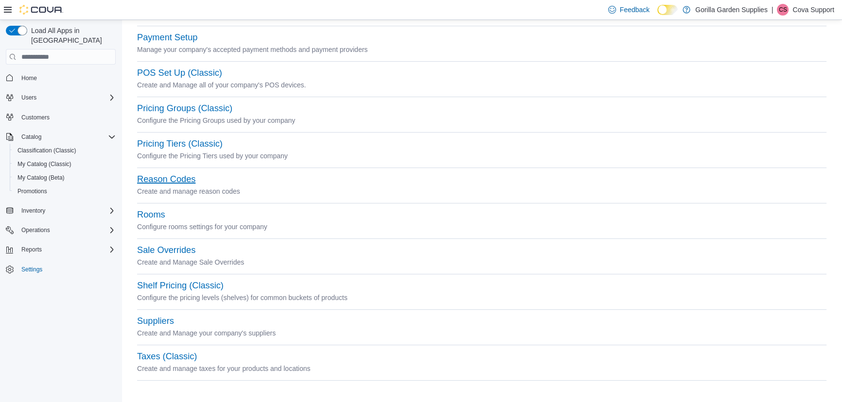
click at [174, 175] on button "Reason Codes" at bounding box center [166, 180] width 58 height 10
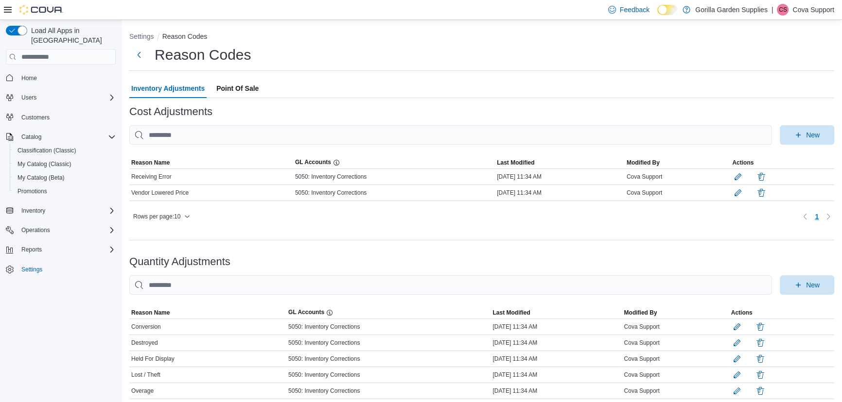
click at [223, 90] on span "Point Of Sale" at bounding box center [237, 88] width 42 height 19
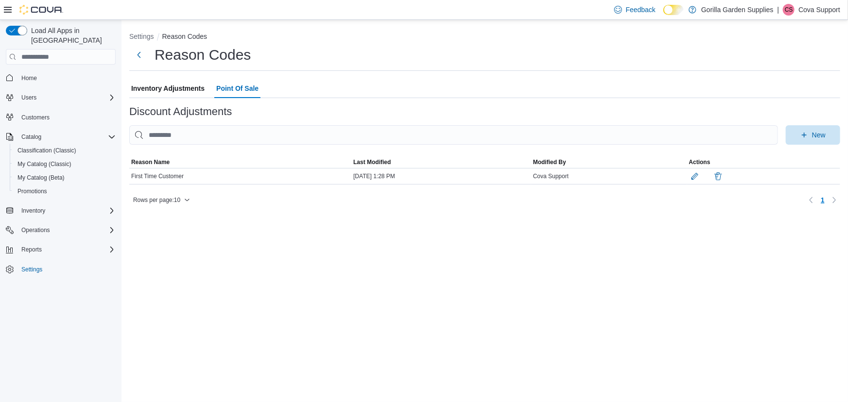
click at [159, 92] on span "Inventory Adjustments" at bounding box center [167, 88] width 73 height 19
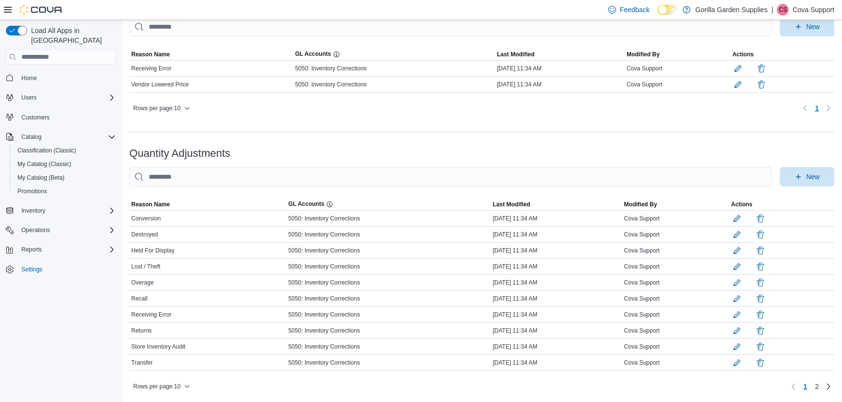
scroll to position [120, 0]
click at [58, 205] on div "Inventory" at bounding box center [66, 211] width 98 height 12
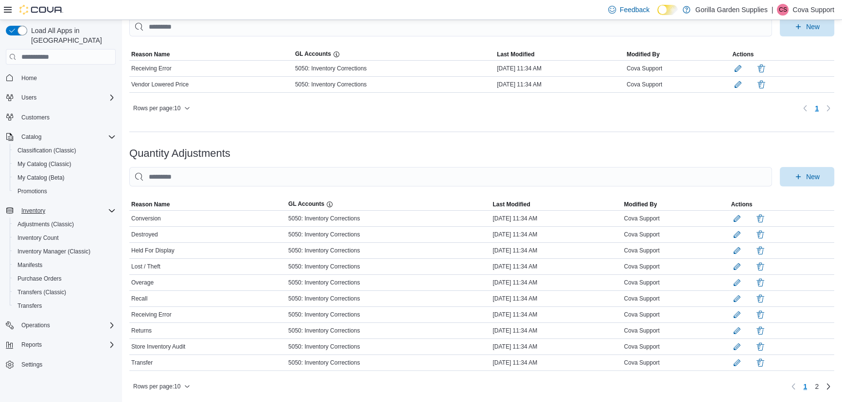
click at [92, 205] on div "Inventory" at bounding box center [66, 211] width 98 height 12
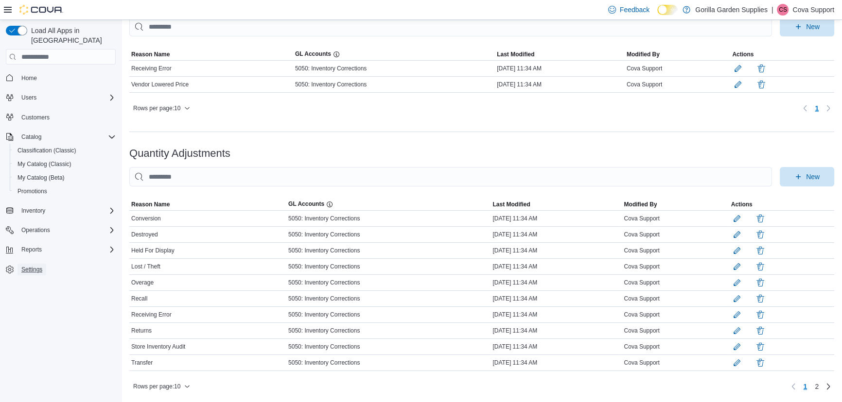
drag, startPoint x: 35, startPoint y: 257, endPoint x: 258, endPoint y: 275, distance: 223.4
click at [35, 266] on span "Settings" at bounding box center [31, 270] width 21 height 8
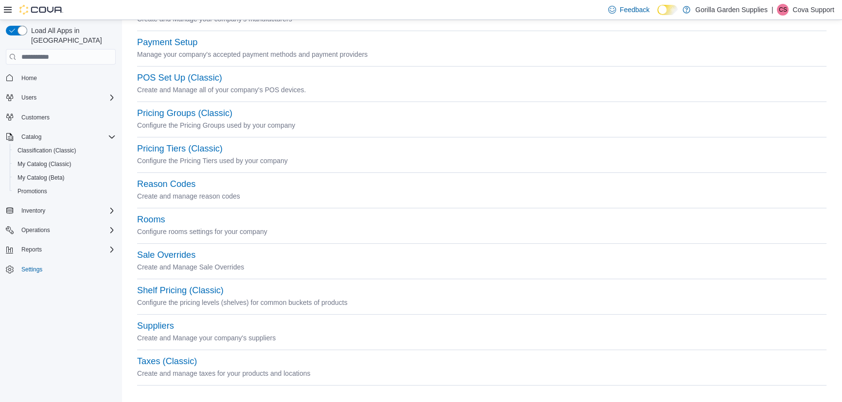
scroll to position [321, 0]
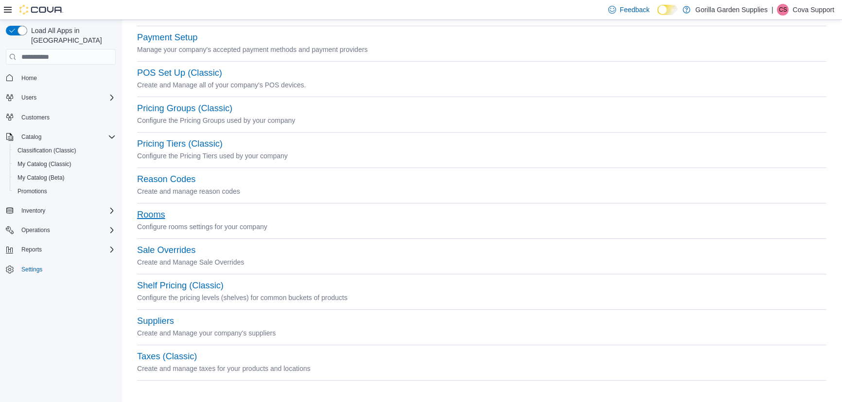
click at [153, 217] on button "Rooms" at bounding box center [151, 215] width 28 height 10
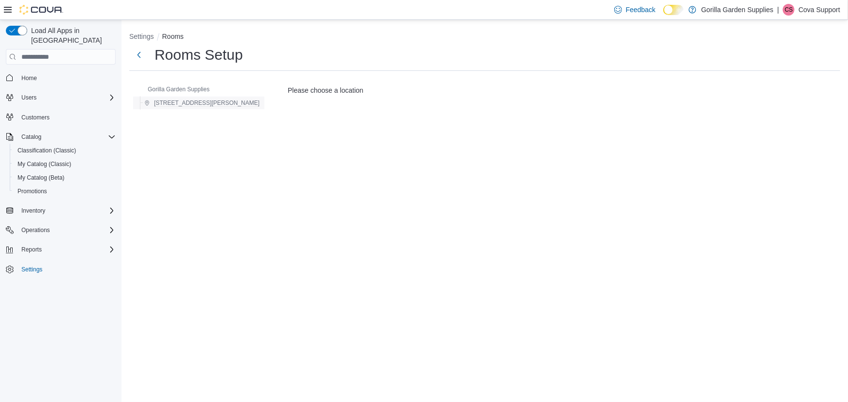
click at [156, 99] on span "[STREET_ADDRESS][PERSON_NAME]" at bounding box center [206, 103] width 105 height 8
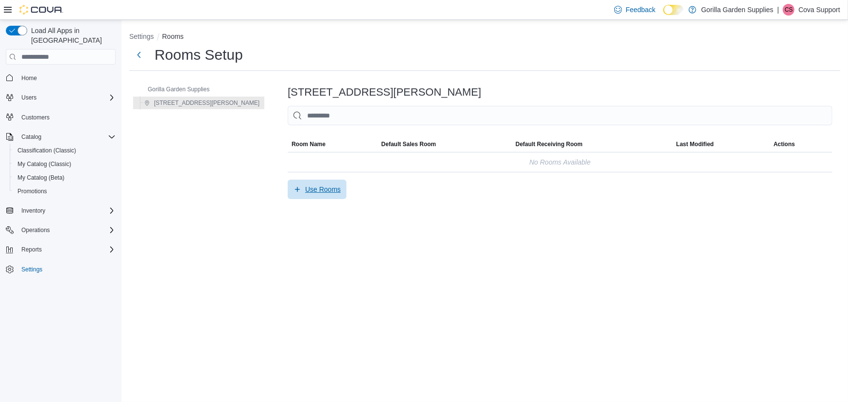
click at [294, 199] on span "Use Rooms" at bounding box center [317, 189] width 47 height 19
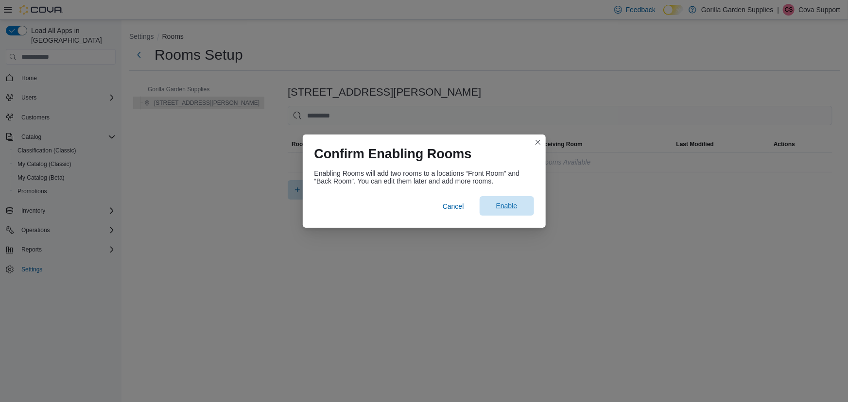
click at [492, 208] on span "Enable" at bounding box center [507, 205] width 43 height 19
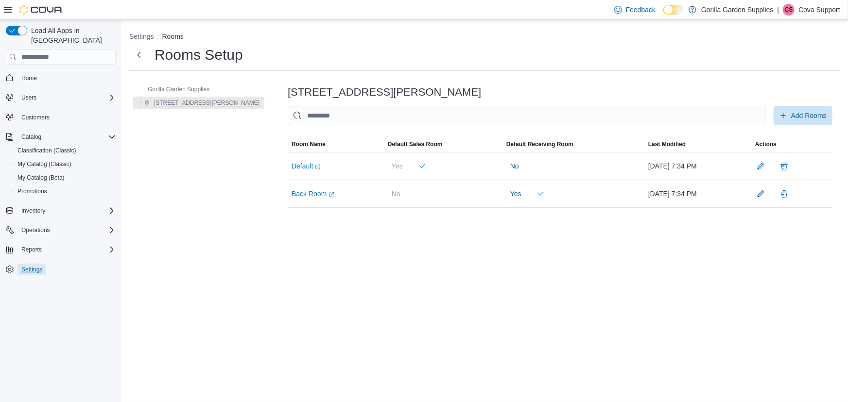
click at [31, 266] on span "Settings" at bounding box center [31, 270] width 21 height 8
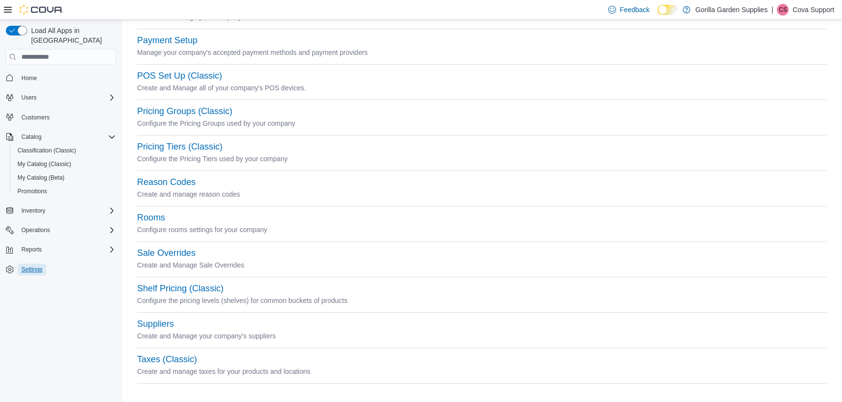
scroll to position [321, 0]
click at [178, 356] on button "Taxes (Classic)" at bounding box center [167, 357] width 60 height 10
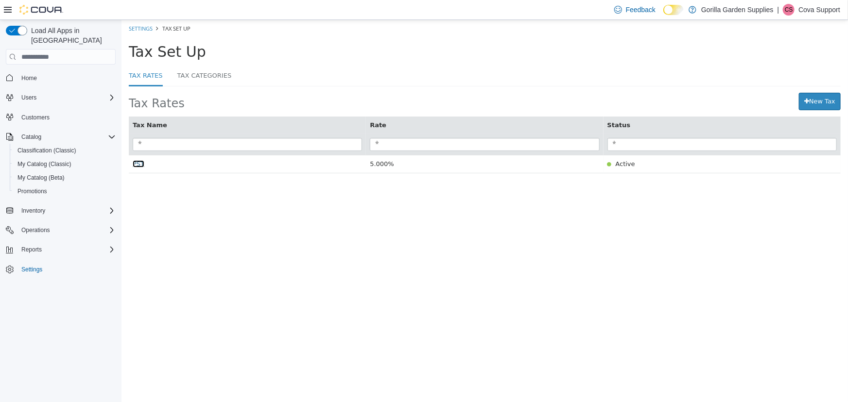
click at [138, 165] on span "PST" at bounding box center [138, 163] width 12 height 7
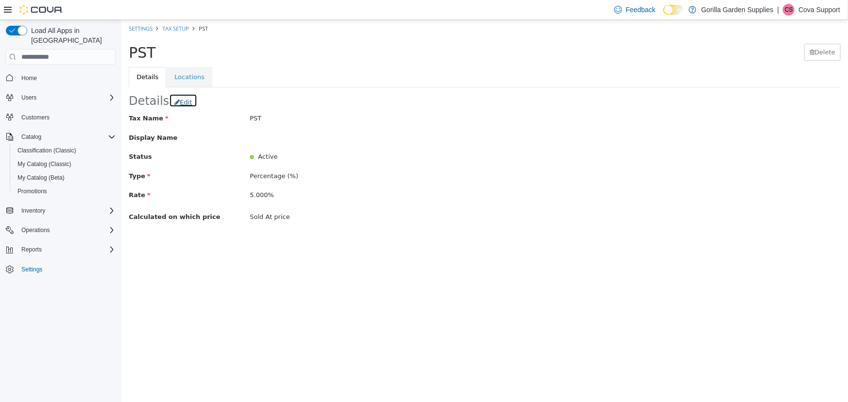
click at [182, 104] on button "Edit" at bounding box center [183, 101] width 28 height 14
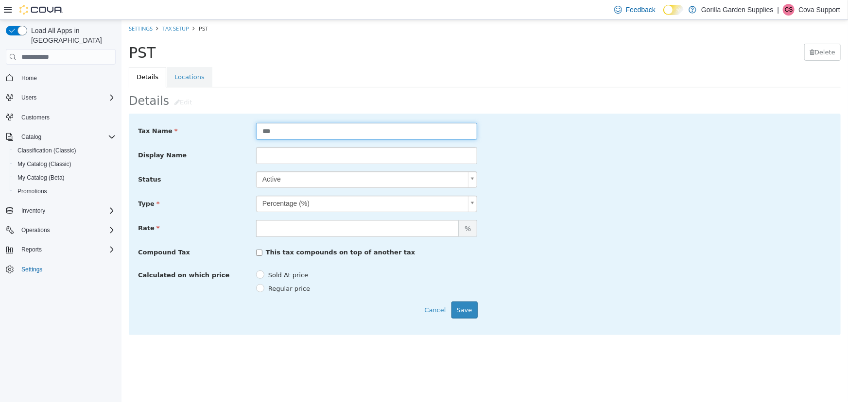
drag, startPoint x: 263, startPoint y: 132, endPoint x: 233, endPoint y: 133, distance: 30.2
click at [233, 133] on div "Tax Name ***" at bounding box center [484, 131] width 708 height 17
type input "***"
click at [472, 312] on button "Save" at bounding box center [464, 310] width 26 height 17
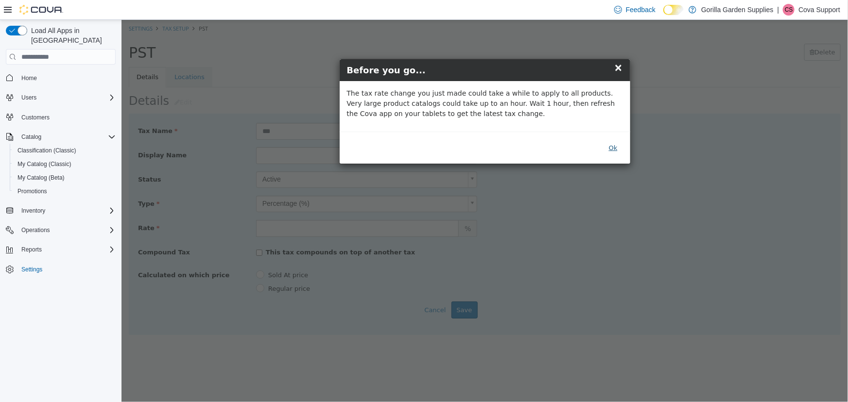
click at [617, 147] on button "Ok" at bounding box center [612, 148] width 19 height 17
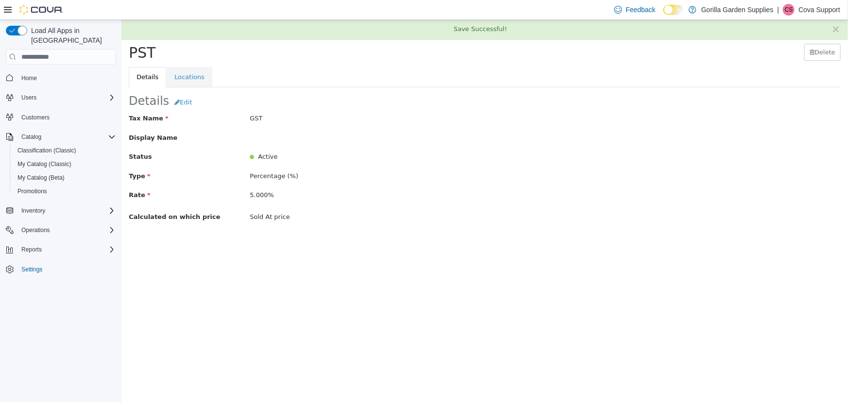
click at [347, 61] on div "PST Delete" at bounding box center [484, 52] width 727 height 30
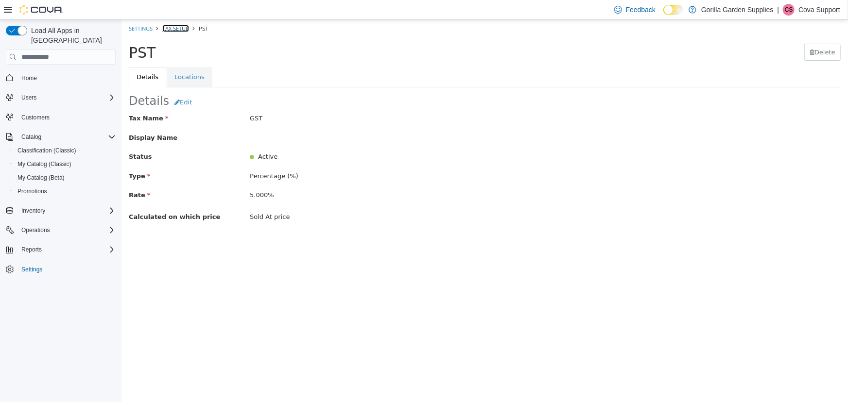
click at [179, 30] on link "Tax Setup" at bounding box center [175, 28] width 27 height 7
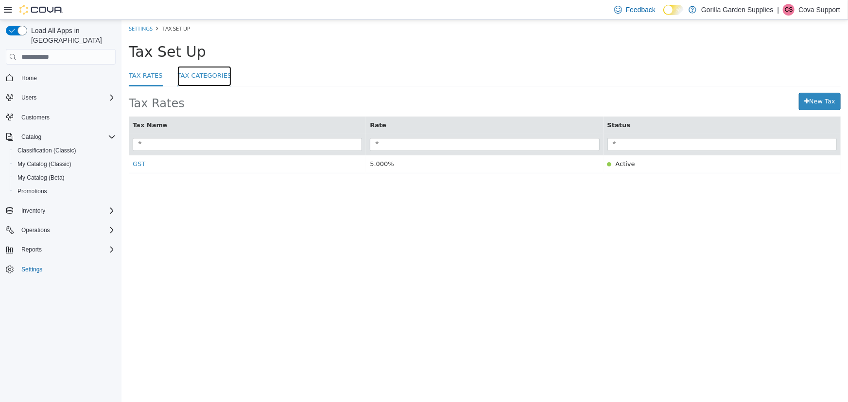
click at [198, 78] on link "Tax Categories" at bounding box center [204, 76] width 54 height 21
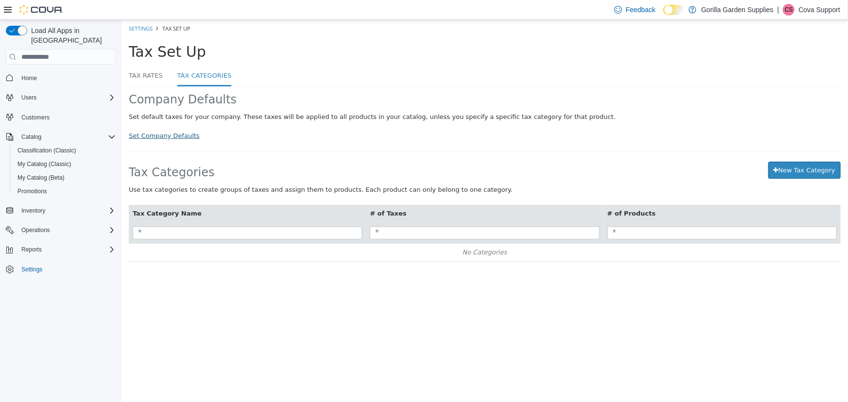
click at [172, 142] on div "Company Defaults Set default taxes for your company. These taxes will be applie…" at bounding box center [484, 179] width 712 height 185
click at [170, 139] on link "Set Company Defaults" at bounding box center [163, 135] width 71 height 7
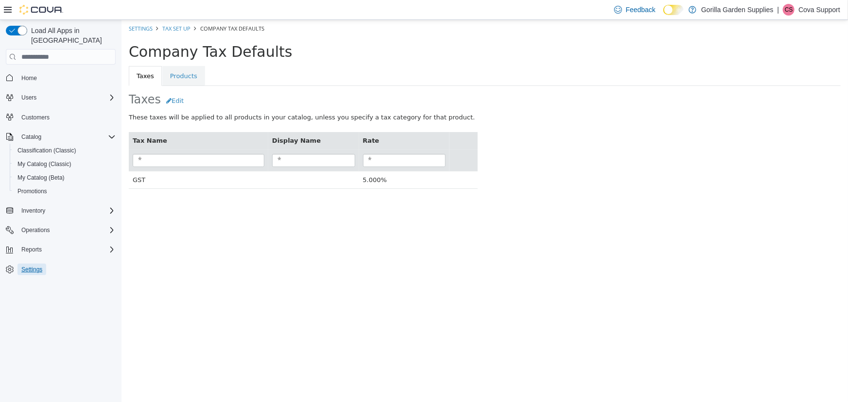
click at [28, 264] on span "Settings" at bounding box center [31, 270] width 21 height 12
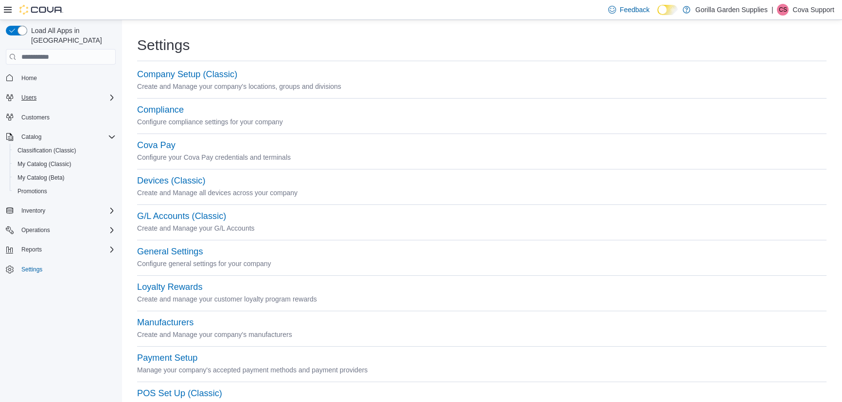
click at [46, 92] on div "Users" at bounding box center [66, 98] width 98 height 12
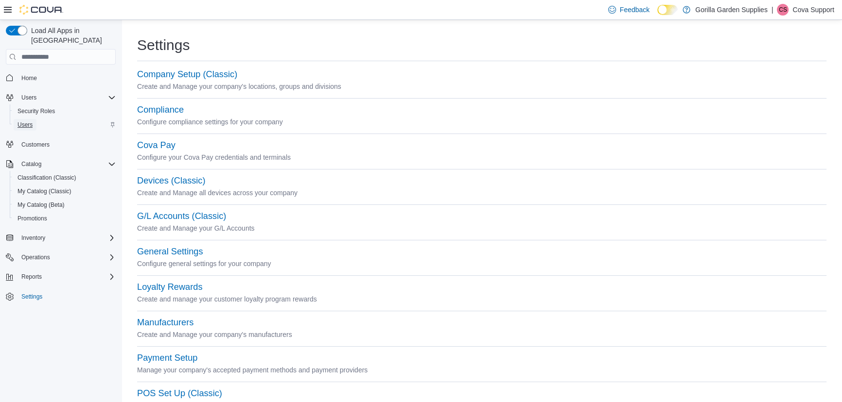
click at [35, 119] on link "Users" at bounding box center [25, 125] width 23 height 12
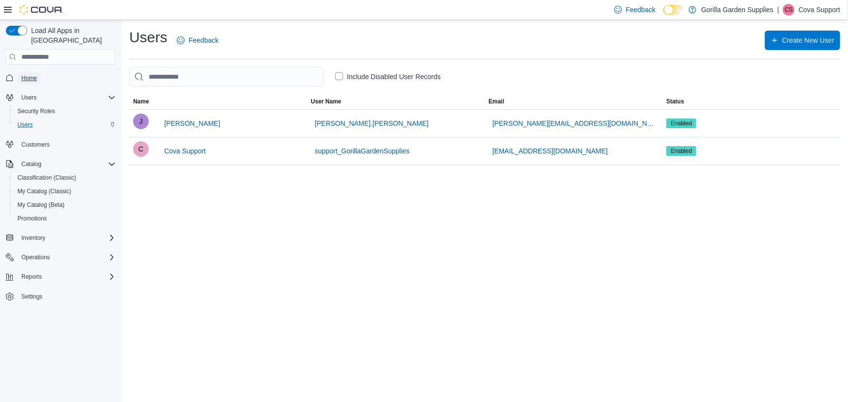
click at [32, 74] on span "Home" at bounding box center [29, 78] width 16 height 8
